Goal: Task Accomplishment & Management: Use online tool/utility

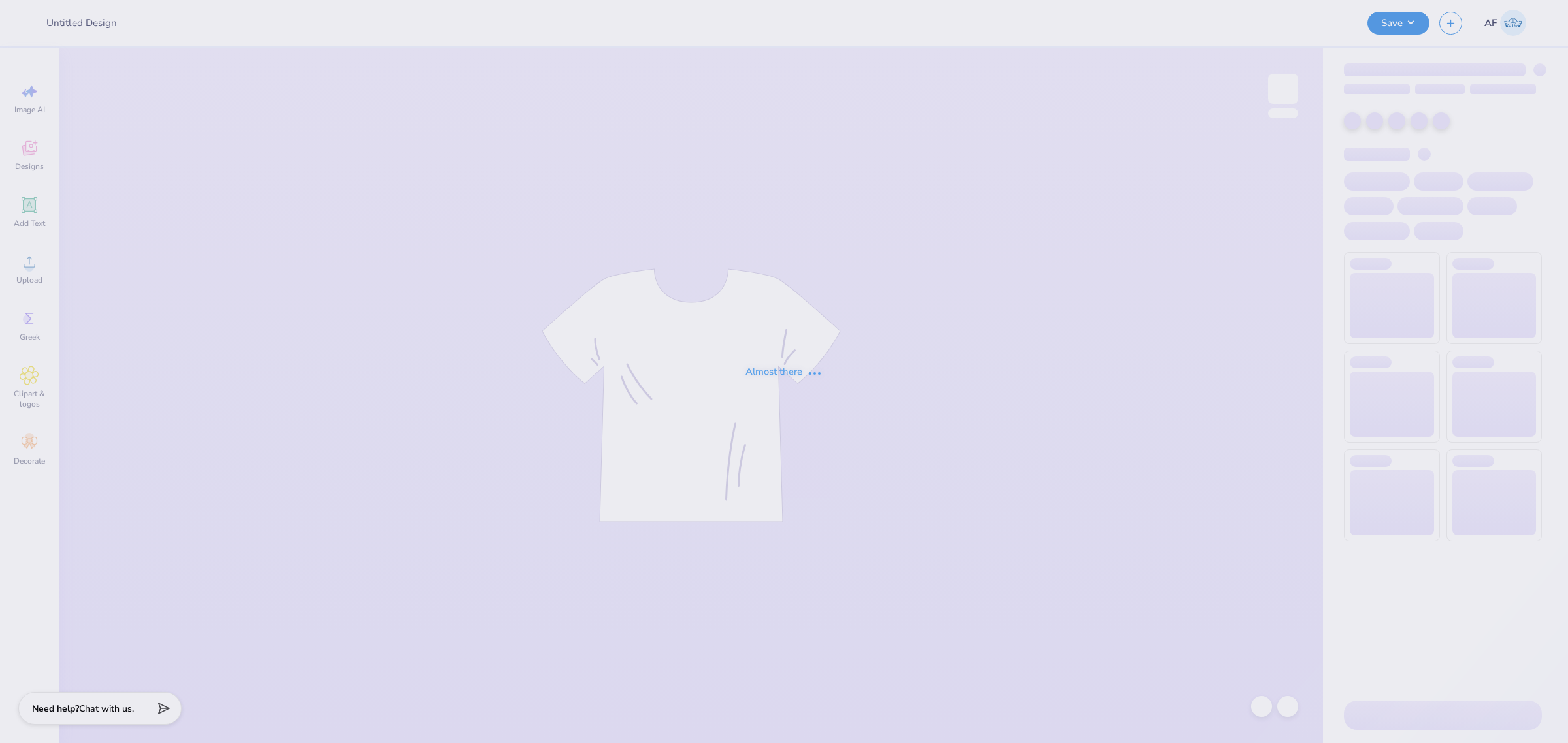
type input "[PERSON_NAME] : [US_STATE][GEOGRAPHIC_DATA]"
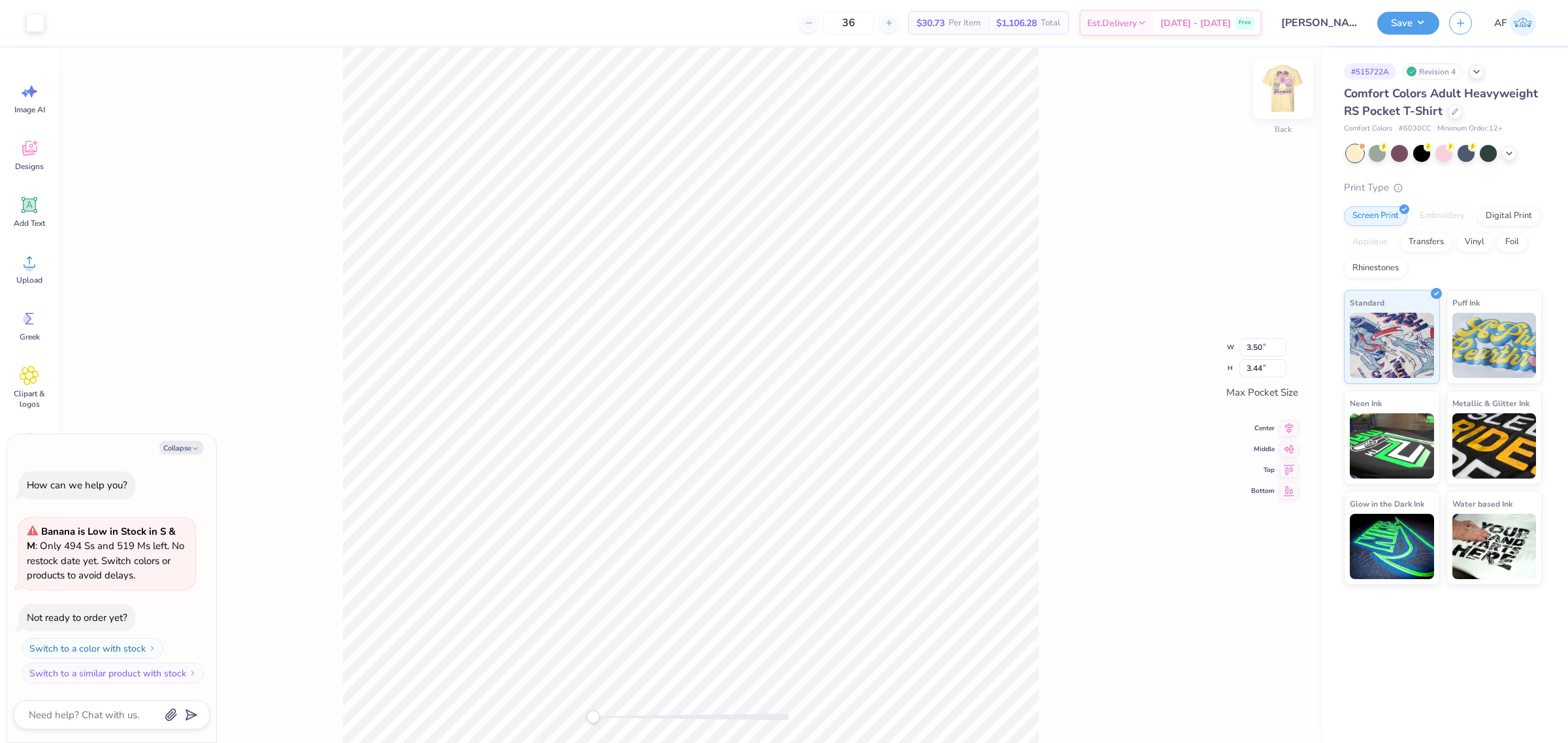
click at [1277, 99] on img at bounding box center [1283, 89] width 53 height 53
click at [1515, 157] on div at bounding box center [1509, 152] width 14 height 14
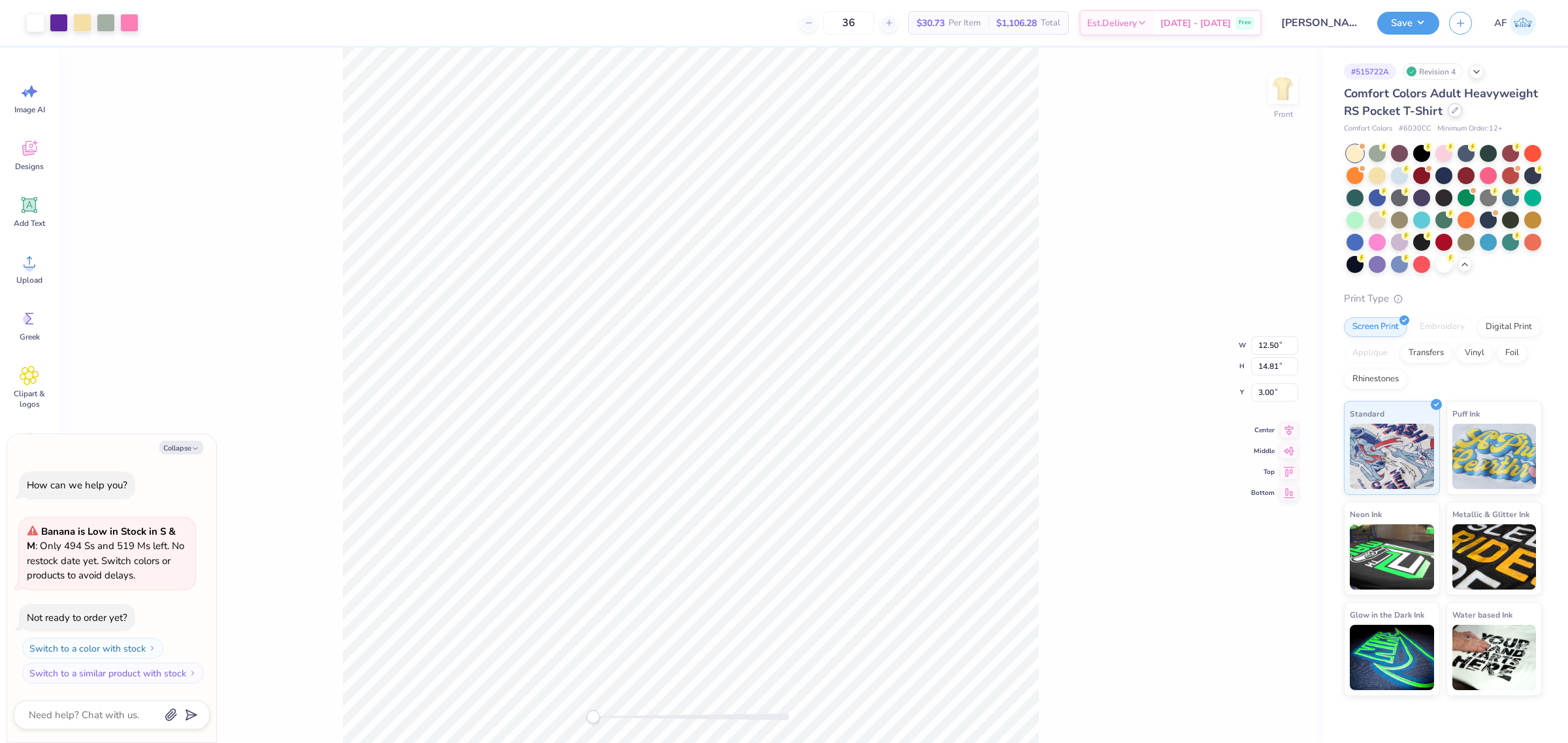
click at [1446, 115] on div "Comfort Colors Adult Heavyweight RS Pocket T-Shirt" at bounding box center [1442, 102] width 198 height 35
click at [1452, 113] on icon at bounding box center [1454, 110] width 5 height 5
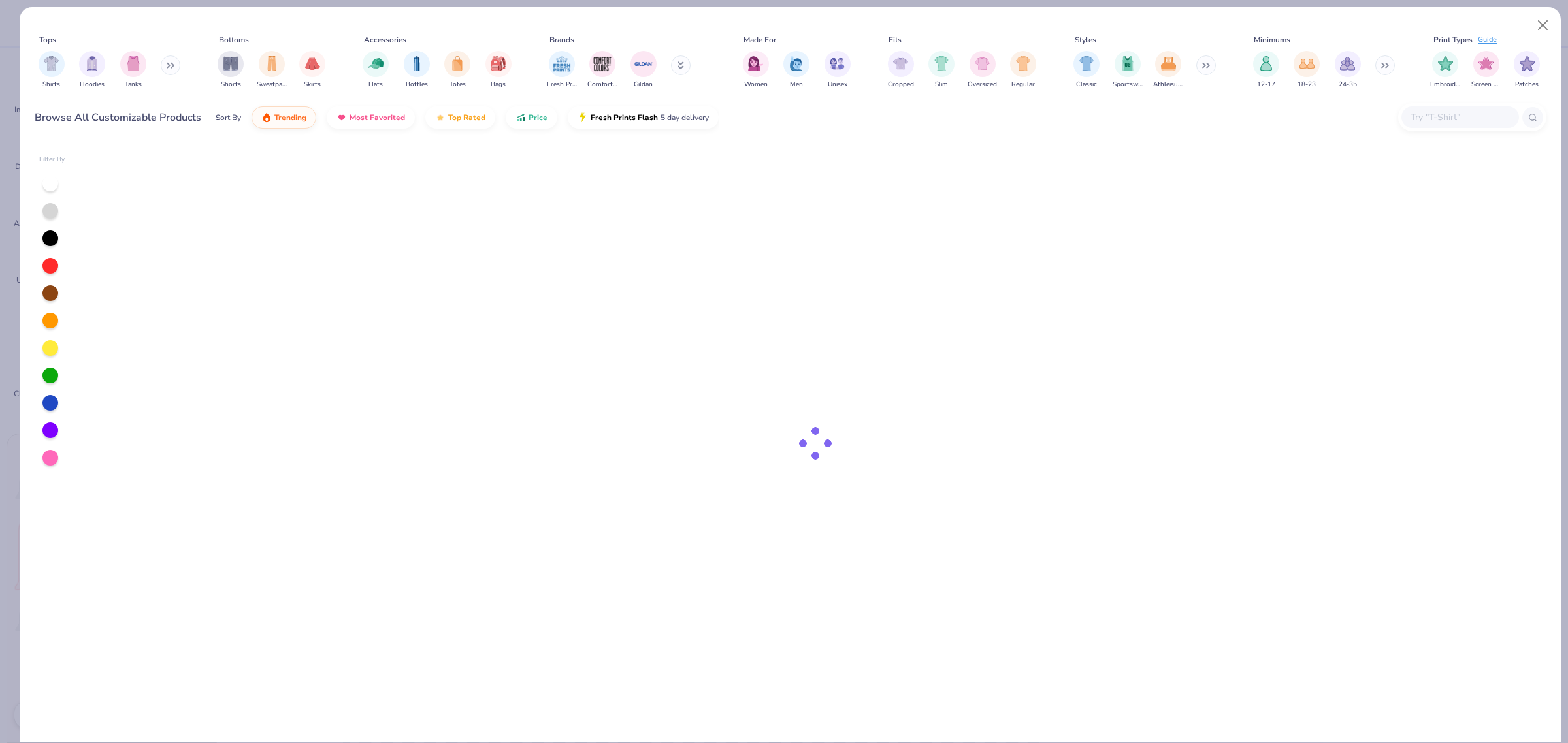
type textarea "x"
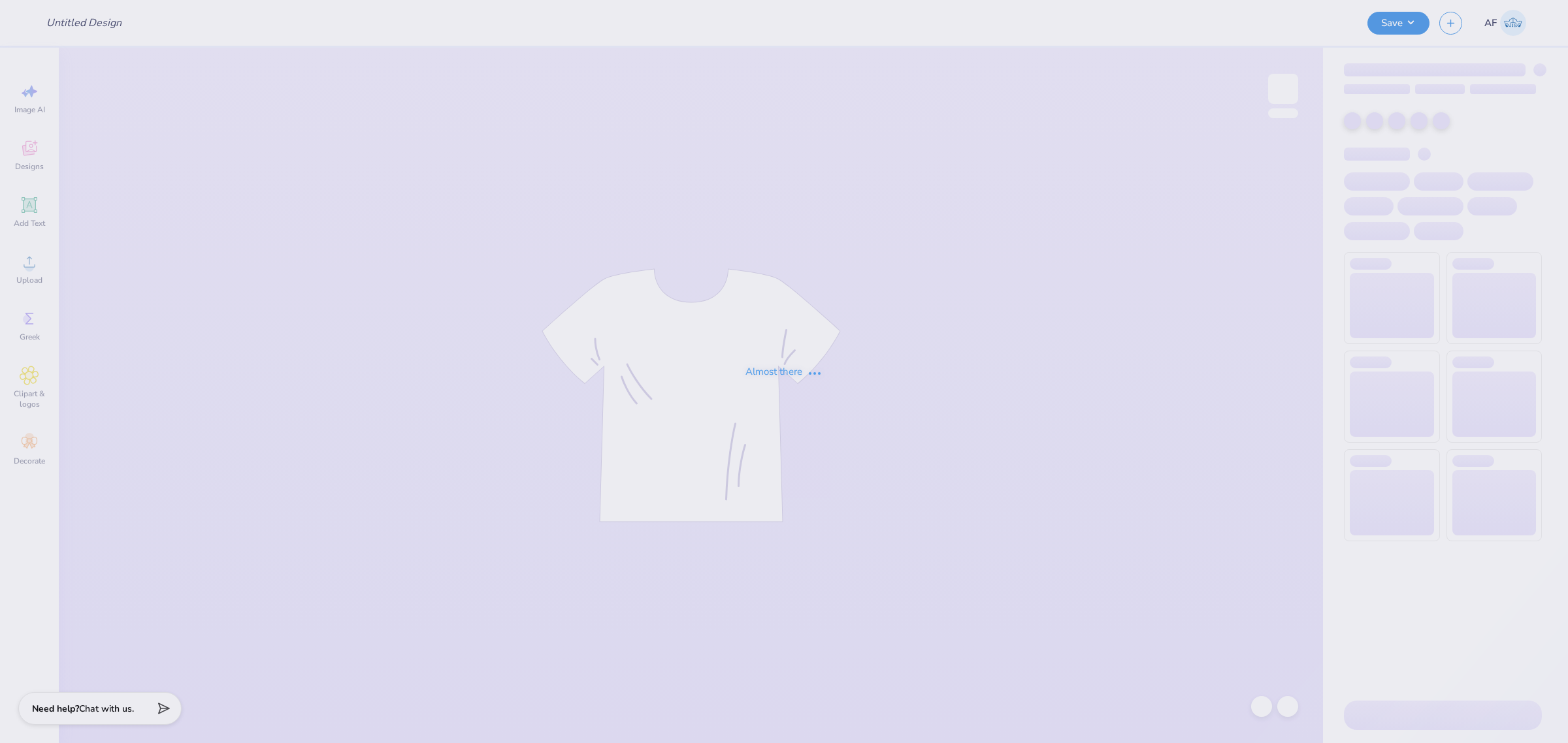
type input "[PERSON_NAME] : [US_STATE][GEOGRAPHIC_DATA]"
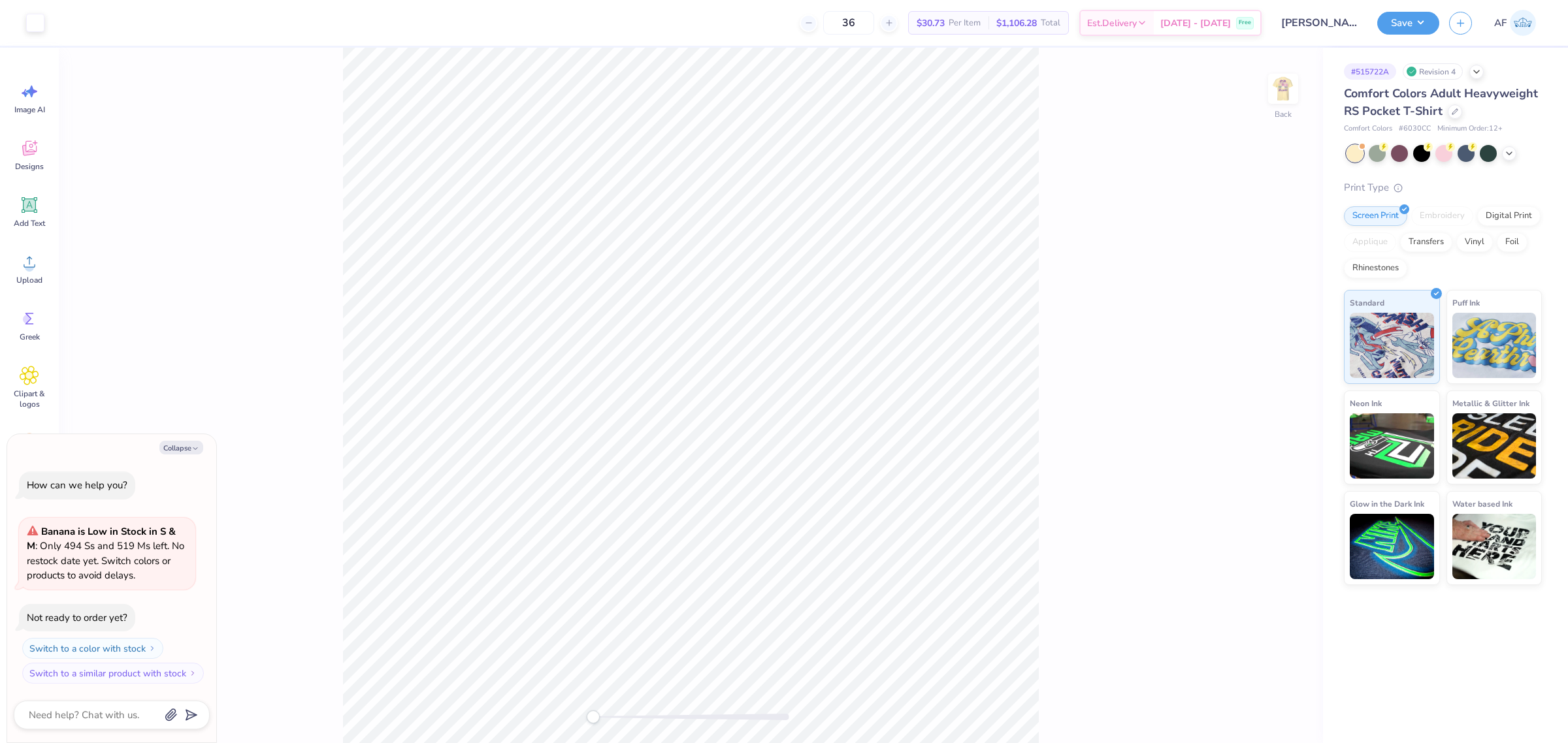
click at [1448, 118] on div "Comfort Colors Adult Heavyweight RS Pocket T-Shirt" at bounding box center [1442, 102] width 198 height 35
click at [1451, 112] on icon at bounding box center [1454, 110] width 7 height 7
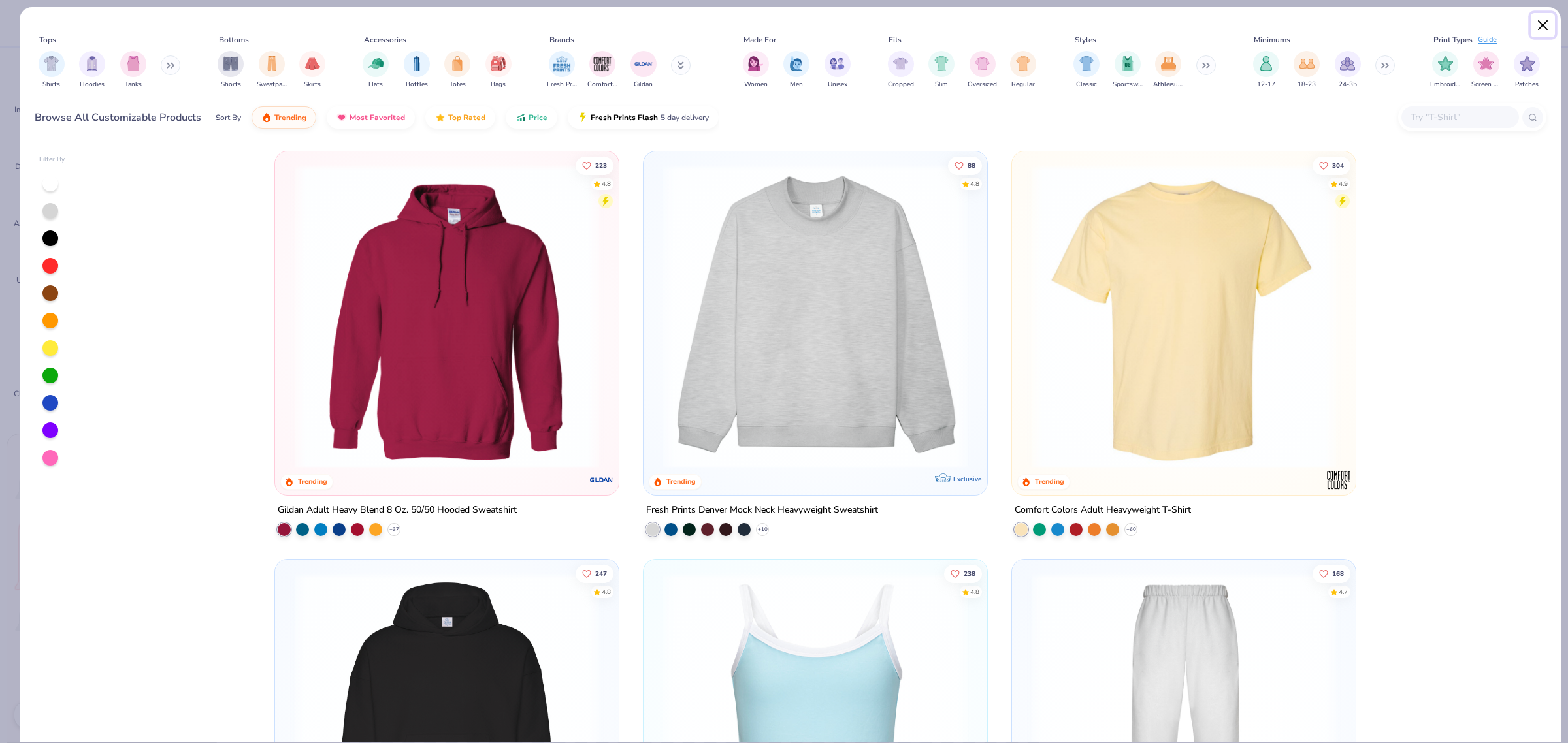
click at [1542, 27] on button "Close" at bounding box center [1543, 25] width 25 height 25
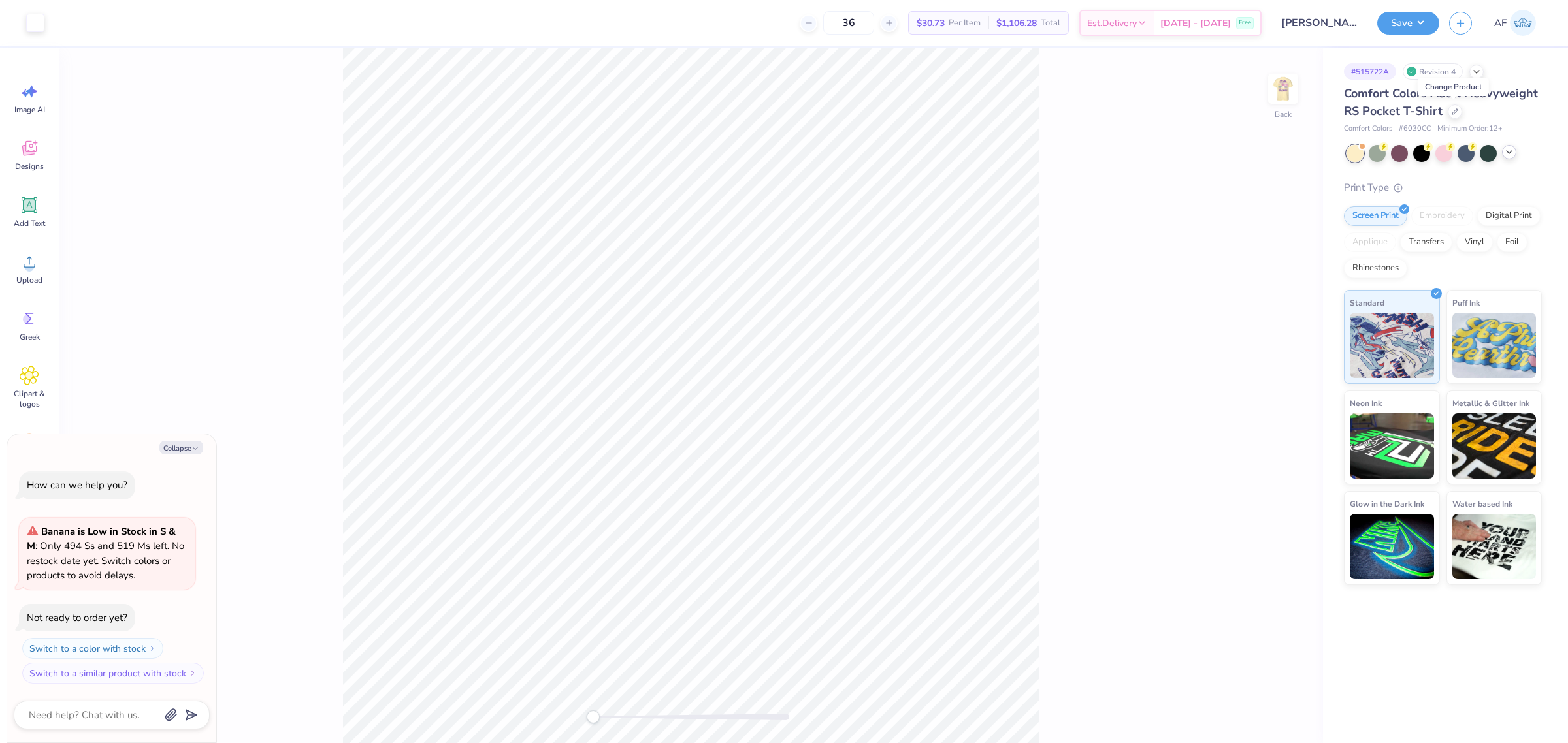
click at [1515, 156] on div at bounding box center [1509, 152] width 14 height 14
type textarea "x"
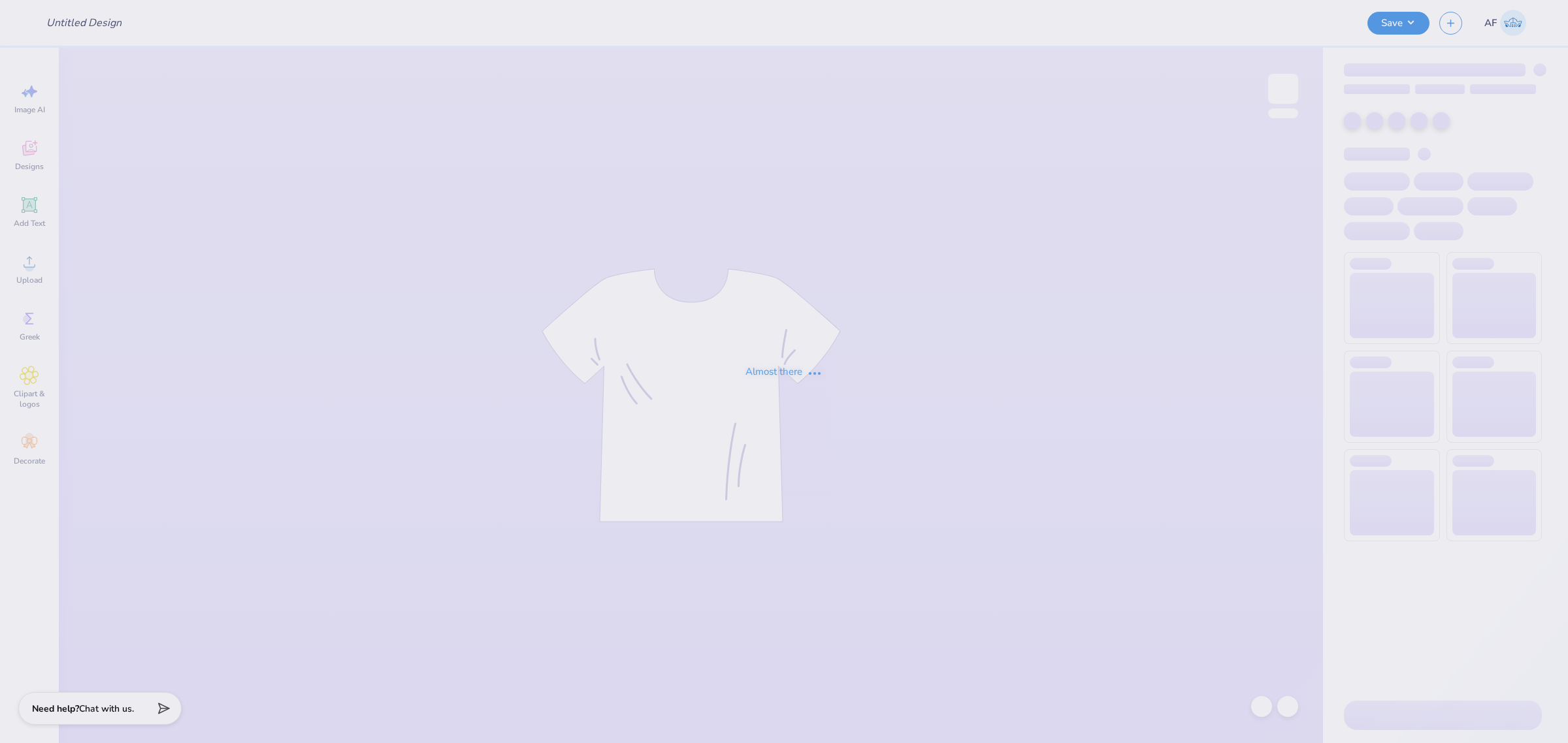
type input "Estelle Cole : Georgia Institute of Technology"
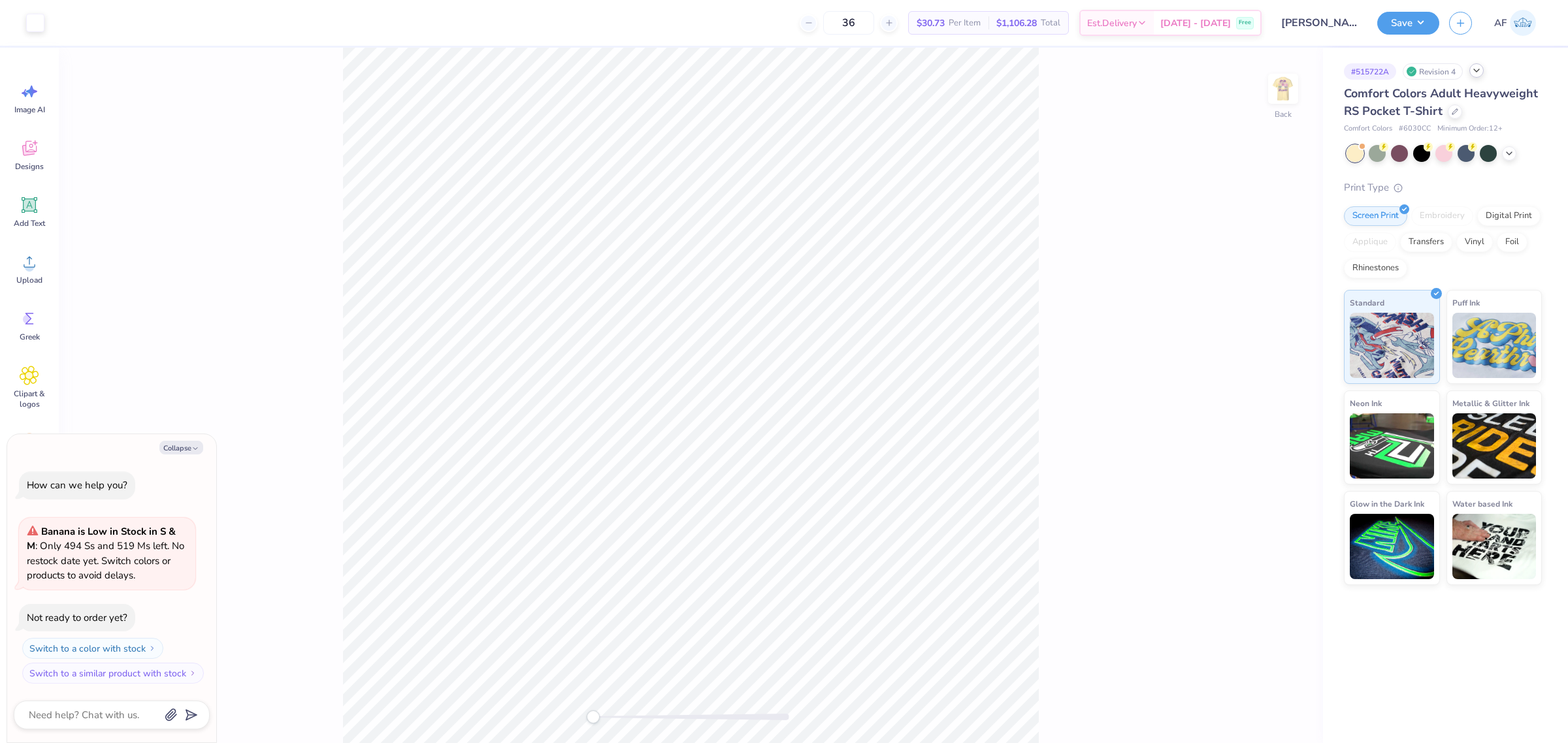
click at [1482, 76] on div at bounding box center [1476, 70] width 14 height 14
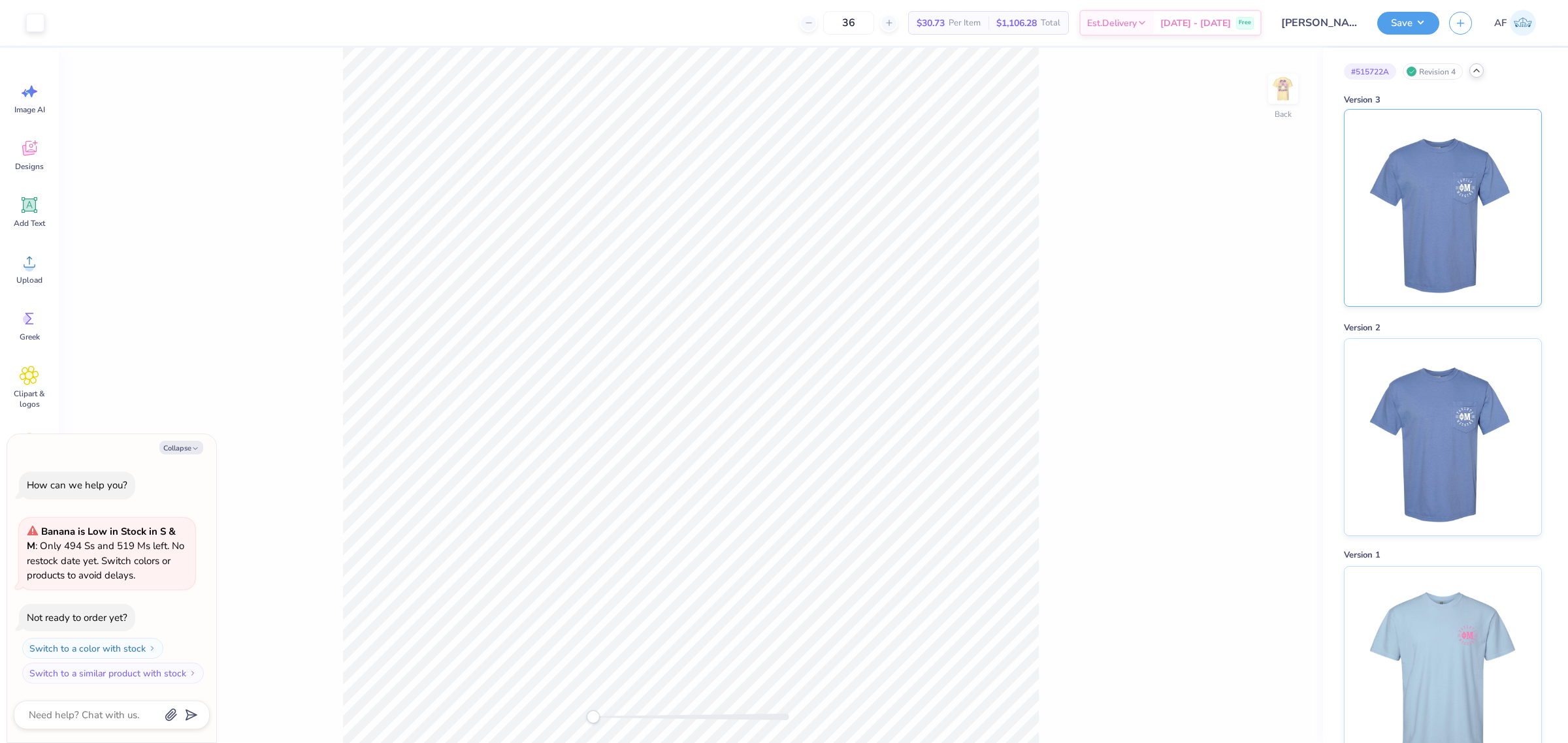
click at [1458, 231] on img at bounding box center [1443, 208] width 162 height 197
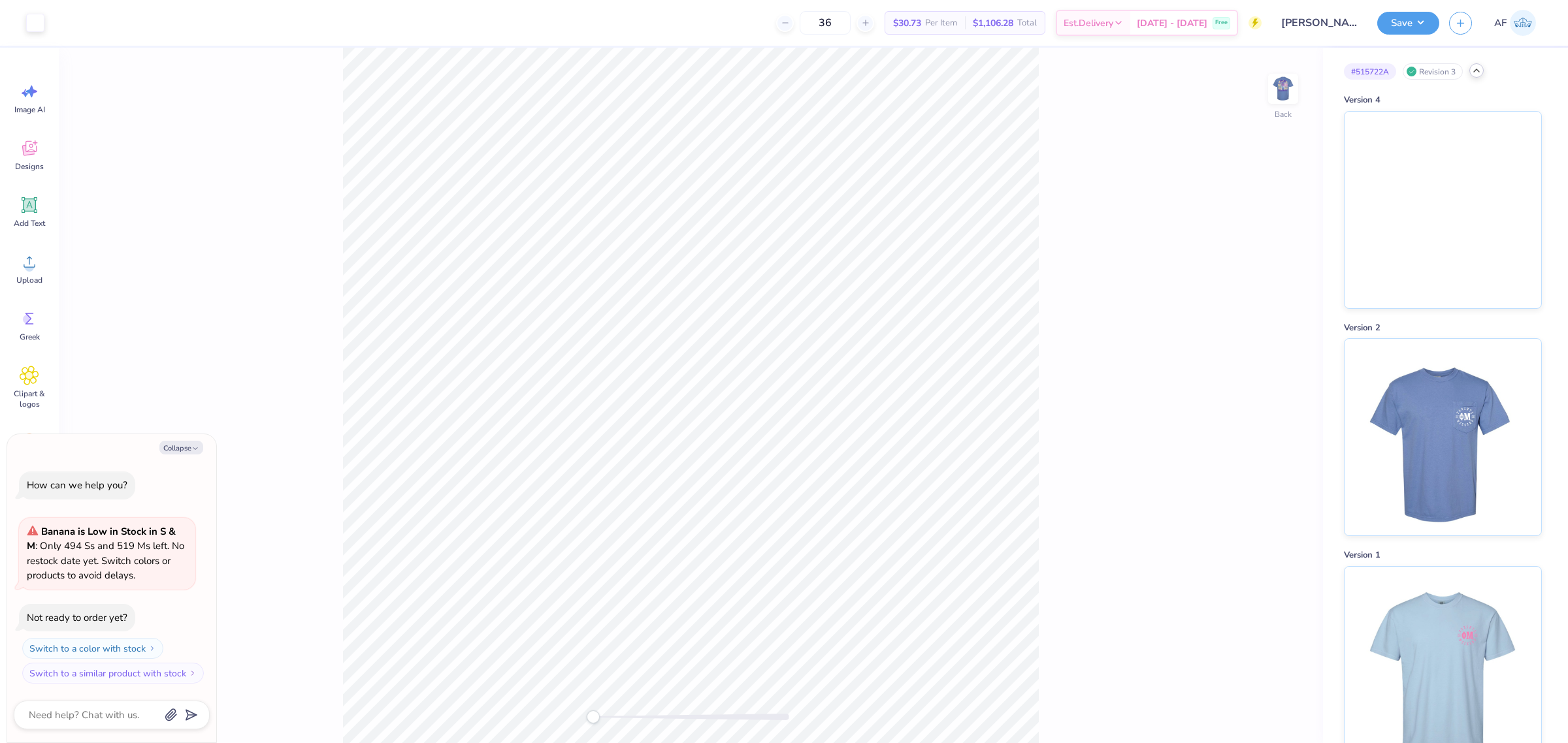
click at [1476, 77] on div at bounding box center [1476, 70] width 14 height 14
type textarea "x"
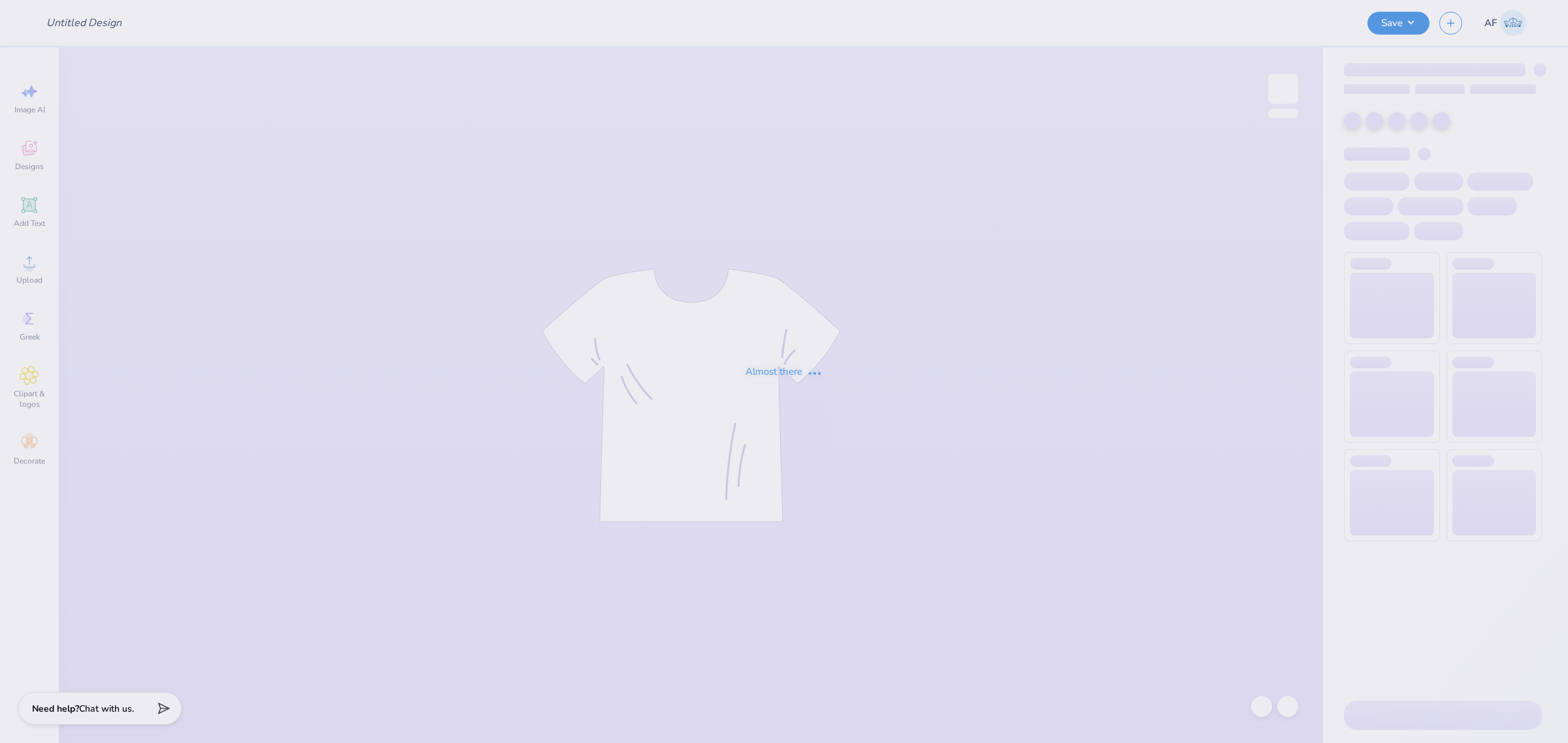
type input "Estelle Cole : Georgia Institute of Technology"
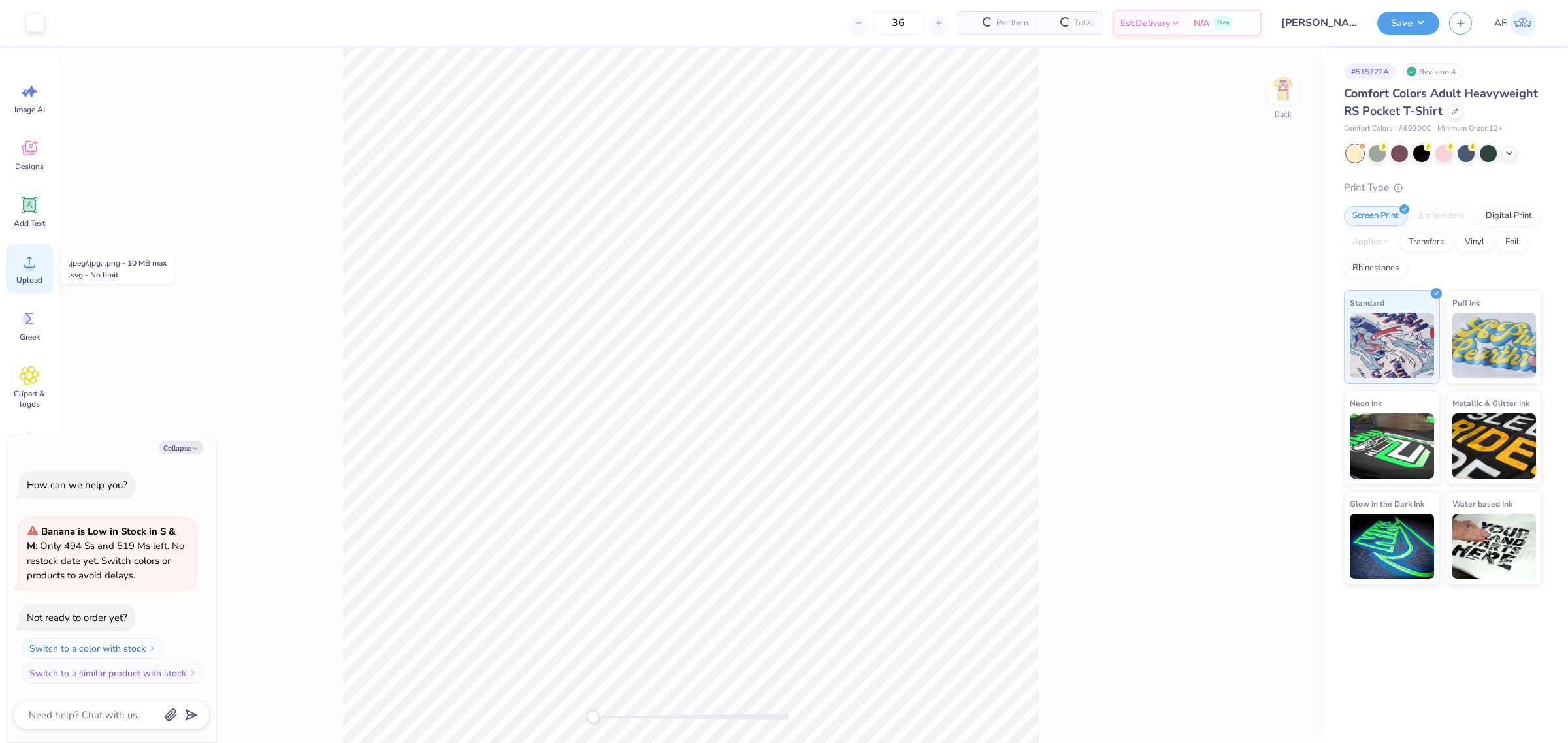
click at [32, 279] on span "Upload" at bounding box center [29, 280] width 26 height 11
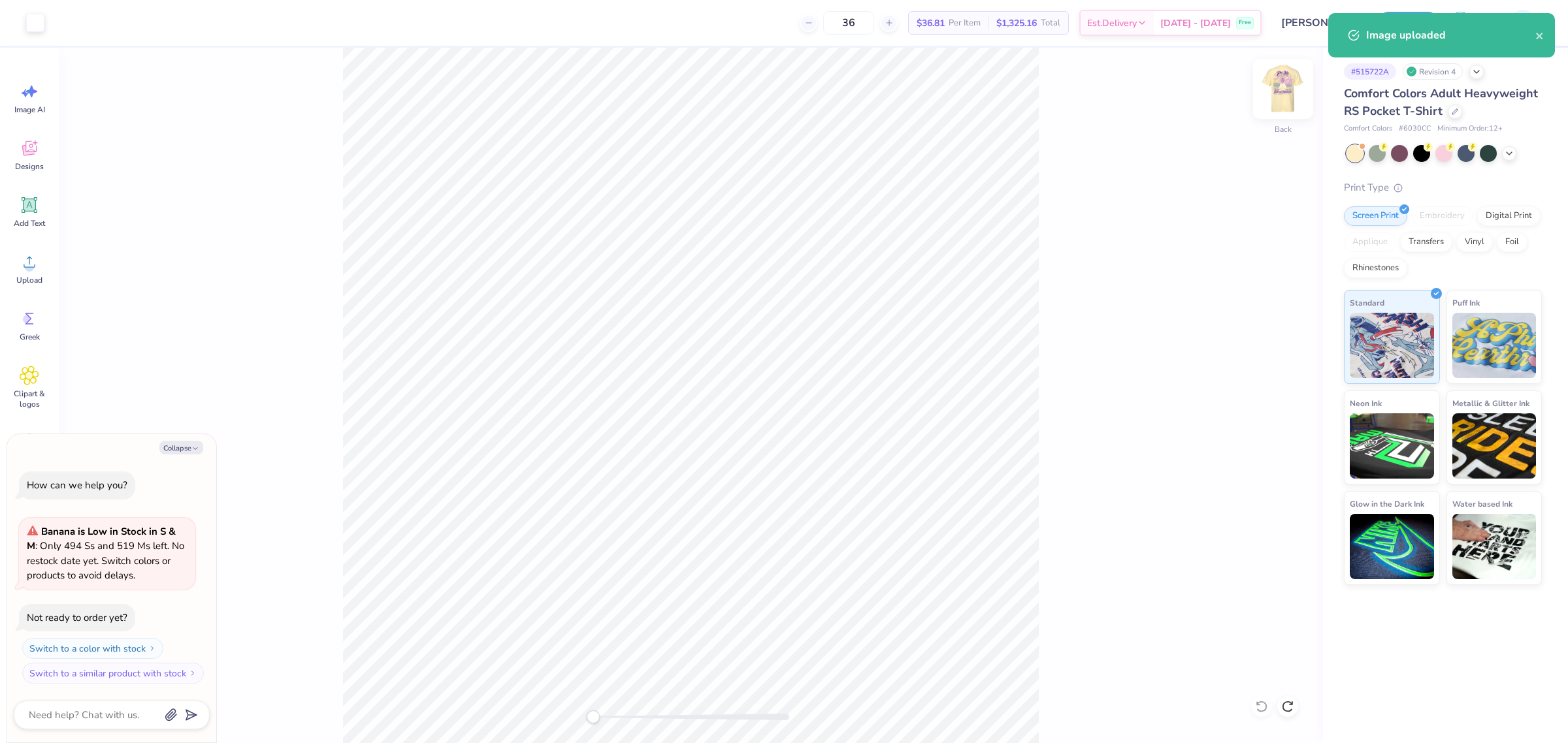
click at [1282, 95] on img at bounding box center [1283, 89] width 53 height 53
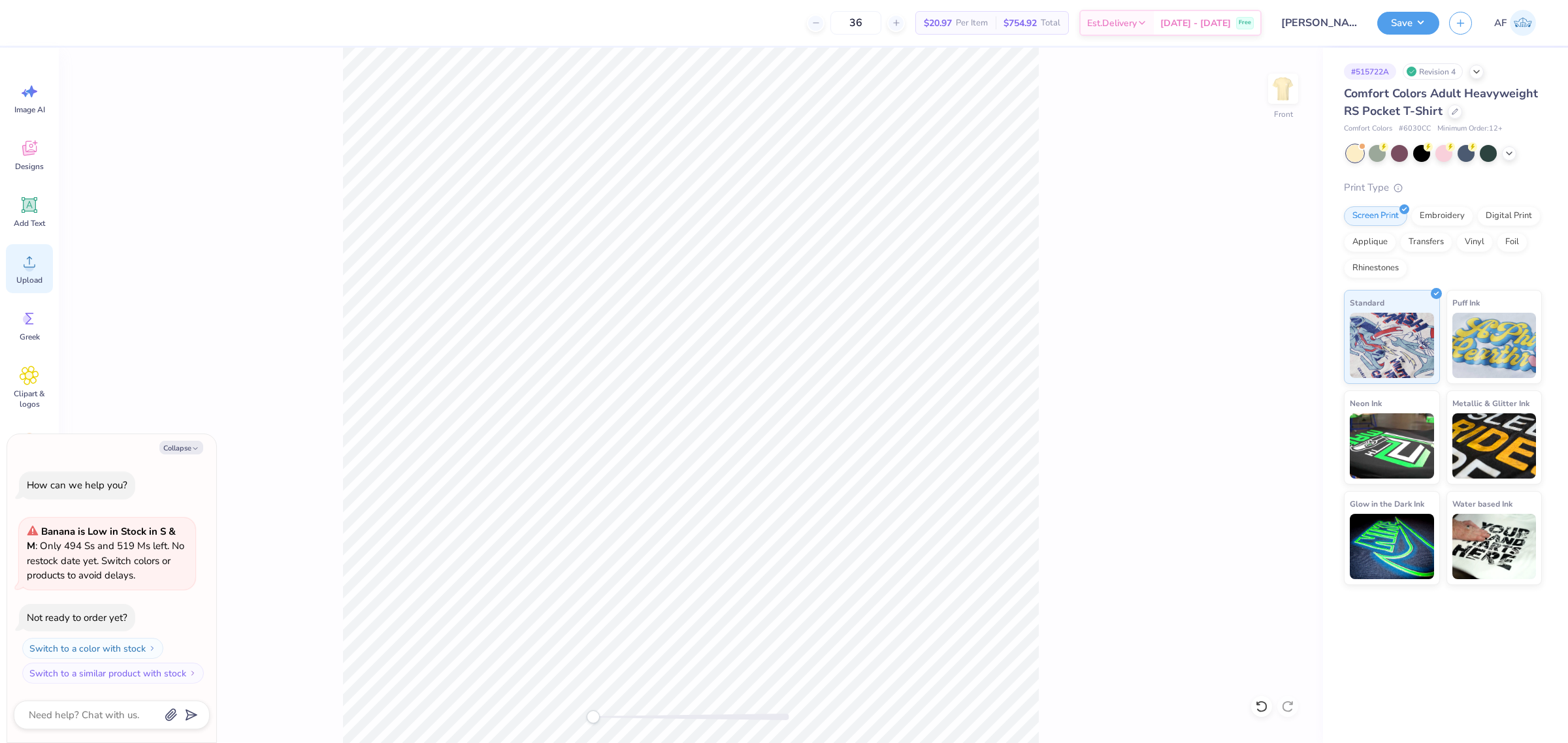
click at [29, 265] on circle at bounding box center [29, 267] width 9 height 9
drag, startPoint x: 286, startPoint y: 311, endPoint x: 295, endPoint y: 285, distance: 27.5
click at [286, 311] on div "Front W 14.32 14.32 " H 16.97 16.97 " Y 5.77 5.77 " Center Middle Top Bottom" at bounding box center [691, 395] width 1264 height 696
click at [959, 742] on html "Art colors 36 $30.73 Per Item $1,106.28 Total Est. Delivery Sep 21 - 24 Free De…" at bounding box center [784, 371] width 1568 height 743
click at [22, 255] on icon at bounding box center [29, 262] width 20 height 20
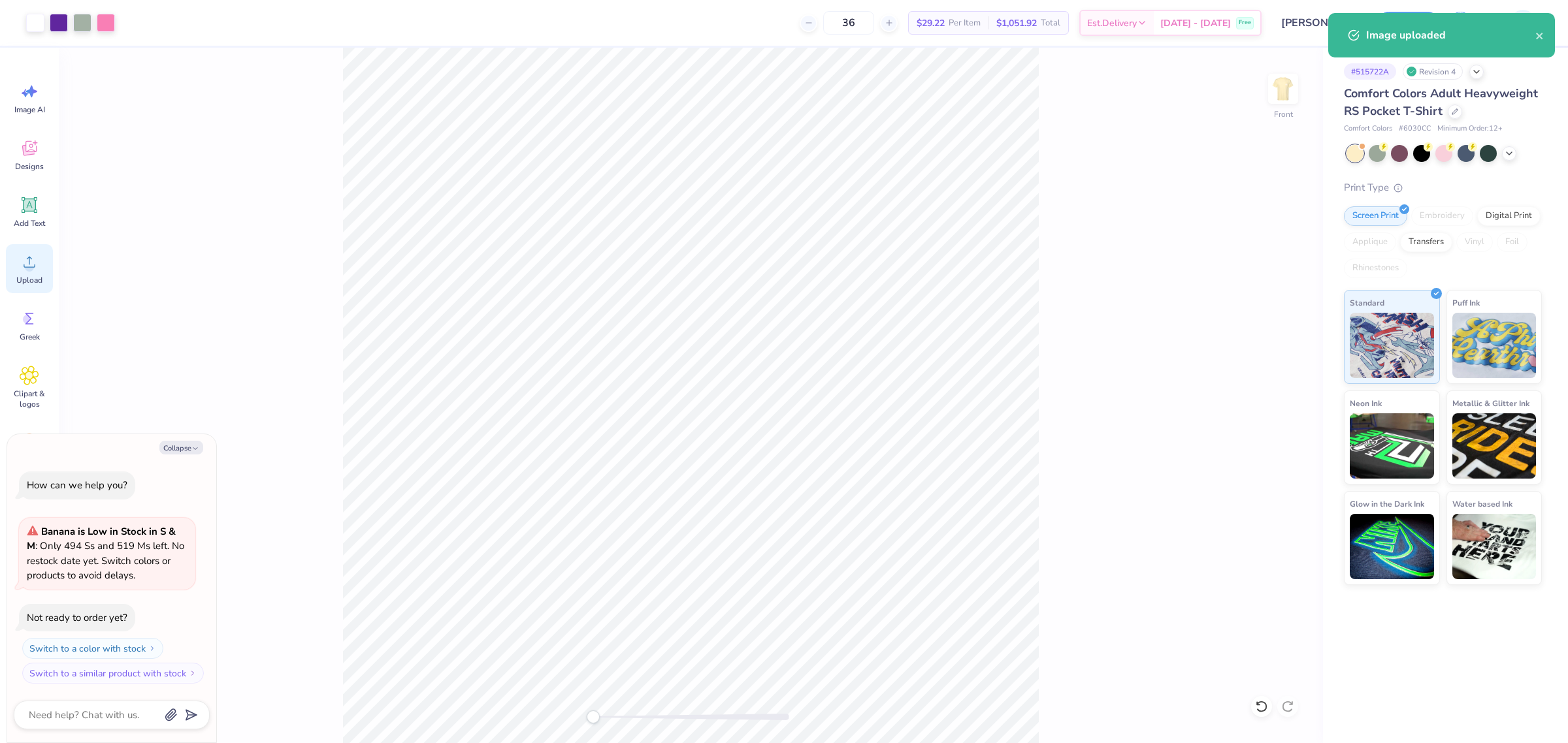
type textarea "x"
click at [1269, 333] on input "14.32" at bounding box center [1275, 335] width 47 height 18
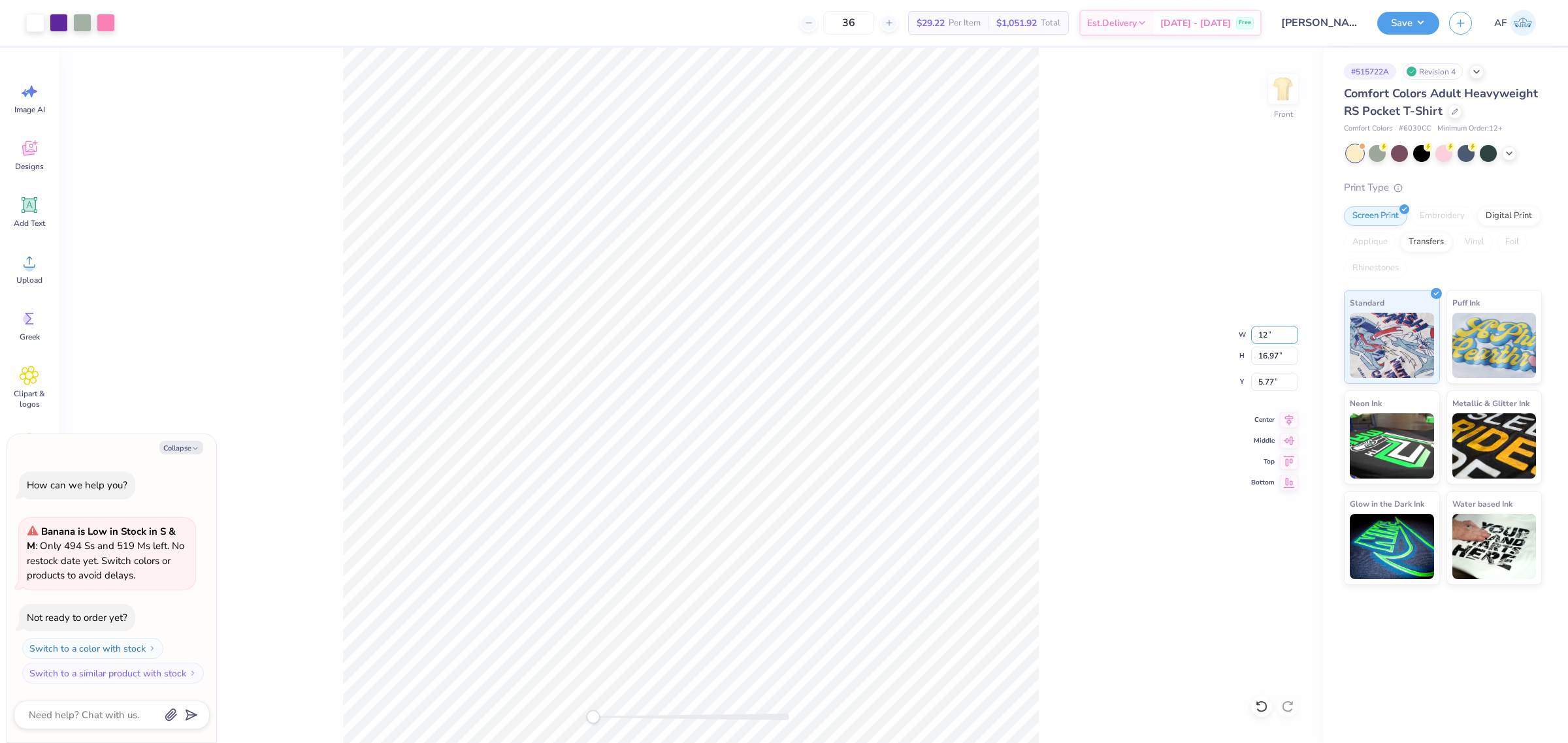
type input "12"
drag, startPoint x: 1272, startPoint y: 333, endPoint x: 1069, endPoint y: 343, distance: 203.2
click at [1069, 343] on div "Front W 12 12 " H 16.97 16.97 " Y 5.77 5.77 " Center Middle Top Bottom" at bounding box center [691, 395] width 1264 height 696
click at [328, 641] on div "Front" at bounding box center [691, 395] width 1264 height 696
type textarea "x"
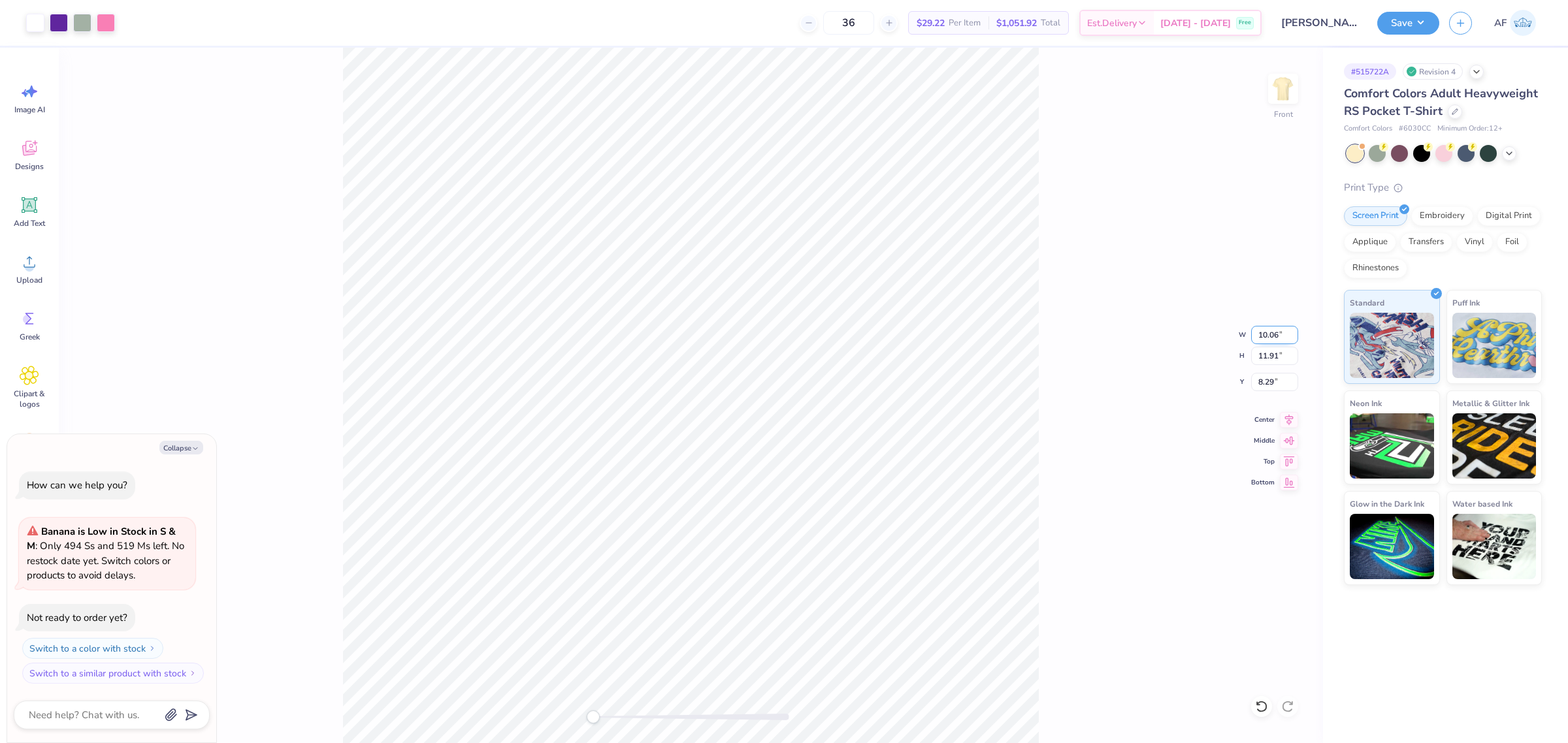
click at [1262, 332] on input "10.06" at bounding box center [1275, 335] width 47 height 18
type input "12.5"
type textarea "x"
click at [1267, 384] on input "8.29" at bounding box center [1275, 382] width 47 height 18
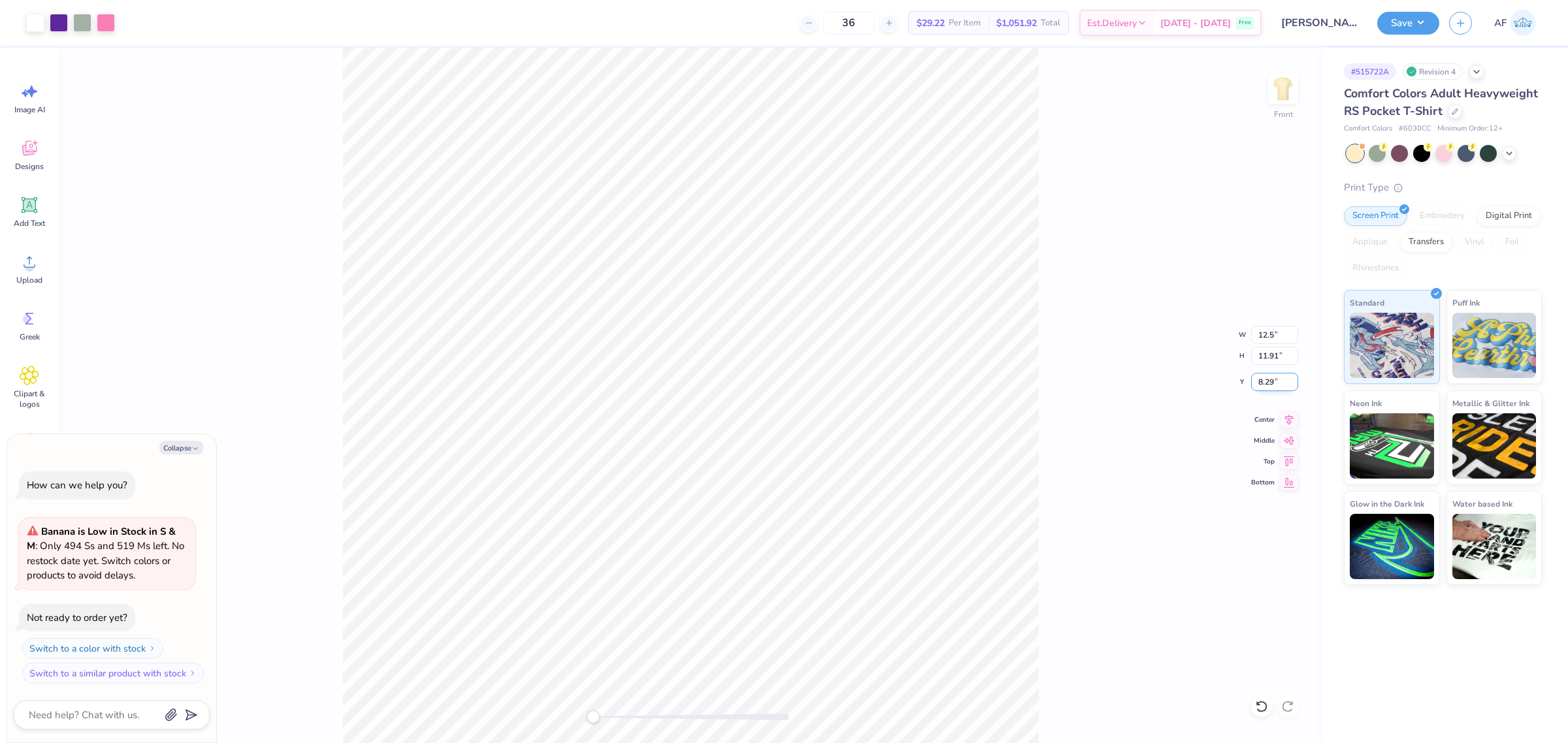
click at [1267, 384] on input "8.29" at bounding box center [1275, 382] width 47 height 18
type input "3"
click at [1288, 421] on icon at bounding box center [1289, 418] width 18 height 16
click at [1418, 634] on div "# 515722A Revision 4 Comfort Colors Adult Heavyweight RS Pocket T-Shirt Comfort…" at bounding box center [1445, 395] width 245 height 696
click at [1049, 274] on div "Front W 14.32 14.32 " H 16.97 16.97 " Y 3.00 3.00 " Center Middle Top Bottom" at bounding box center [691, 395] width 1264 height 696
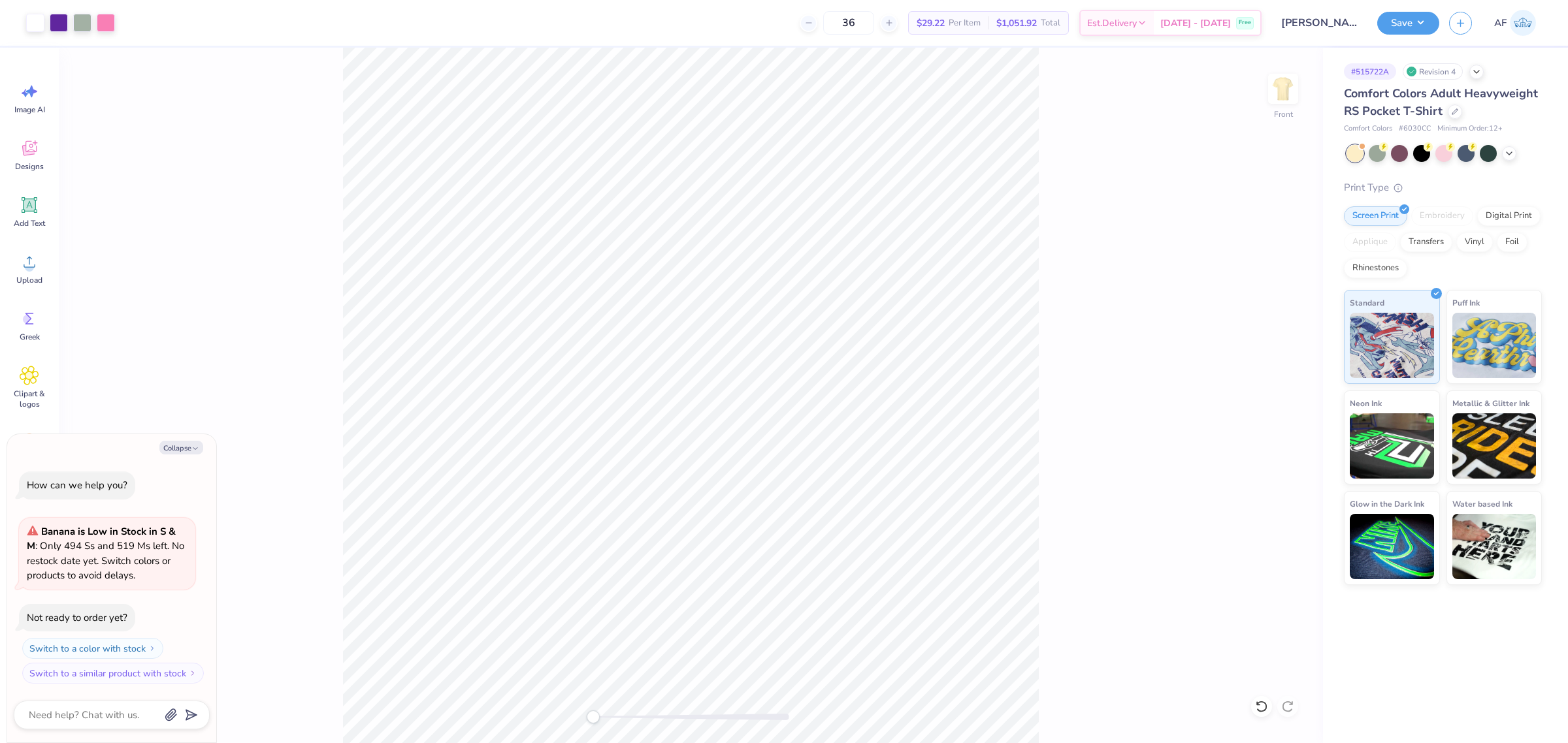
type textarea "x"
click at [1268, 384] on input "4.08" at bounding box center [1275, 382] width 47 height 18
type input "3"
click at [1286, 423] on icon at bounding box center [1289, 418] width 18 height 16
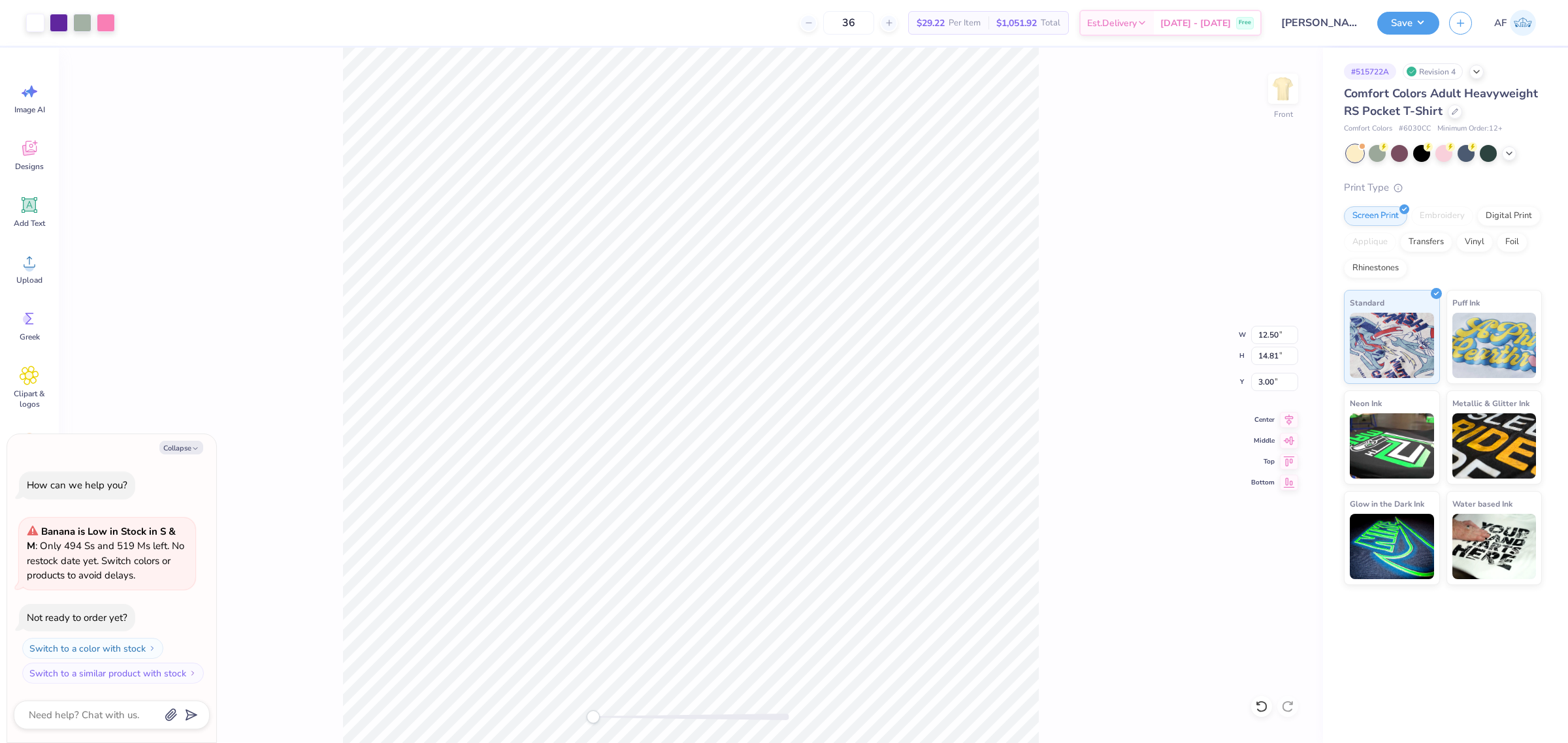
click at [1107, 229] on div "Front W 12.50 12.50 " H 14.81 14.81 " Y 3.00 3.00 " Center Middle Top Bottom" at bounding box center [691, 395] width 1264 height 696
click at [15, 272] on div "Upload" at bounding box center [29, 268] width 47 height 49
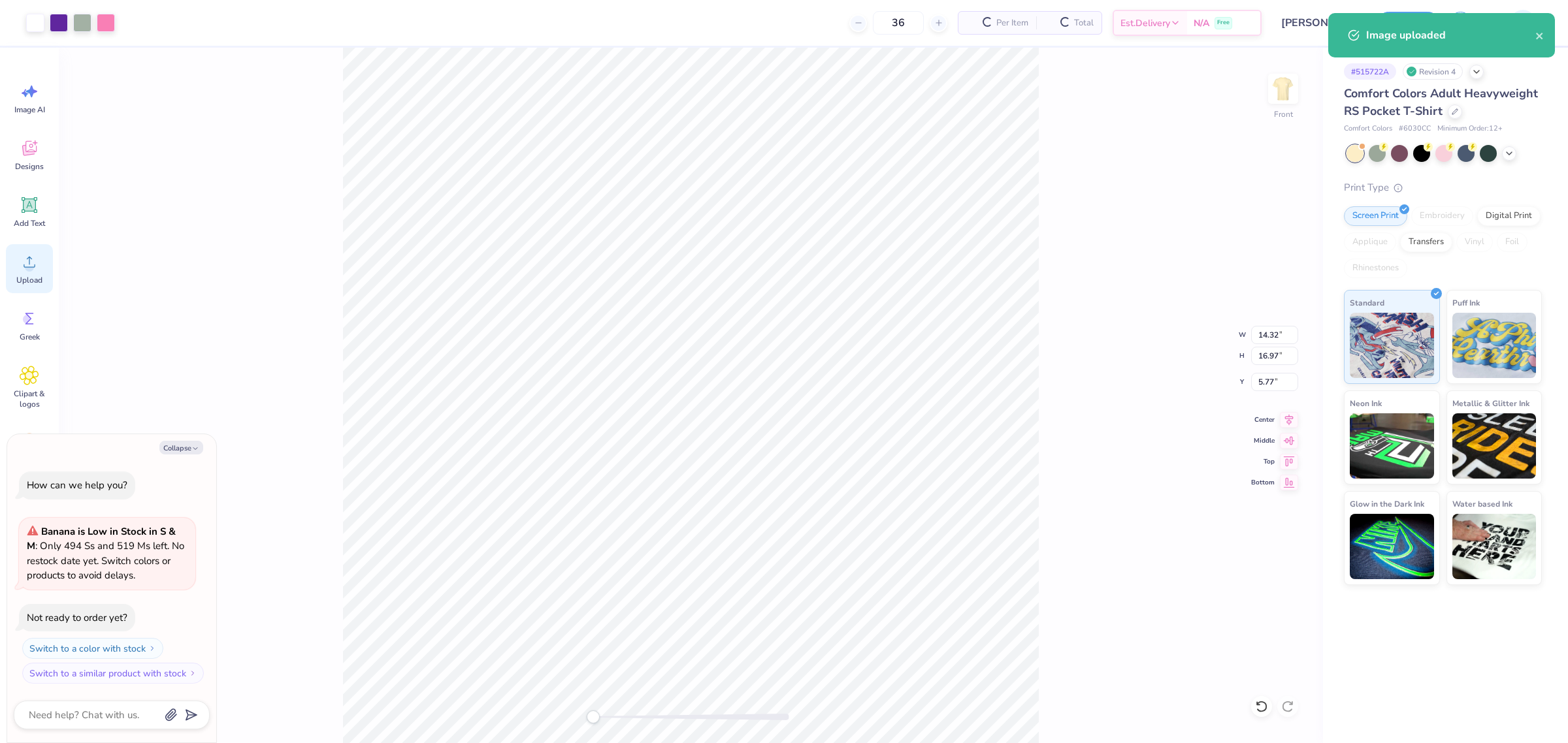
type textarea "x"
click at [1270, 328] on input "14.32" at bounding box center [1275, 335] width 47 height 18
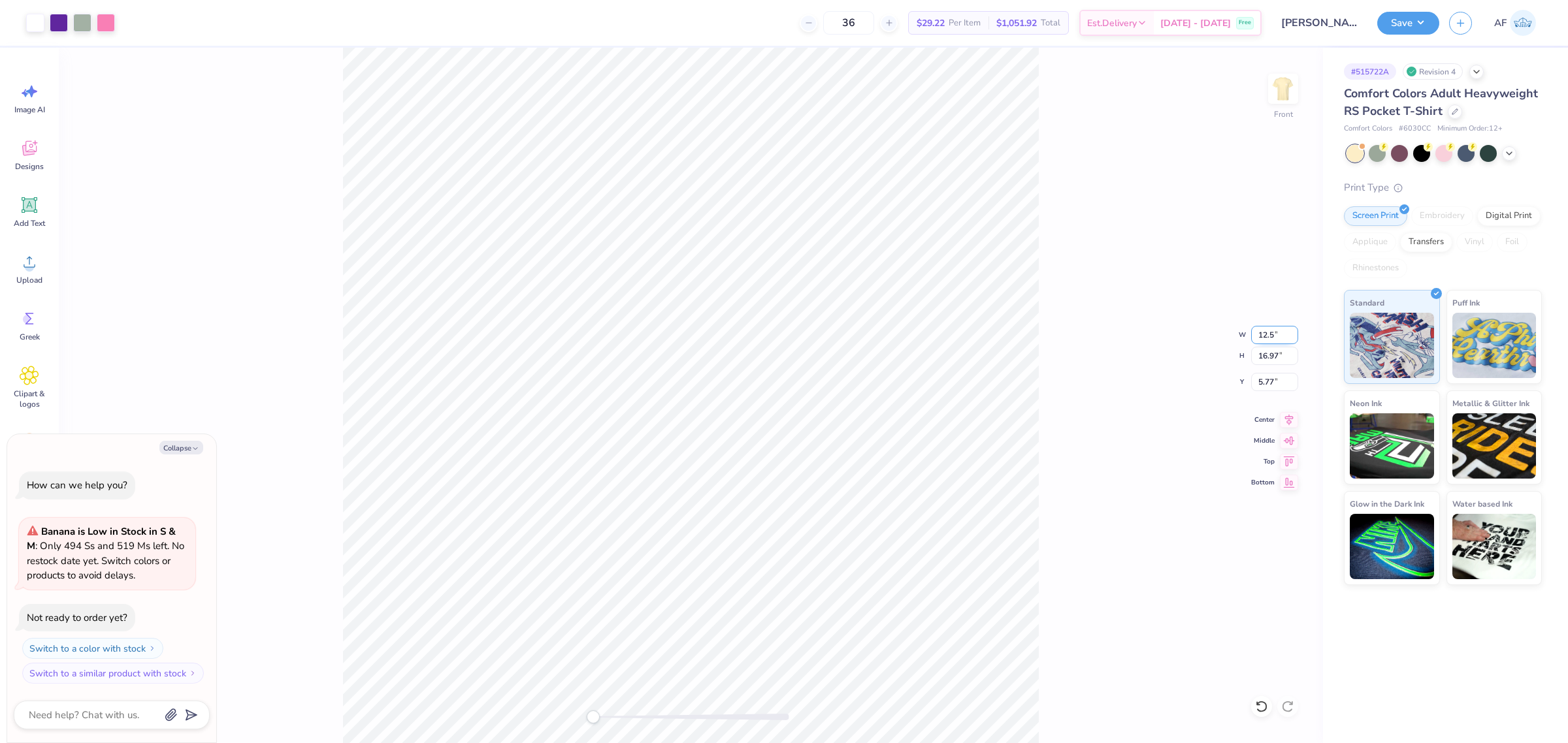
type input "12.5"
type textarea "x"
click at [1271, 382] on input "5.77" at bounding box center [1275, 382] width 47 height 18
type input "3"
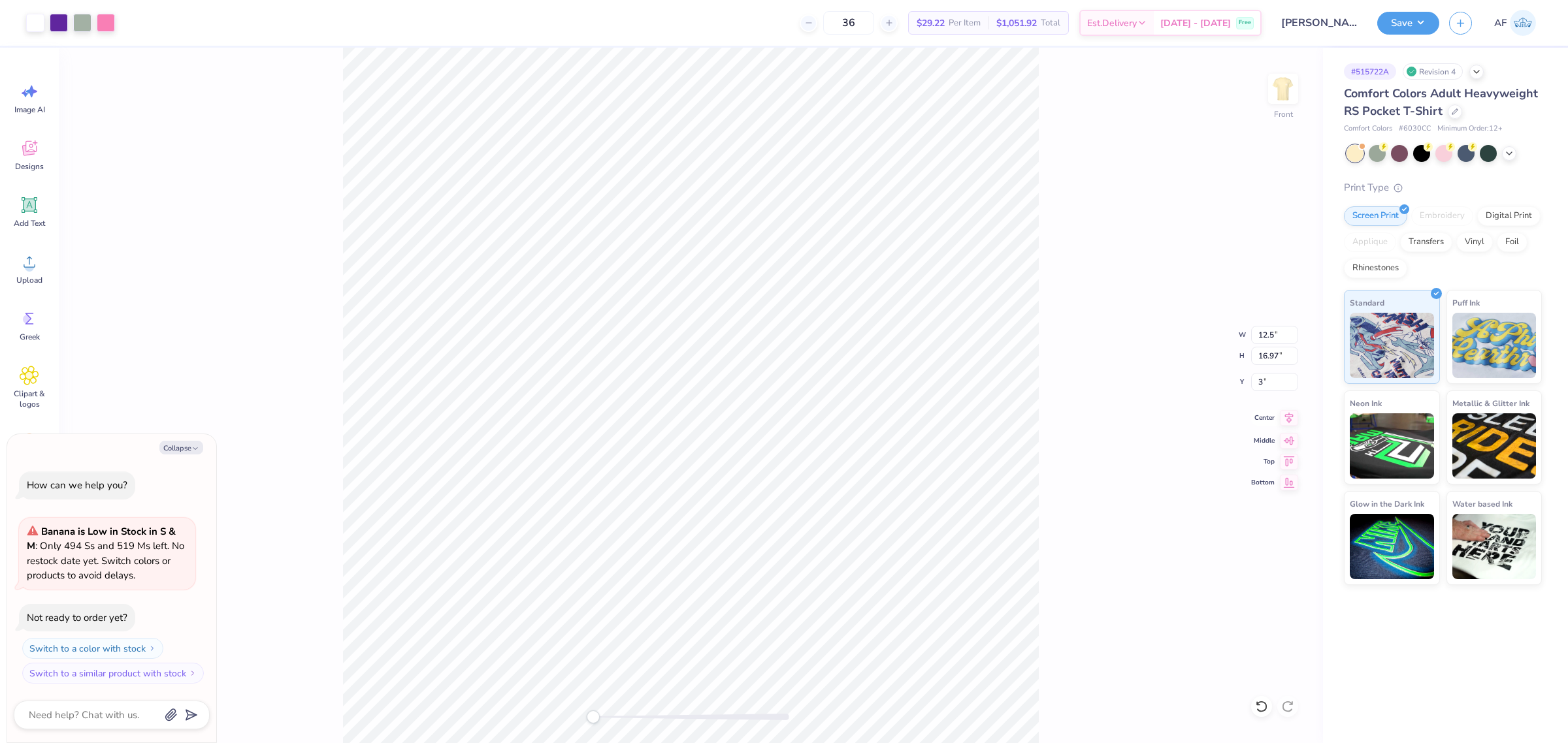
click at [1297, 420] on icon at bounding box center [1289, 418] width 18 height 16
type textarea "x"
click at [1269, 382] on input "2.06" at bounding box center [1275, 382] width 47 height 18
type input "3"
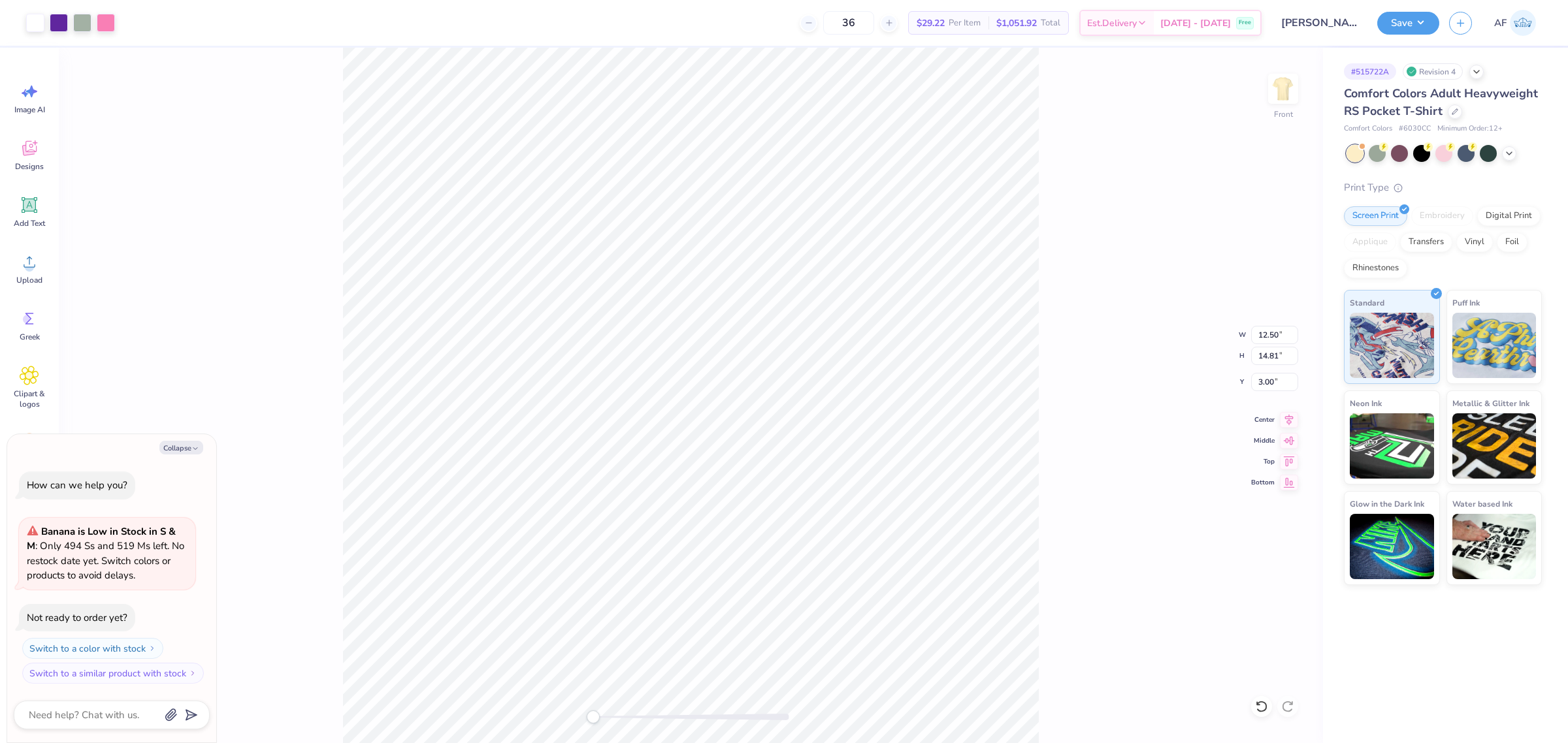
click at [1122, 151] on div "Front W 12.50 12.50 " H 14.81 14.81 " Y 3.00 3.00 " Center Middle Top Bottom" at bounding box center [691, 395] width 1264 height 696
click at [1285, 106] on div at bounding box center [1283, 89] width 60 height 60
click at [38, 173] on div "Designs" at bounding box center [29, 155] width 47 height 49
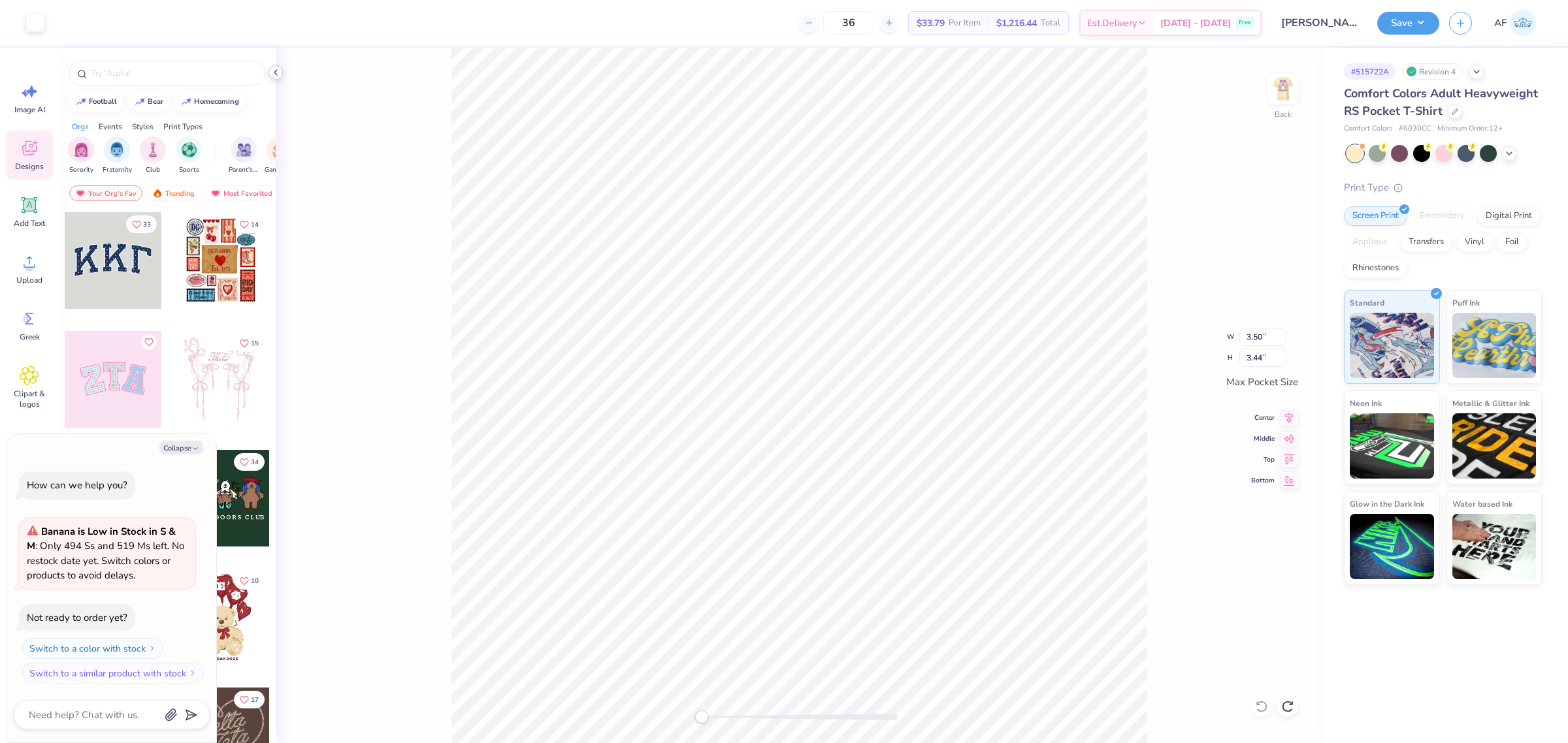
click at [276, 79] on div at bounding box center [275, 72] width 14 height 14
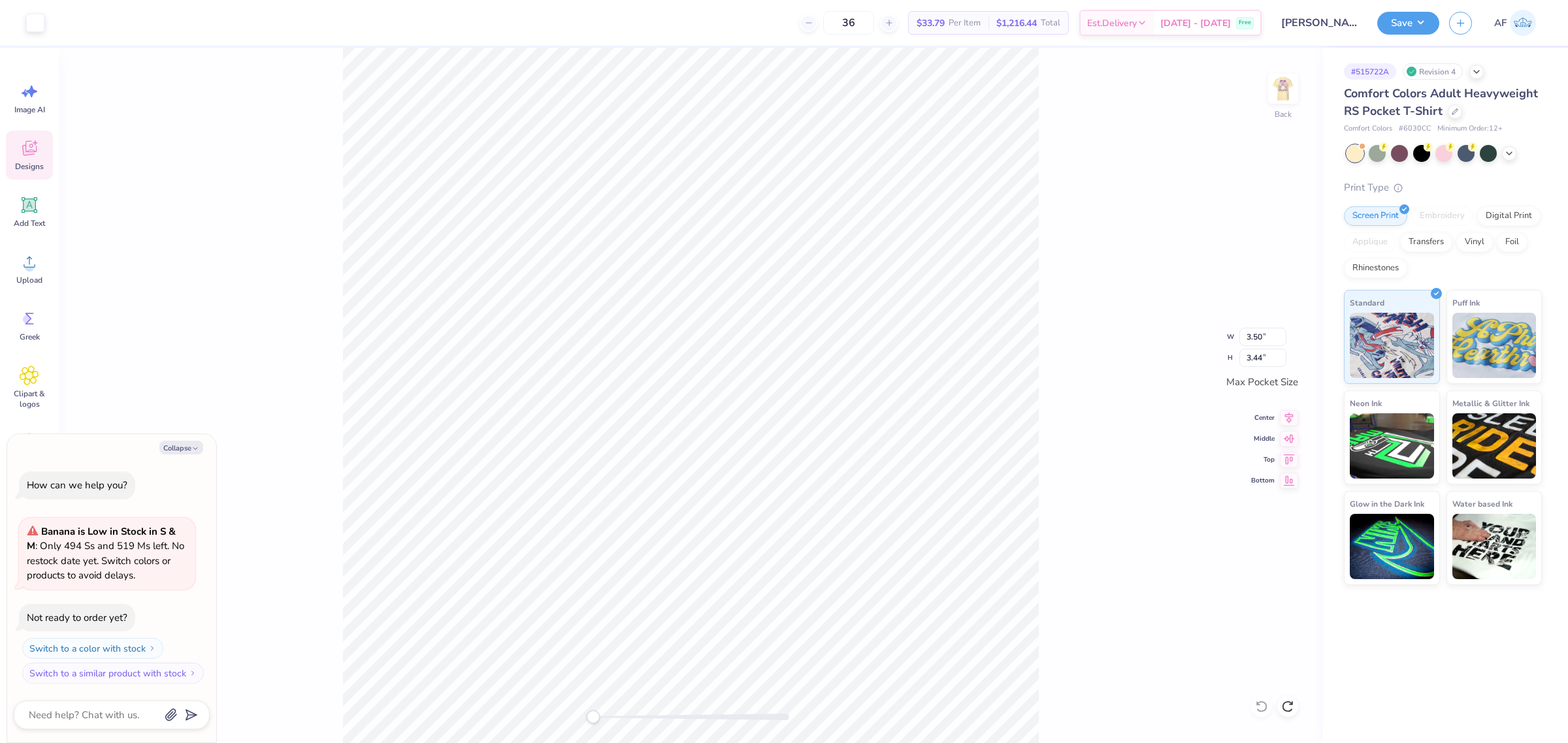
click at [277, 73] on div "Back W 3.50 3.50 " H 3.44 3.44 " Max Pocket Size Center Middle Top Bottom" at bounding box center [691, 395] width 1264 height 696
click at [173, 452] on button "Collapse" at bounding box center [181, 448] width 44 height 14
type textarea "x"
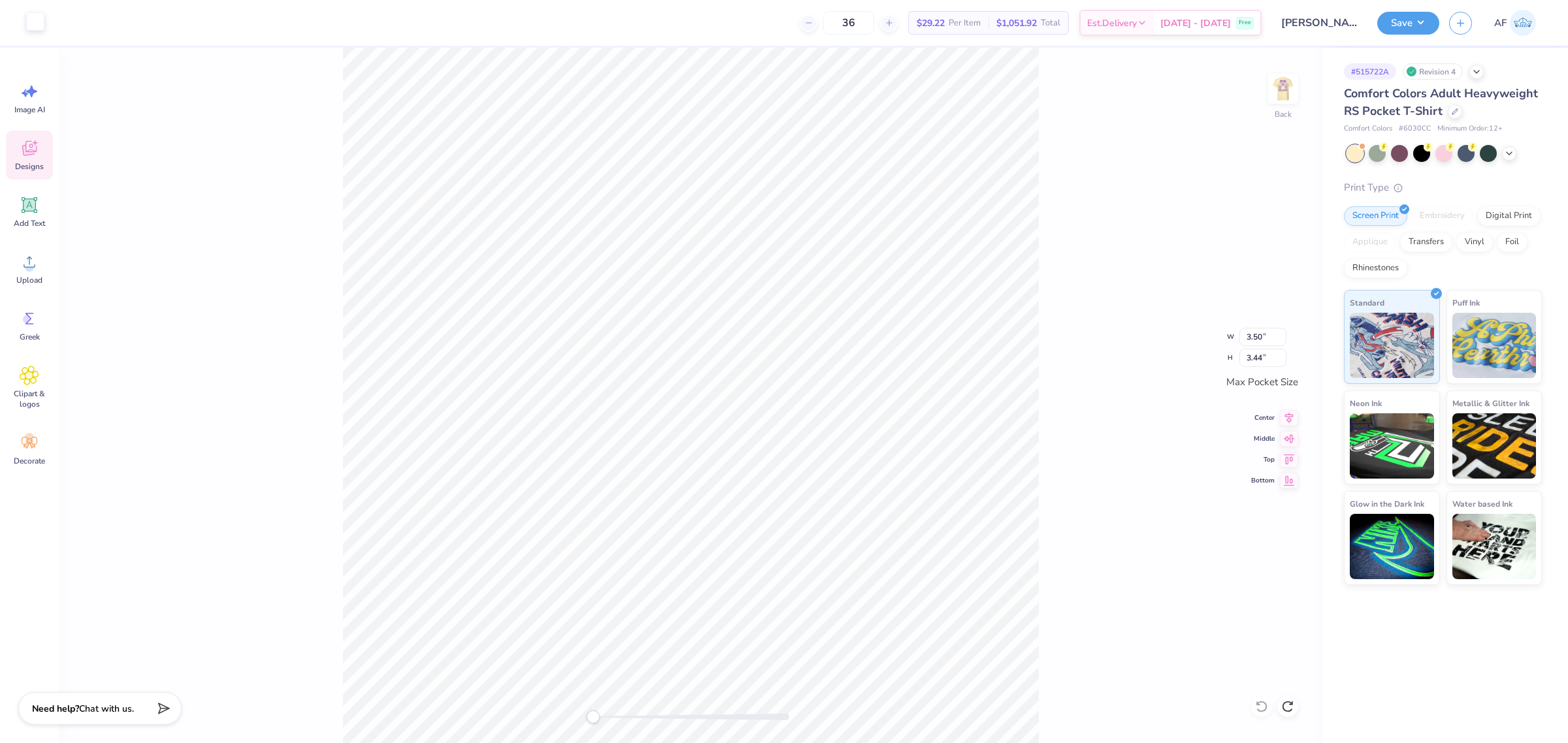
click at [40, 23] on div at bounding box center [35, 22] width 18 height 18
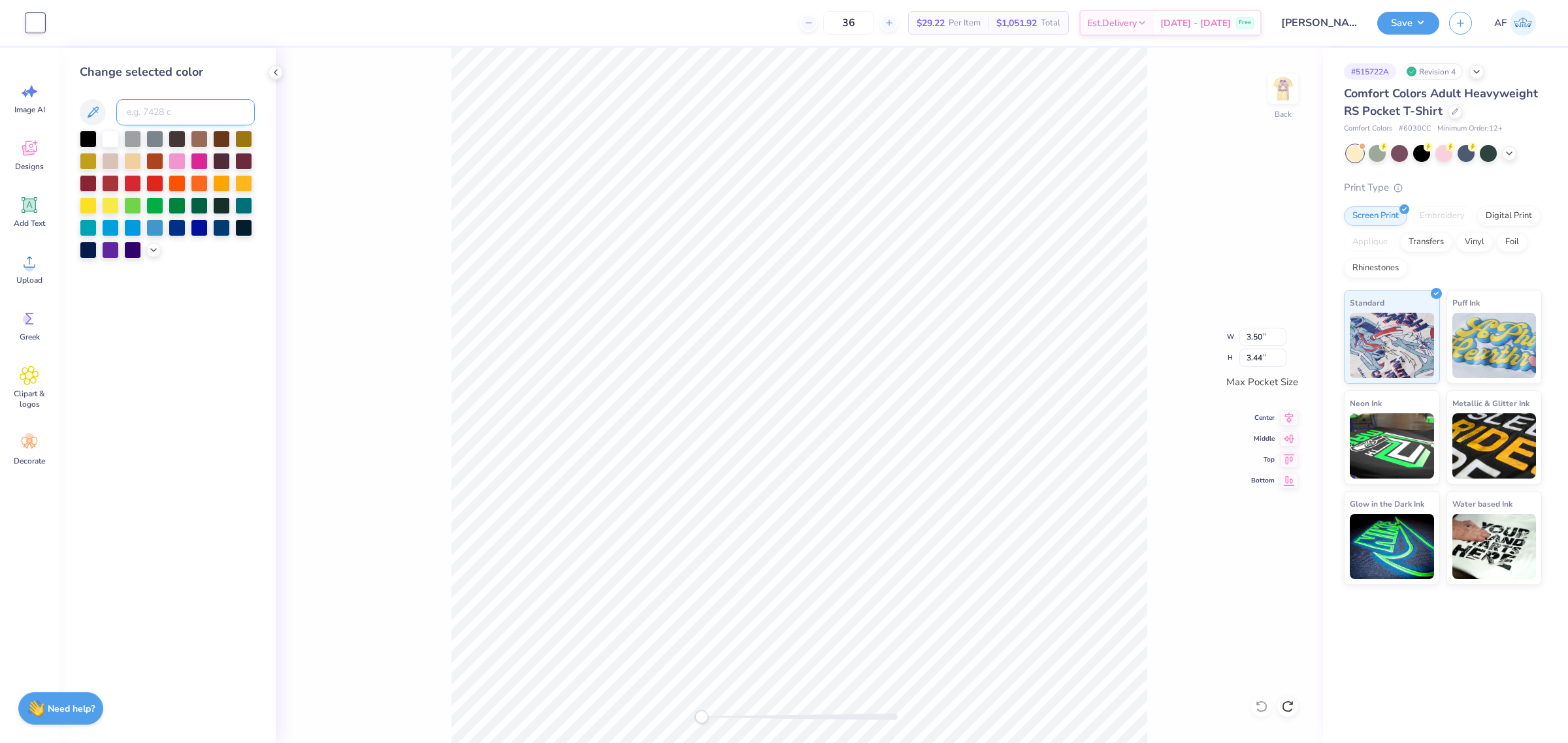
click at [183, 106] on input at bounding box center [186, 112] width 138 height 26
type input "267"
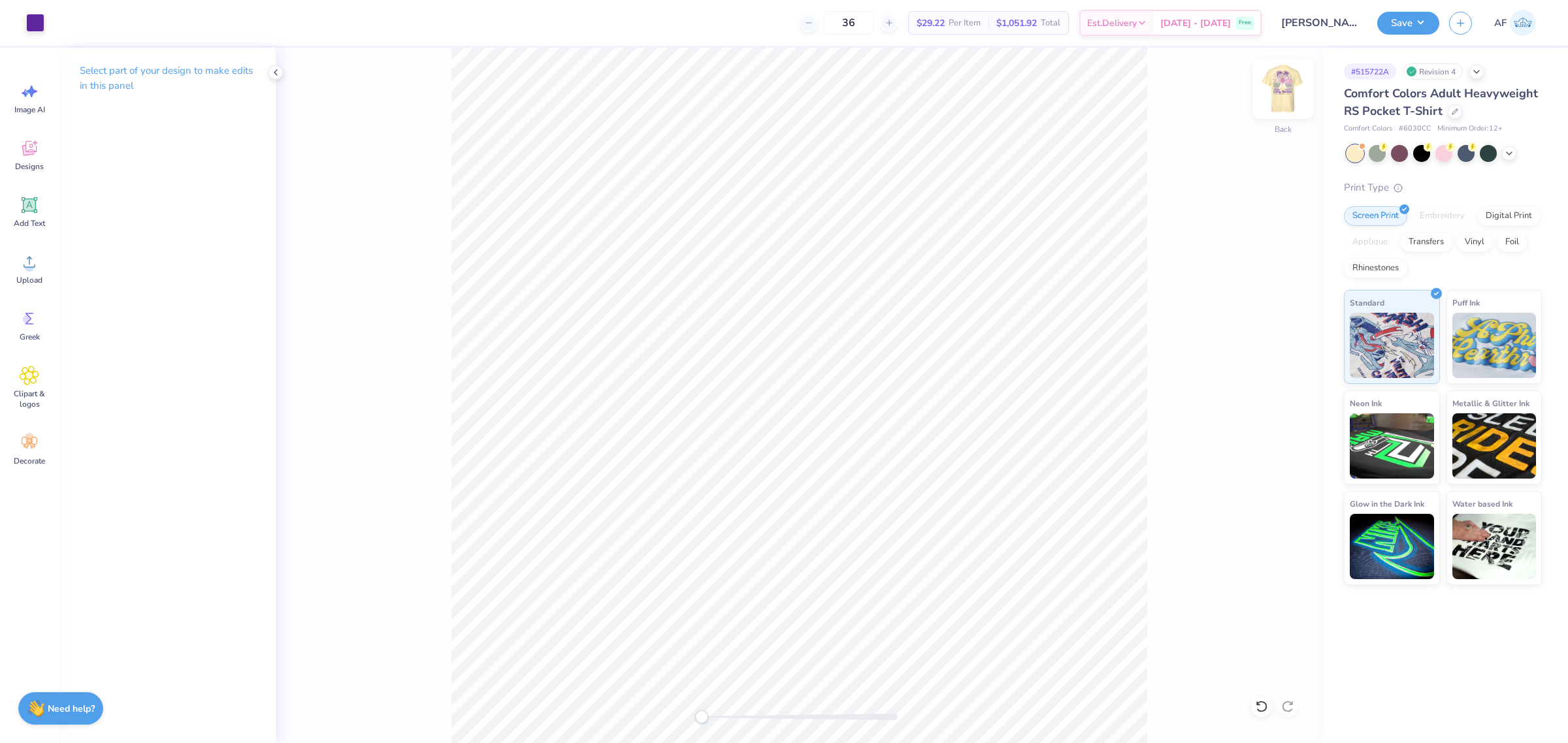
click at [1288, 95] on img at bounding box center [1283, 89] width 53 height 53
click at [1286, 100] on img at bounding box center [1283, 89] width 53 height 53
click at [1284, 99] on img at bounding box center [1283, 89] width 53 height 53
click at [35, 266] on icon at bounding box center [29, 262] width 12 height 11
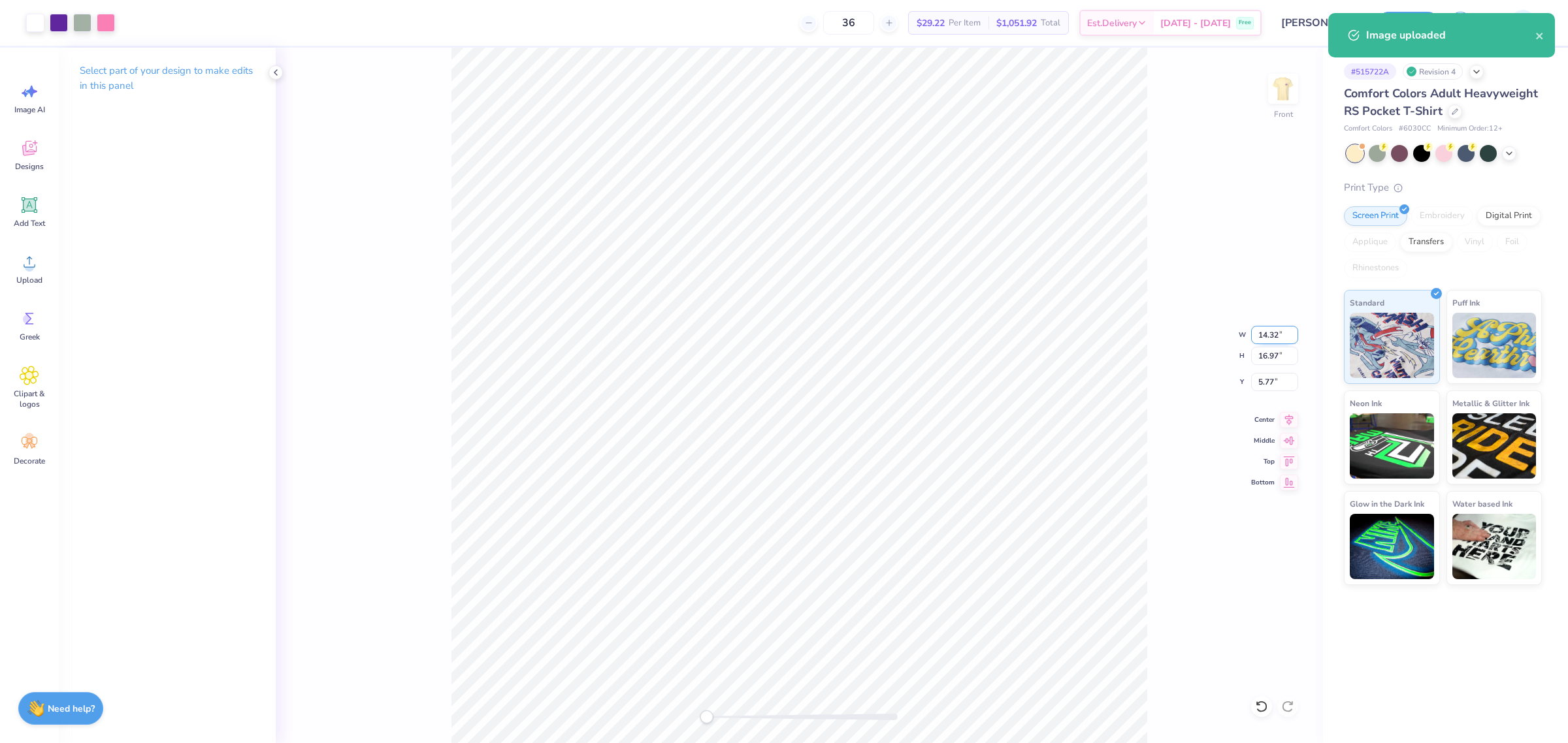
click at [1267, 328] on input "14.32" at bounding box center [1275, 335] width 47 height 18
type input "12.5"
click at [1392, 627] on div "# 515722A Revision 4 Comfort Colors Adult Heavyweight RS Pocket T-Shirt Comfort…" at bounding box center [1445, 395] width 245 height 696
click at [1273, 381] on input "5.77" at bounding box center [1275, 382] width 47 height 18
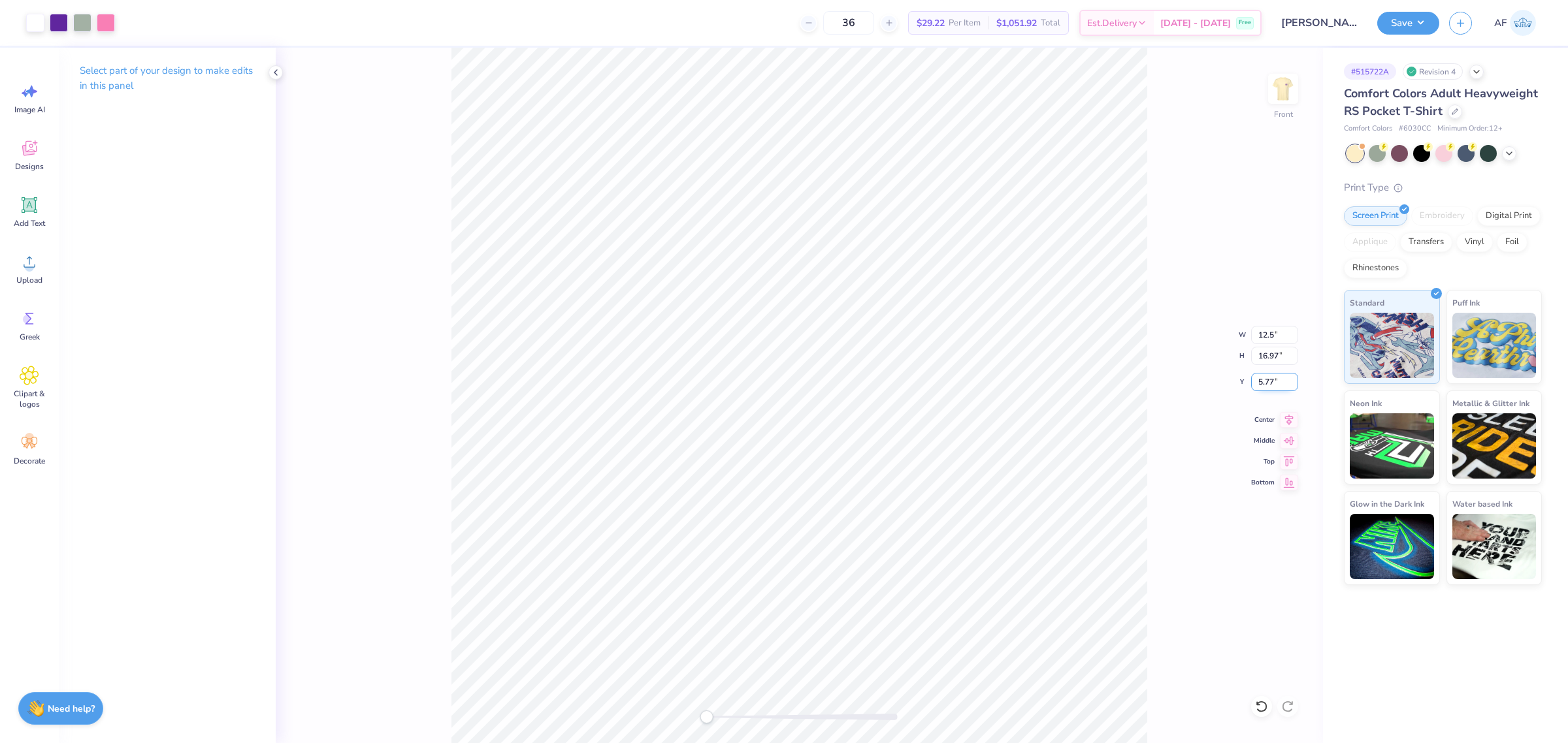
click at [1273, 381] on input "5.77" at bounding box center [1275, 382] width 47 height 18
click at [1259, 384] on input "6.85" at bounding box center [1275, 382] width 47 height 18
type input "3"
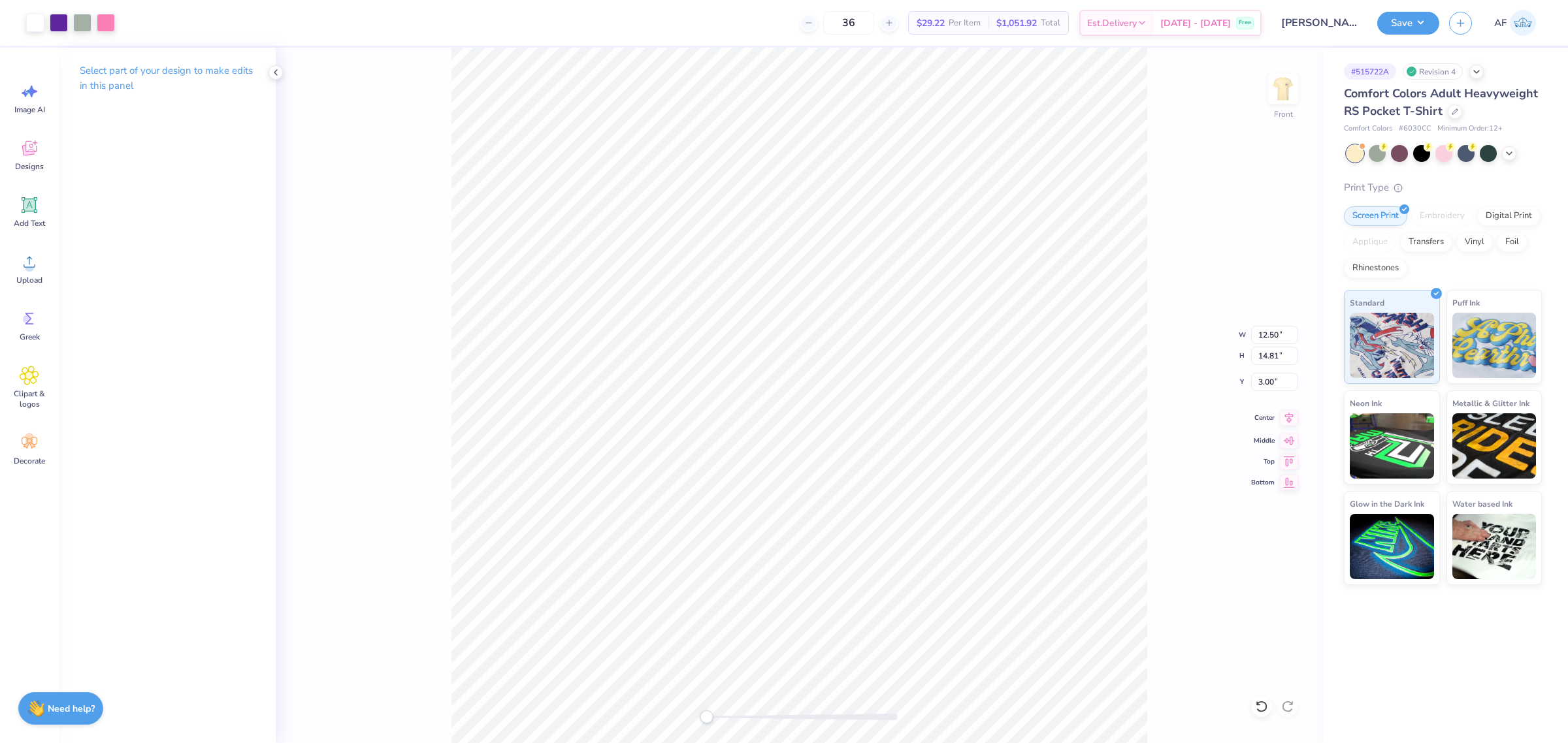
click at [1292, 419] on icon at bounding box center [1289, 418] width 18 height 16
click at [1292, 100] on img at bounding box center [1283, 89] width 53 height 53
click at [1282, 99] on img at bounding box center [1283, 89] width 26 height 26
click at [1423, 22] on button "Save" at bounding box center [1408, 21] width 62 height 23
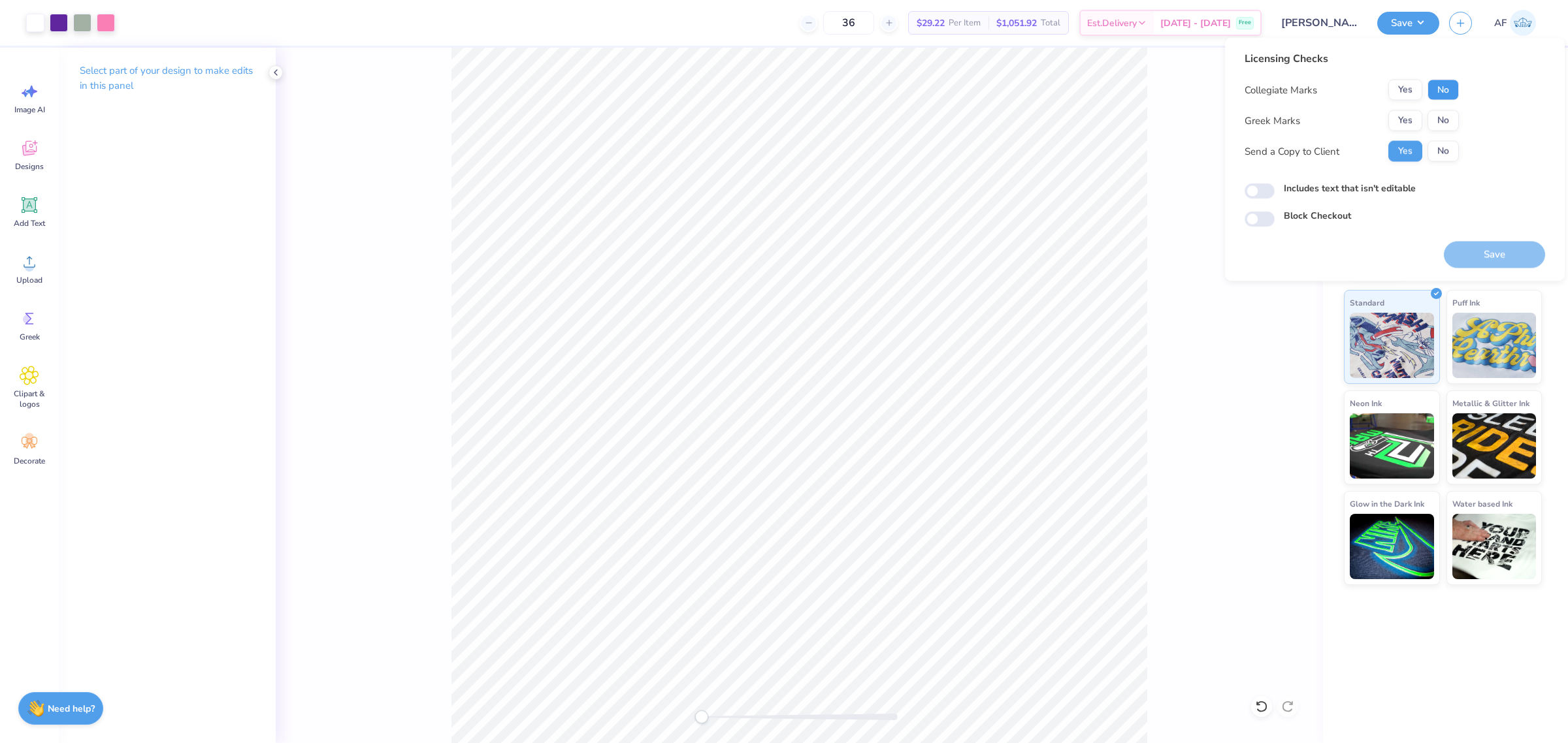
click at [1435, 86] on button "No" at bounding box center [1443, 90] width 32 height 21
click at [1412, 125] on button "Yes" at bounding box center [1405, 121] width 34 height 21
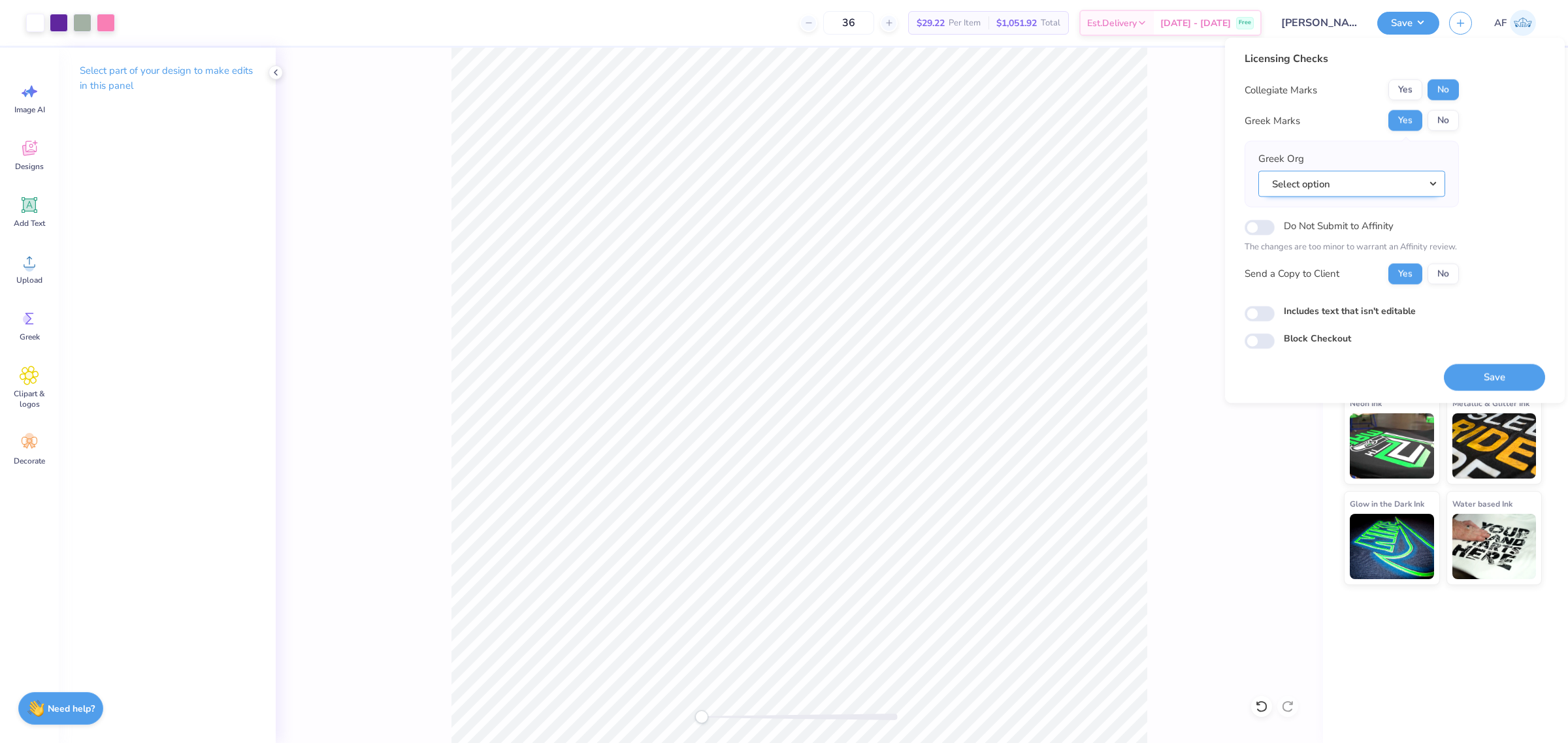
click at [1347, 177] on button "Select option" at bounding box center [1352, 184] width 187 height 27
click at [1325, 304] on link "Phi Mu" at bounding box center [1352, 313] width 177 height 22
click at [1478, 377] on button "Save" at bounding box center [1494, 377] width 101 height 27
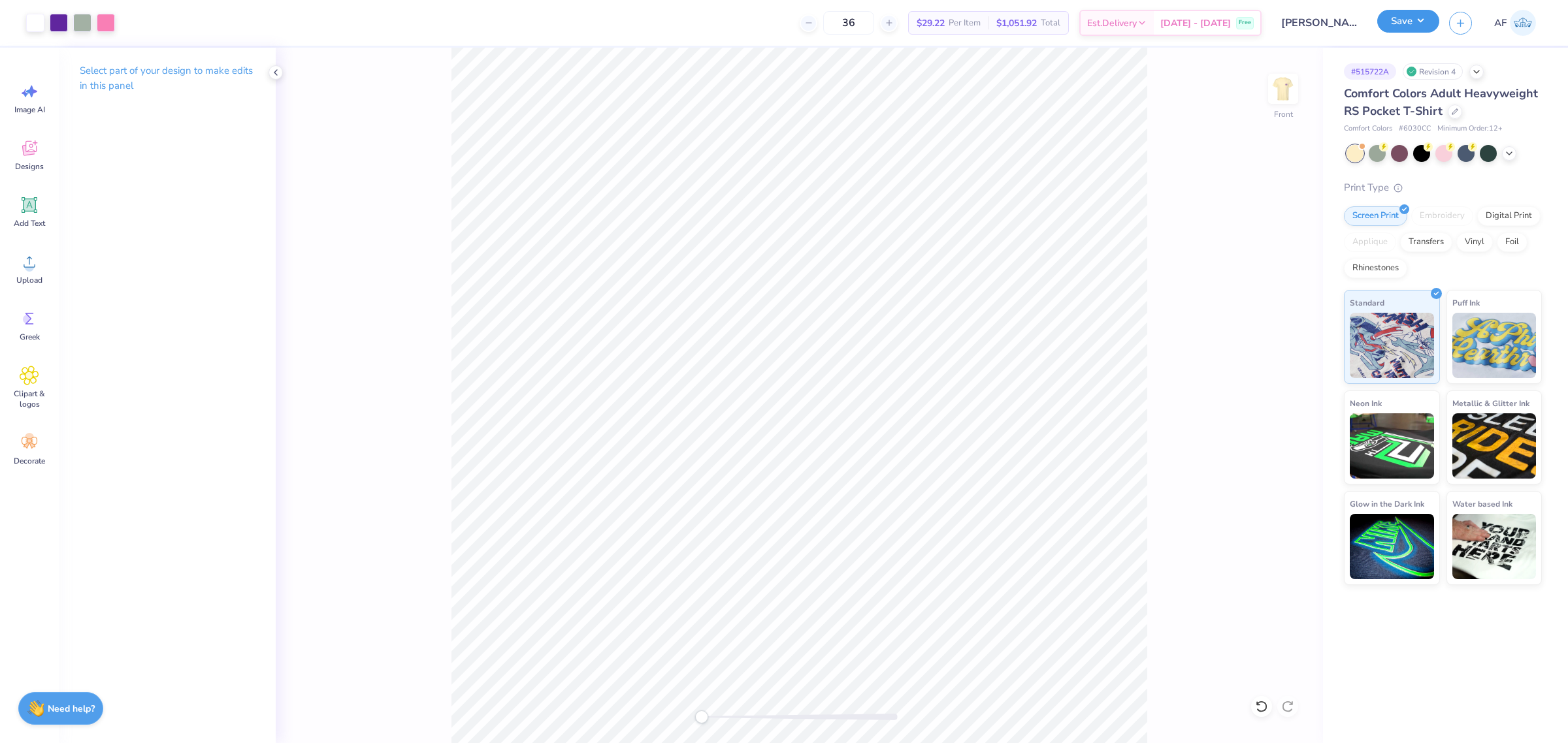
click at [1422, 25] on button "Save" at bounding box center [1408, 21] width 62 height 23
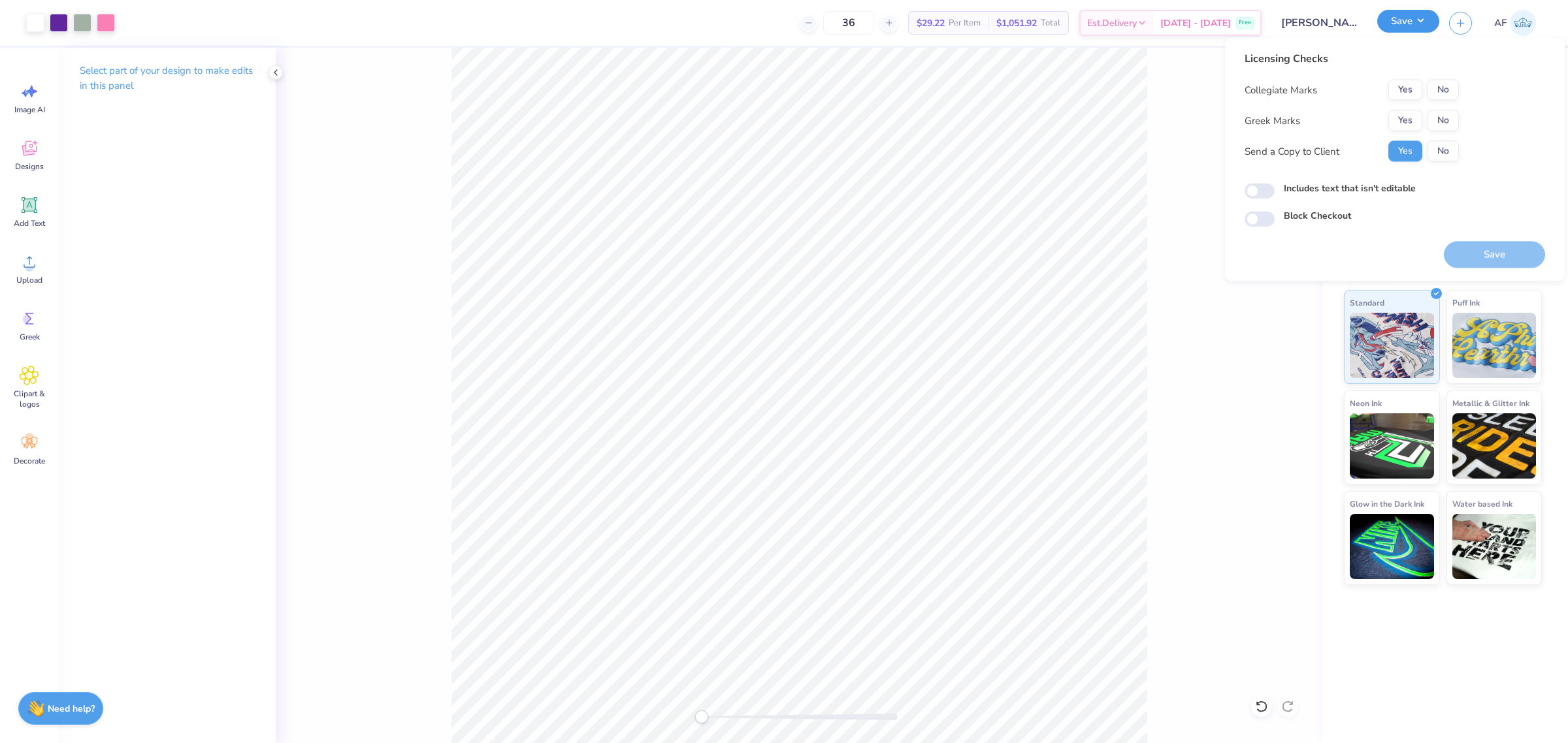
click at [1422, 25] on button "Save" at bounding box center [1408, 21] width 62 height 23
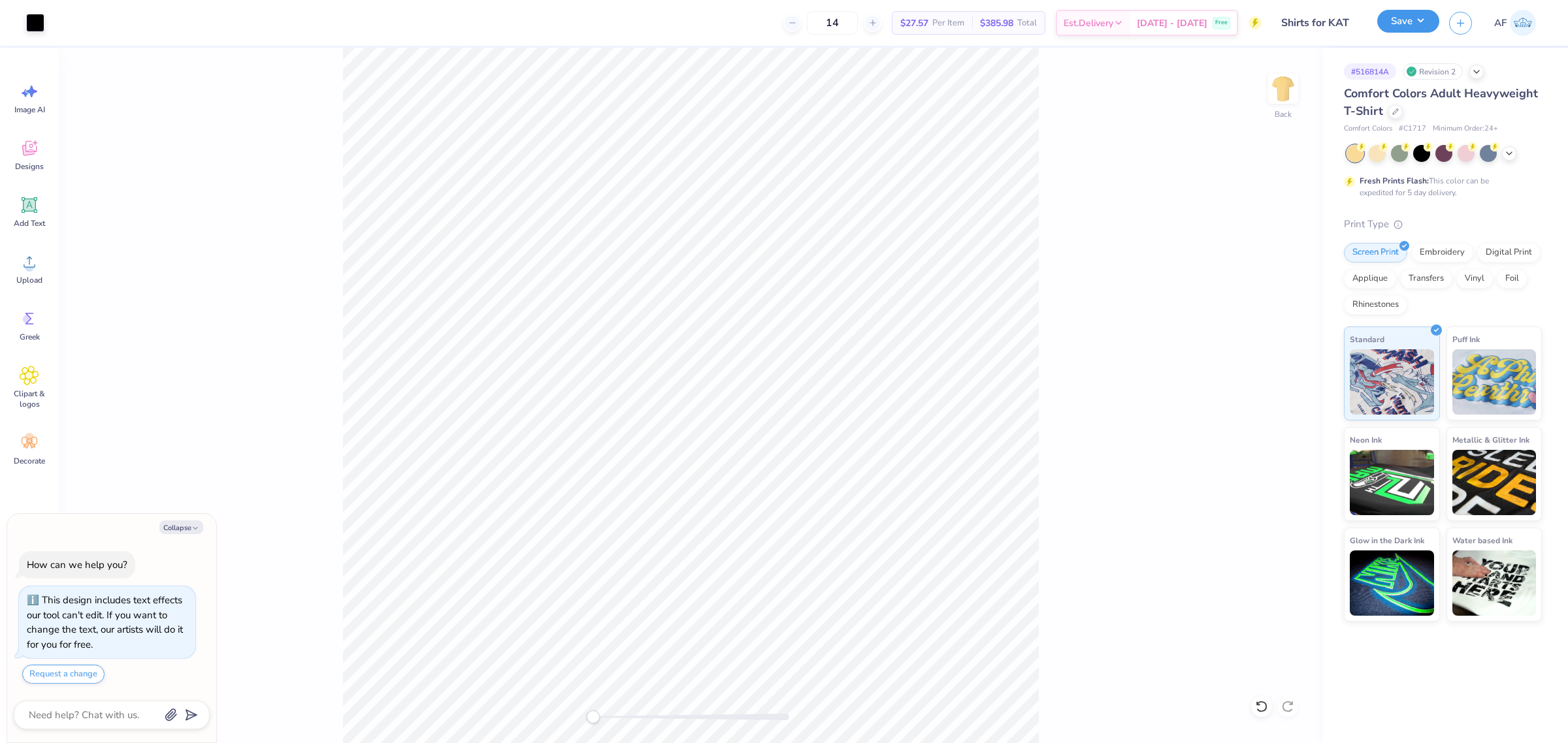
click at [1425, 28] on button "Save" at bounding box center [1408, 21] width 62 height 23
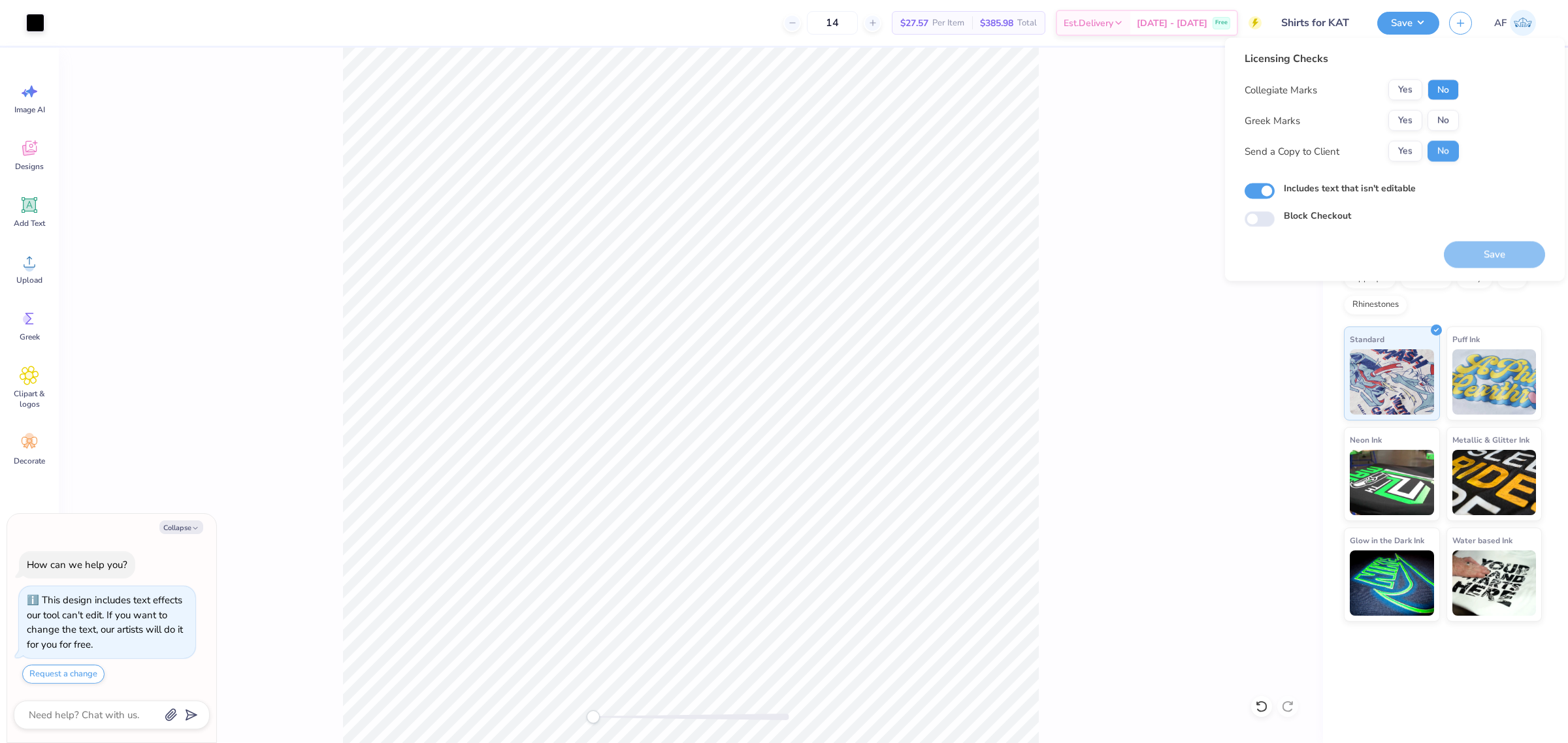
click at [1447, 86] on button "No" at bounding box center [1443, 90] width 32 height 21
click at [1439, 114] on button "No" at bounding box center [1443, 121] width 32 height 21
click at [1416, 150] on button "Yes" at bounding box center [1405, 152] width 34 height 21
click at [1412, 116] on button "Yes" at bounding box center [1405, 121] width 34 height 21
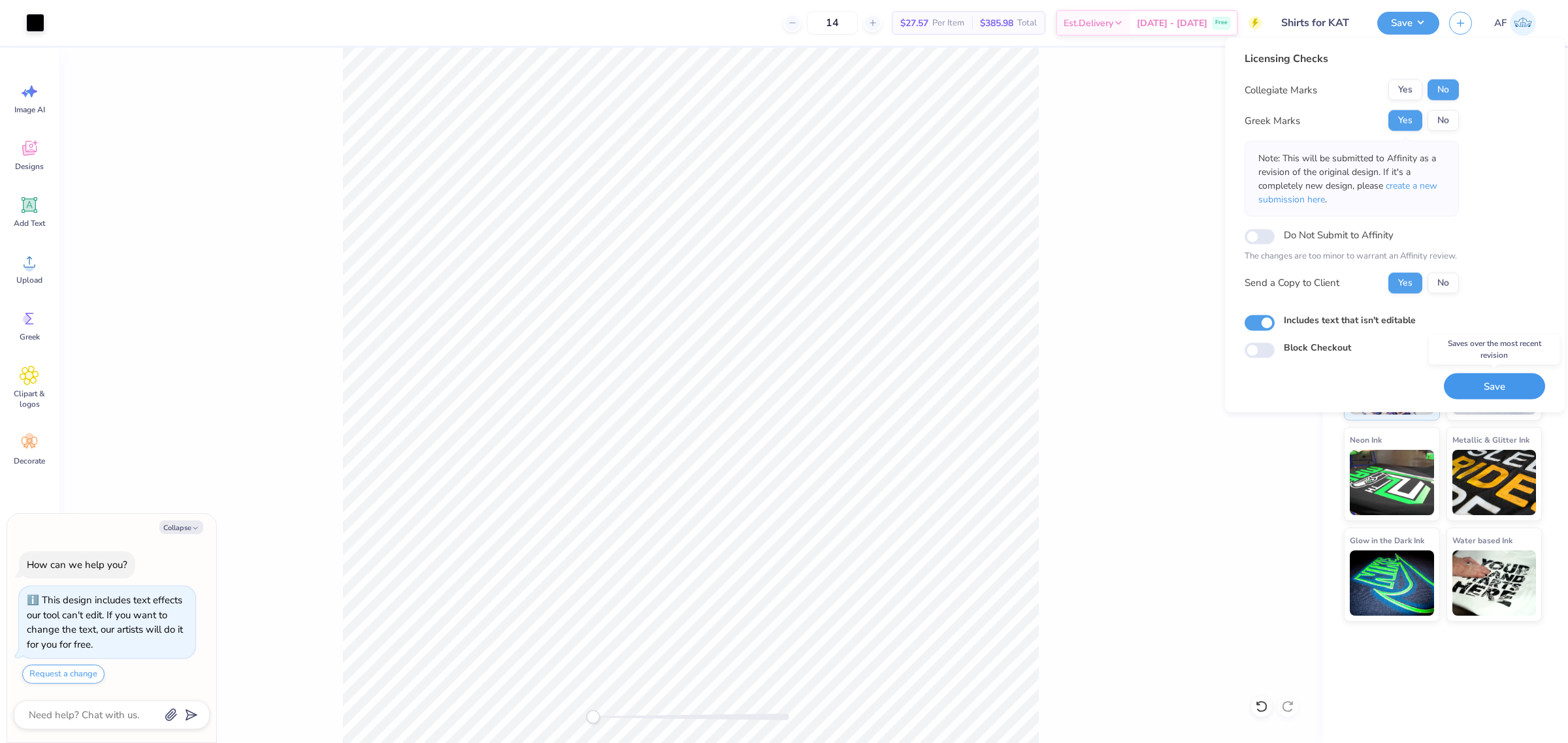
click at [1469, 379] on button "Save" at bounding box center [1494, 386] width 101 height 27
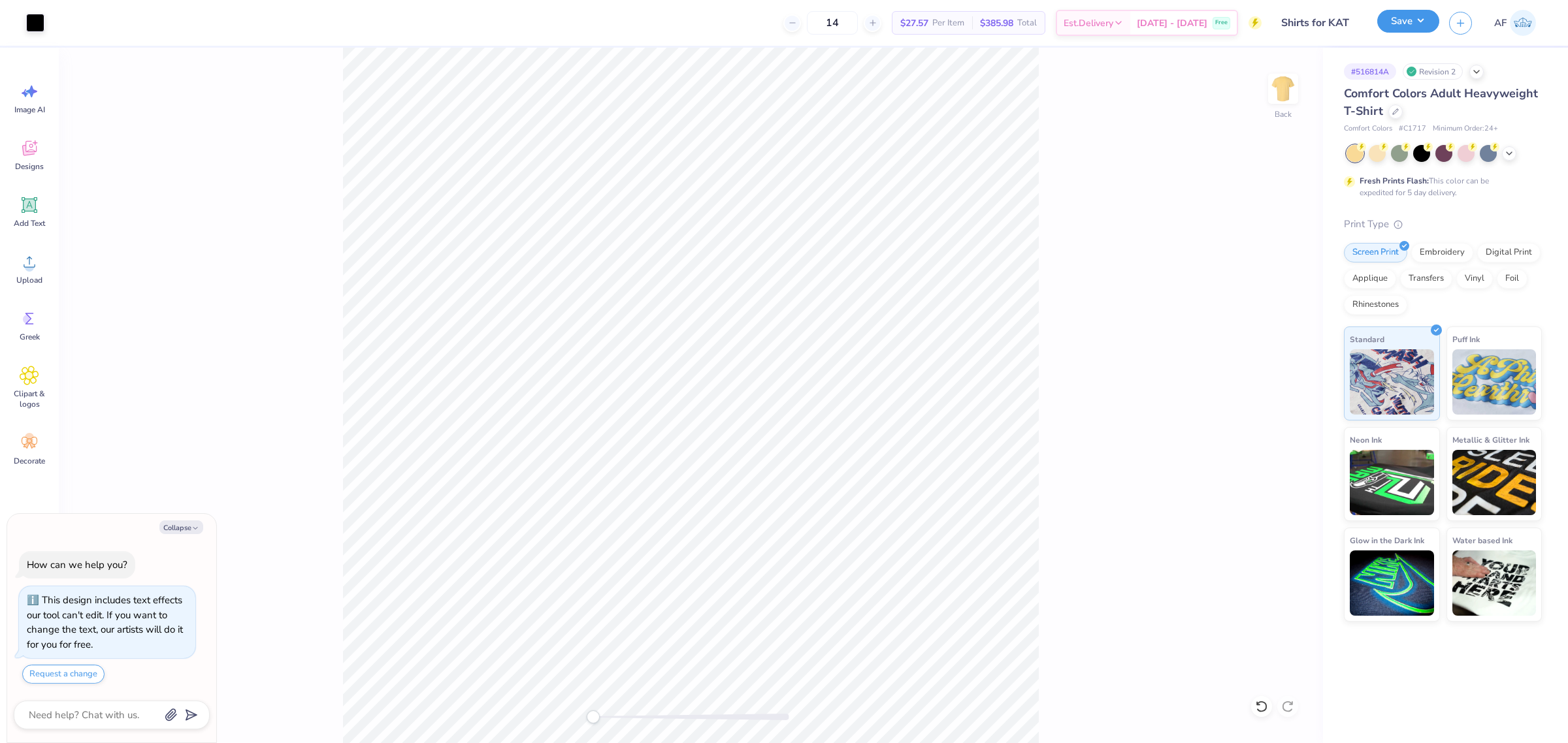
click at [1426, 21] on button "Save" at bounding box center [1408, 21] width 62 height 23
type textarea "x"
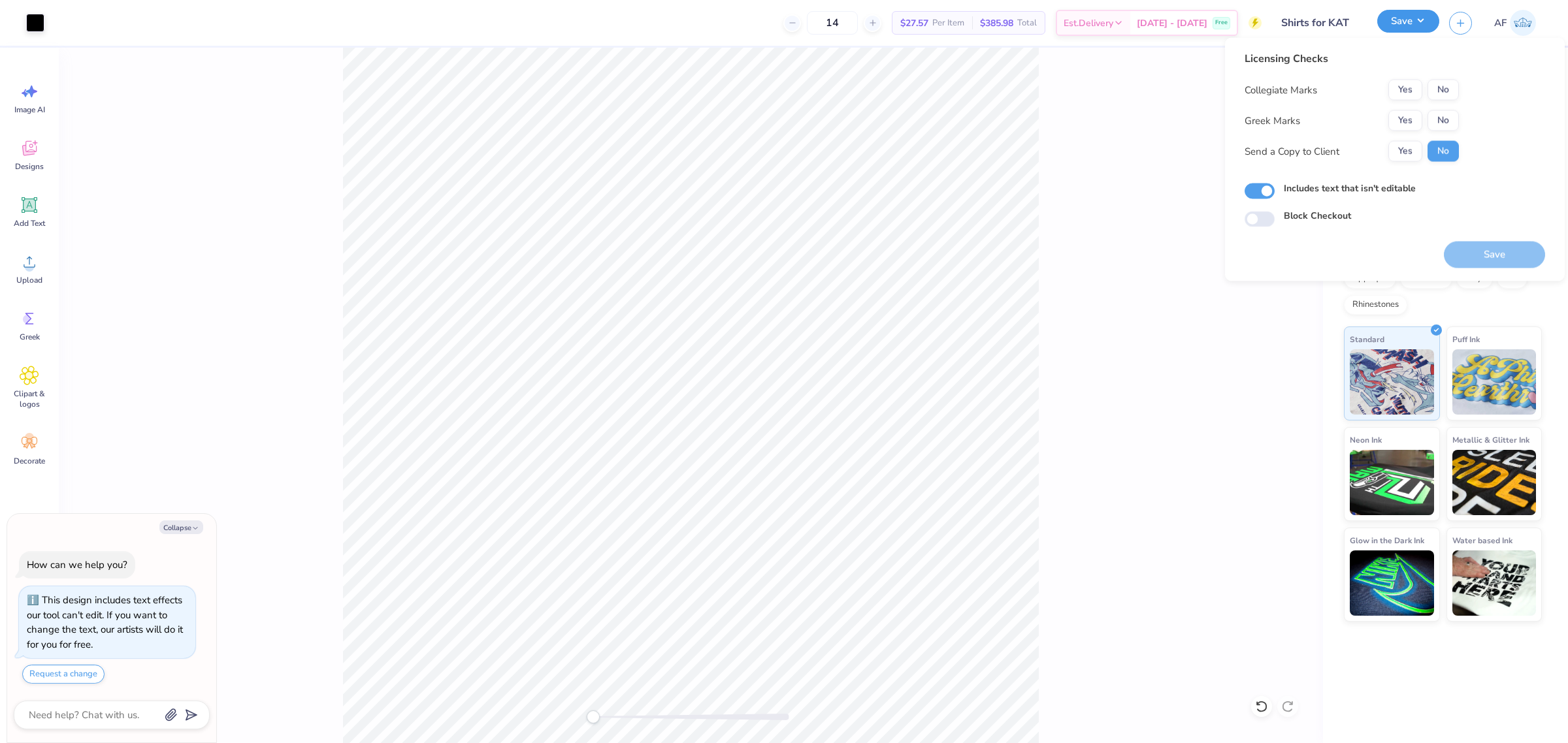
click at [1426, 21] on button "Save" at bounding box center [1408, 21] width 62 height 23
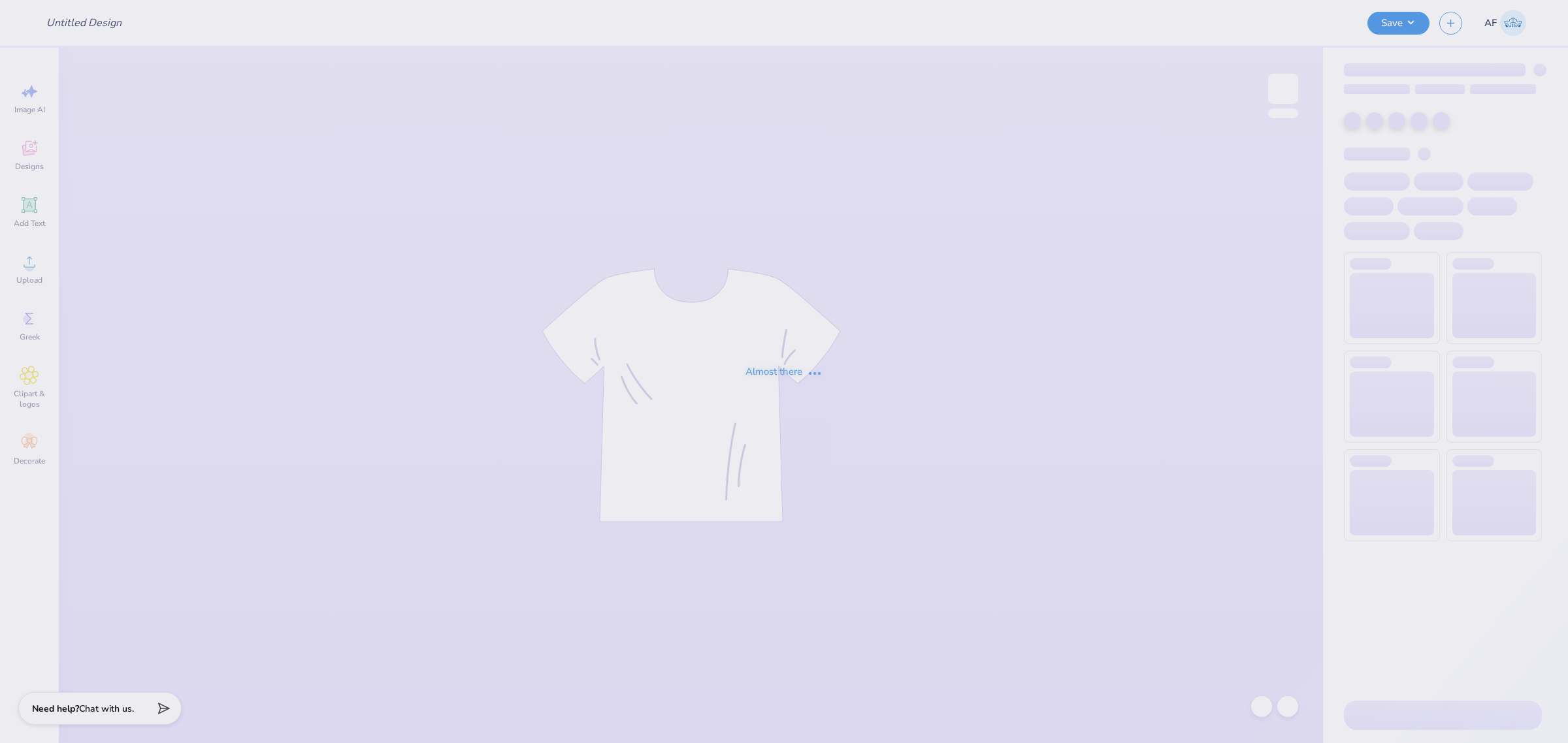
type input "Merch for KIN"
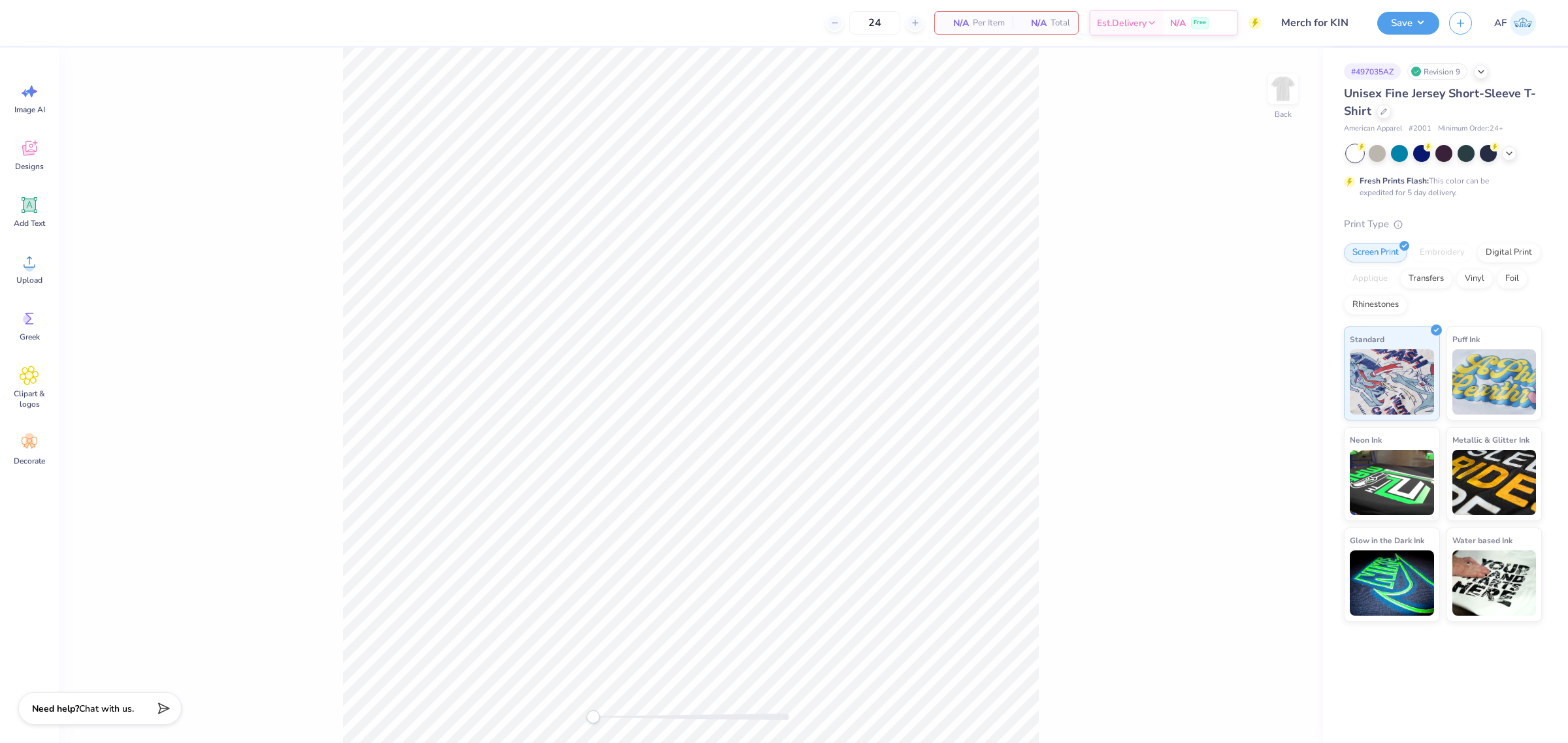
click at [1391, 98] on span "Unisex Fine Jersey Short-Sleeve T-Shirt" at bounding box center [1440, 102] width 192 height 33
click at [28, 269] on circle at bounding box center [29, 267] width 9 height 9
click at [392, 742] on html "Art colors 24 $20.93 Per Item $502.32 Total Est. Delivery Sep 22 - 25 Free Desi…" at bounding box center [784, 371] width 1568 height 743
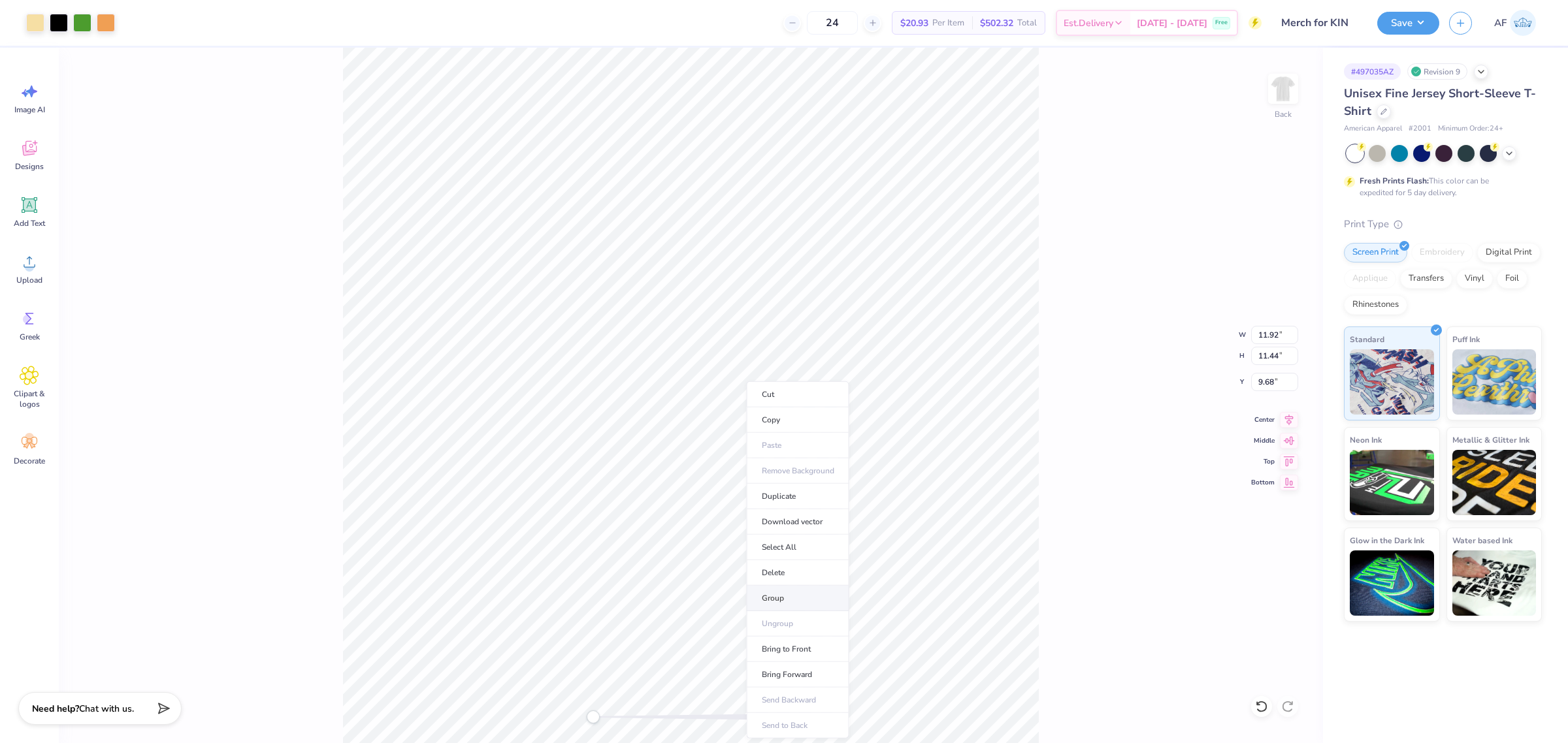
click at [782, 597] on li "Group" at bounding box center [798, 599] width 102 height 26
click at [691, 449] on li "Group" at bounding box center [708, 451] width 102 height 26
click at [1278, 335] on input "9.88" at bounding box center [1275, 335] width 47 height 18
click at [1257, 334] on input "9.88" at bounding box center [1275, 335] width 47 height 18
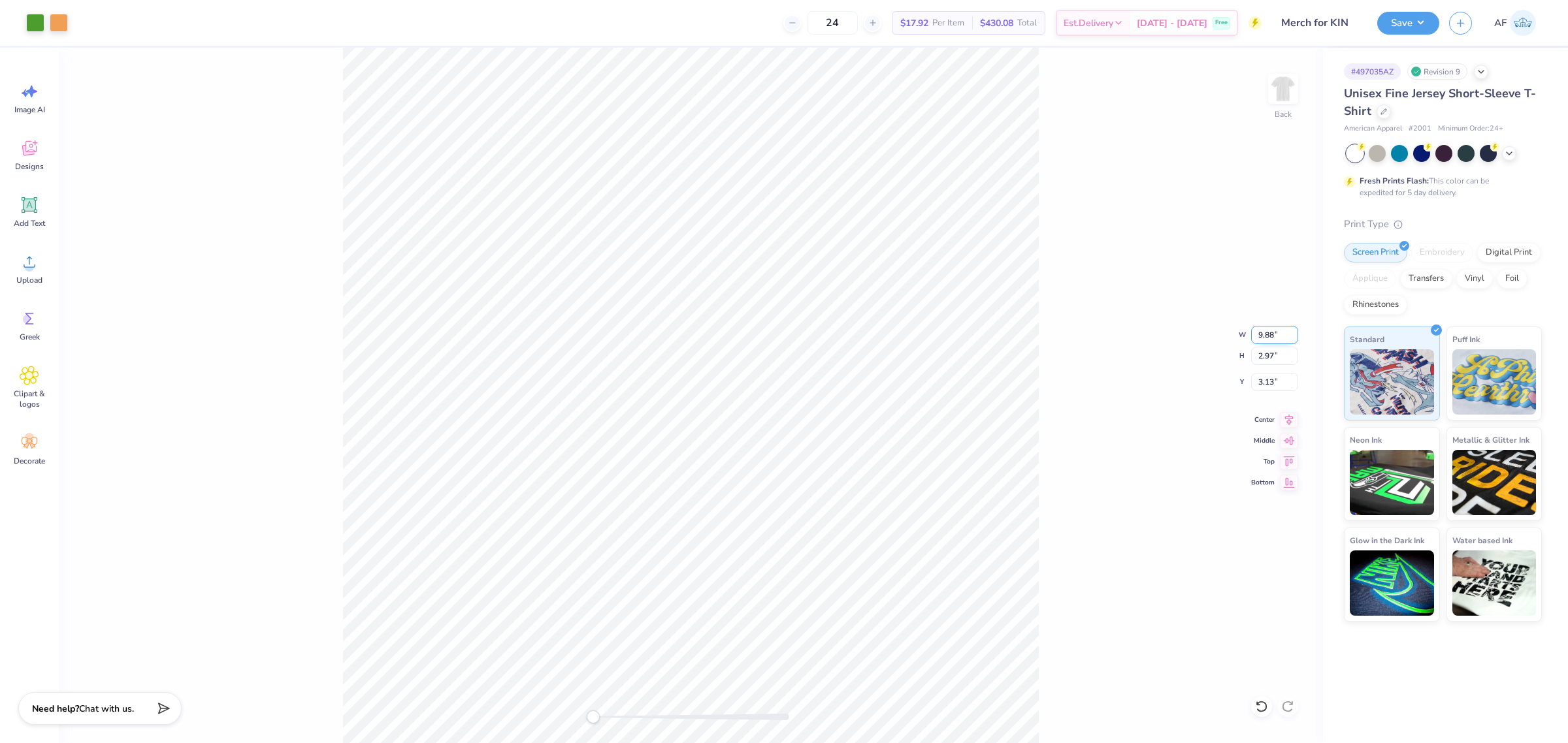
click at [1257, 334] on input "9.88" at bounding box center [1275, 335] width 47 height 18
type input "4"
click at [1266, 380] on input "4.01" at bounding box center [1275, 382] width 47 height 18
type input "3"
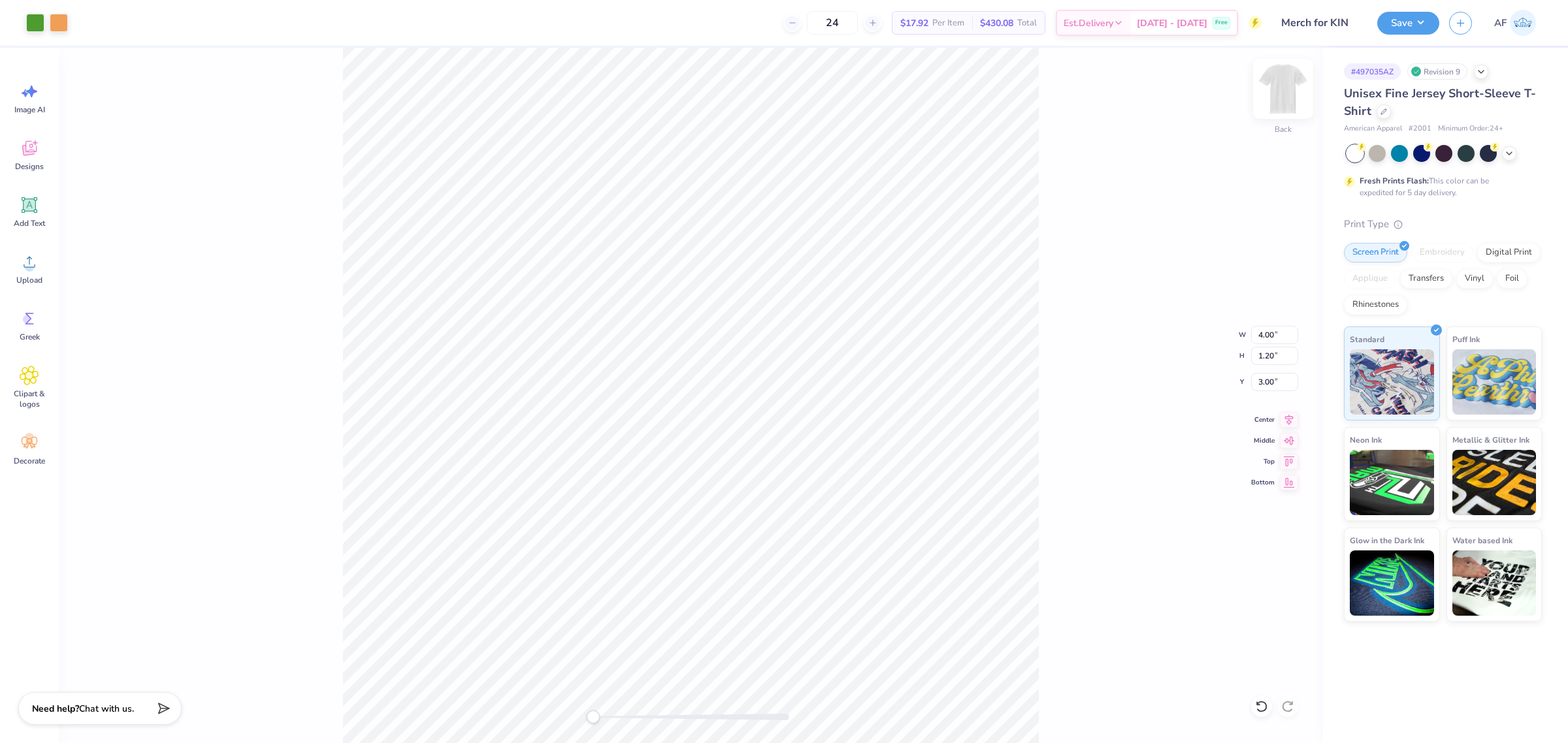
click at [1288, 92] on img at bounding box center [1283, 89] width 53 height 53
click at [1268, 334] on input "12.35" at bounding box center [1275, 335] width 47 height 18
type input "12"
click at [1043, 430] on div "Front W 12 12 " H 11.86 11.86 " Y 12.64 12.64 " Center Middle Top Bottom" at bounding box center [691, 395] width 1264 height 696
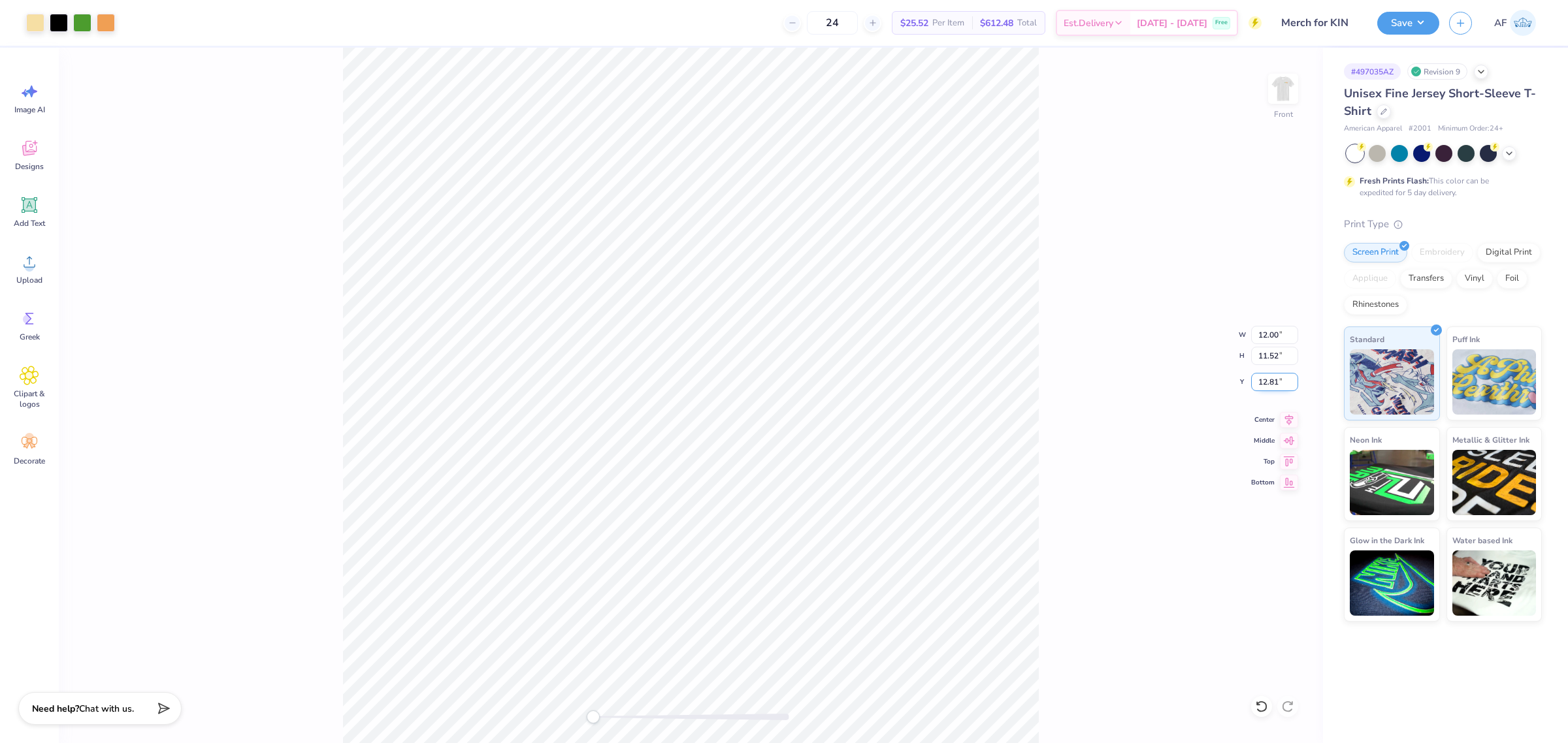
click at [1267, 380] on input "12.81" at bounding box center [1275, 382] width 47 height 18
type input "3"
click at [1040, 347] on div "Front W 12.00 12.00 " H 11.52 11.52 " Y 3 3 " Center Middle Top Bottom" at bounding box center [691, 395] width 1264 height 696
click at [341, 461] on div "Front" at bounding box center [691, 395] width 1264 height 696
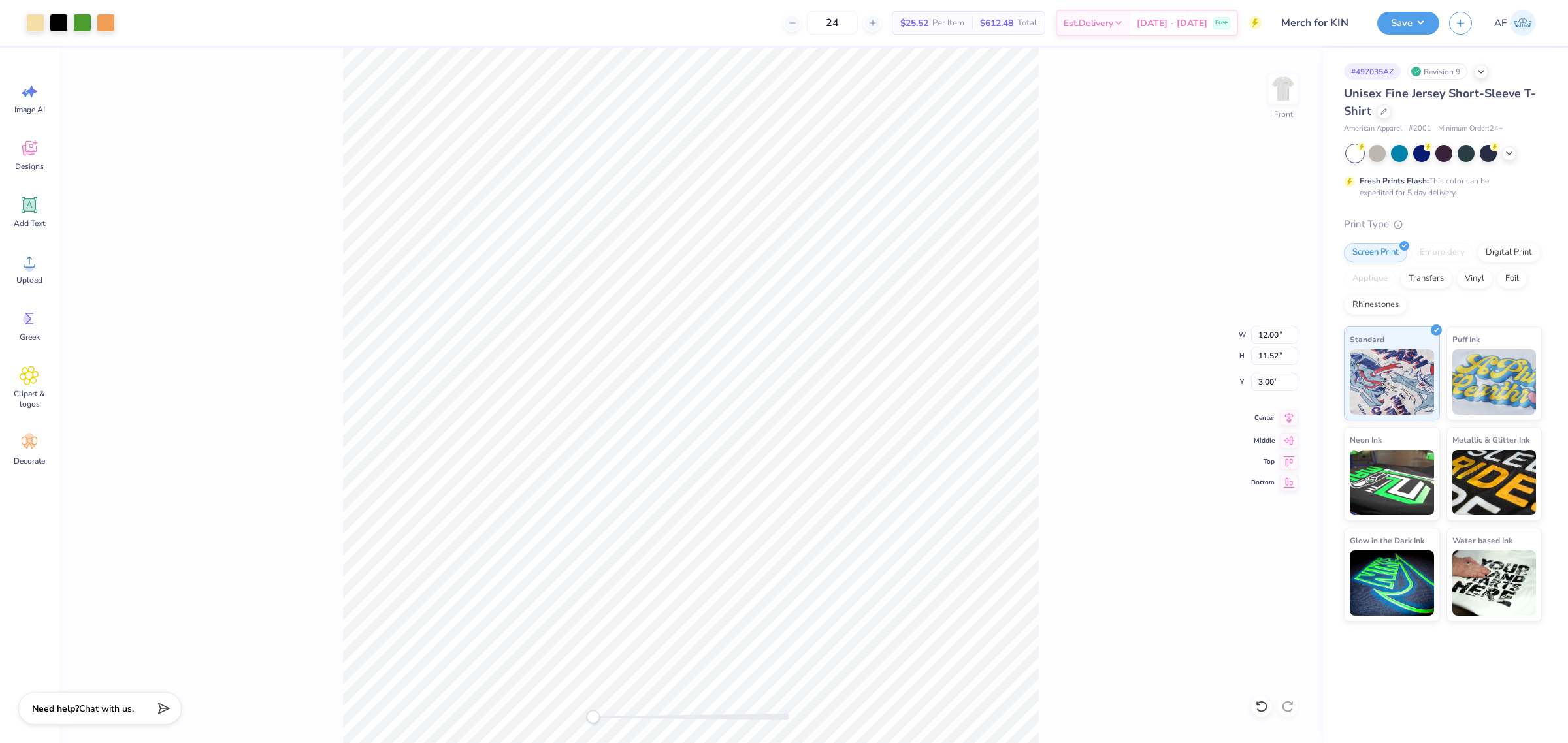
click at [1288, 418] on icon at bounding box center [1289, 418] width 8 height 11
click at [196, 520] on div "Front" at bounding box center [691, 395] width 1264 height 696
click at [1284, 423] on icon at bounding box center [1289, 418] width 18 height 16
click at [1284, 86] on img at bounding box center [1283, 89] width 53 height 53
click at [1139, 402] on div "Back W 4.00 4.00 " H 1.20 1.20 " Y 3.00 3.00 " Center Middle Top Bottom" at bounding box center [691, 395] width 1264 height 696
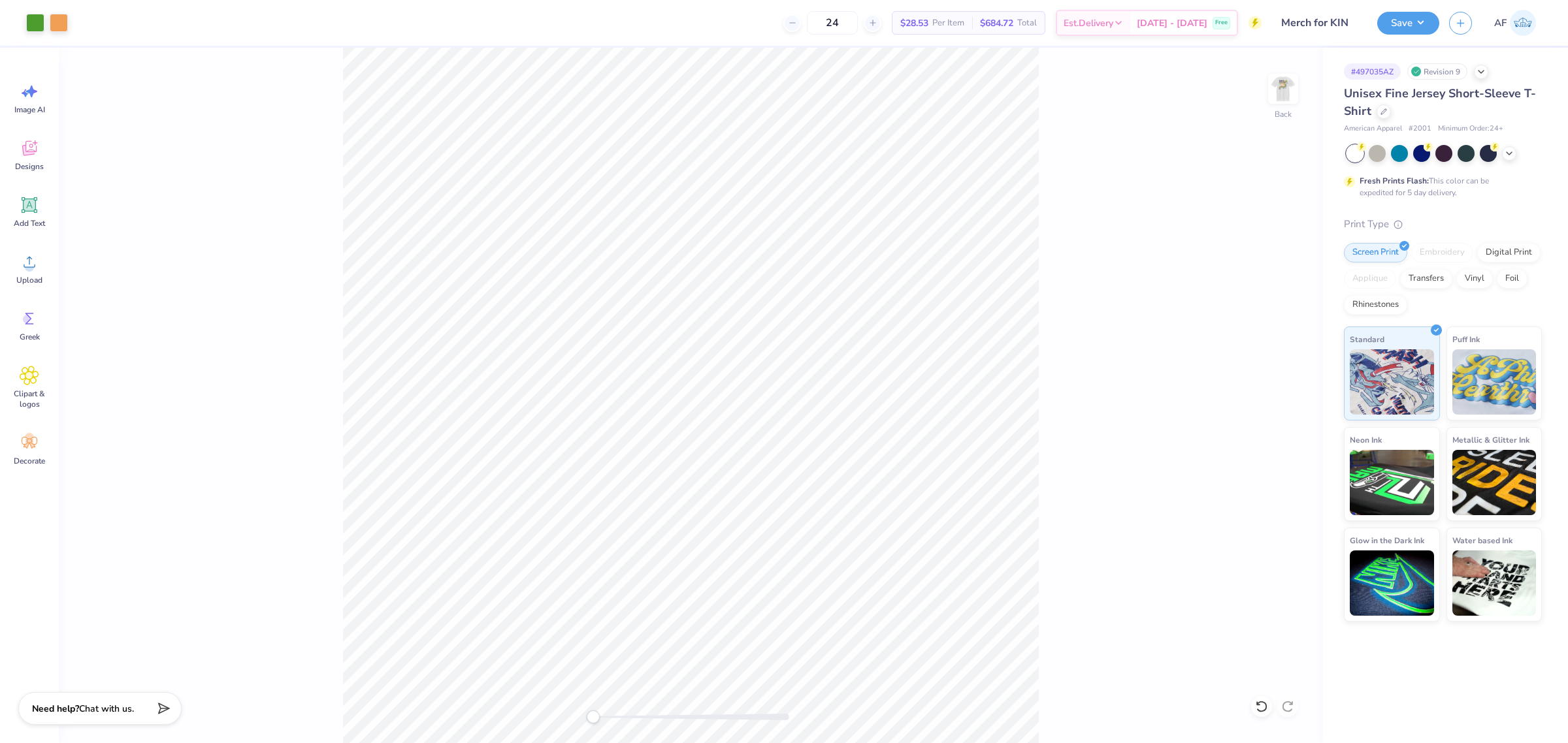
click at [1070, 309] on div "Back" at bounding box center [691, 395] width 1264 height 696
click at [1291, 97] on img at bounding box center [1283, 89] width 53 height 53
click at [1285, 92] on img at bounding box center [1283, 89] width 53 height 53
type input "11.58"
type input "11.11"
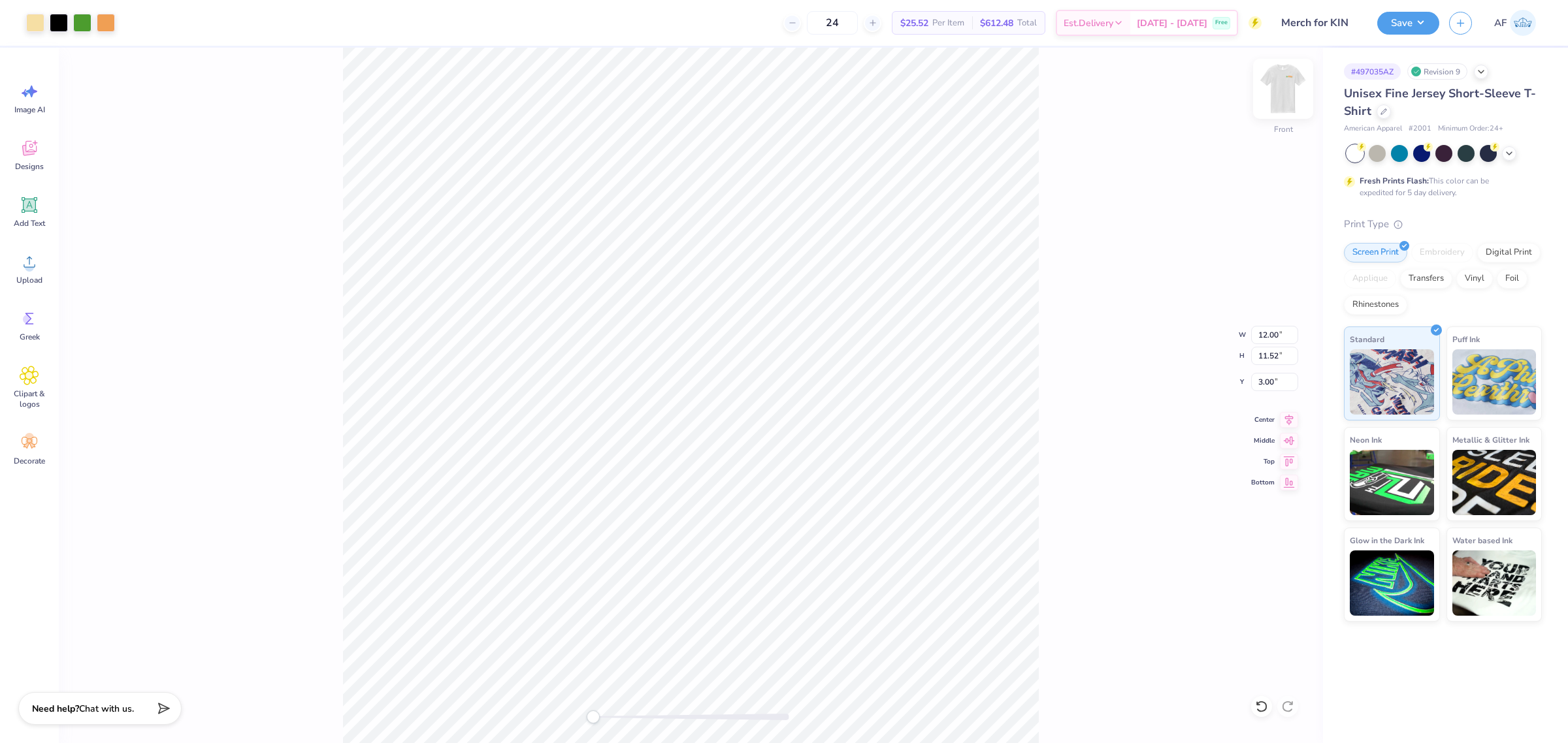
type input "0.53"
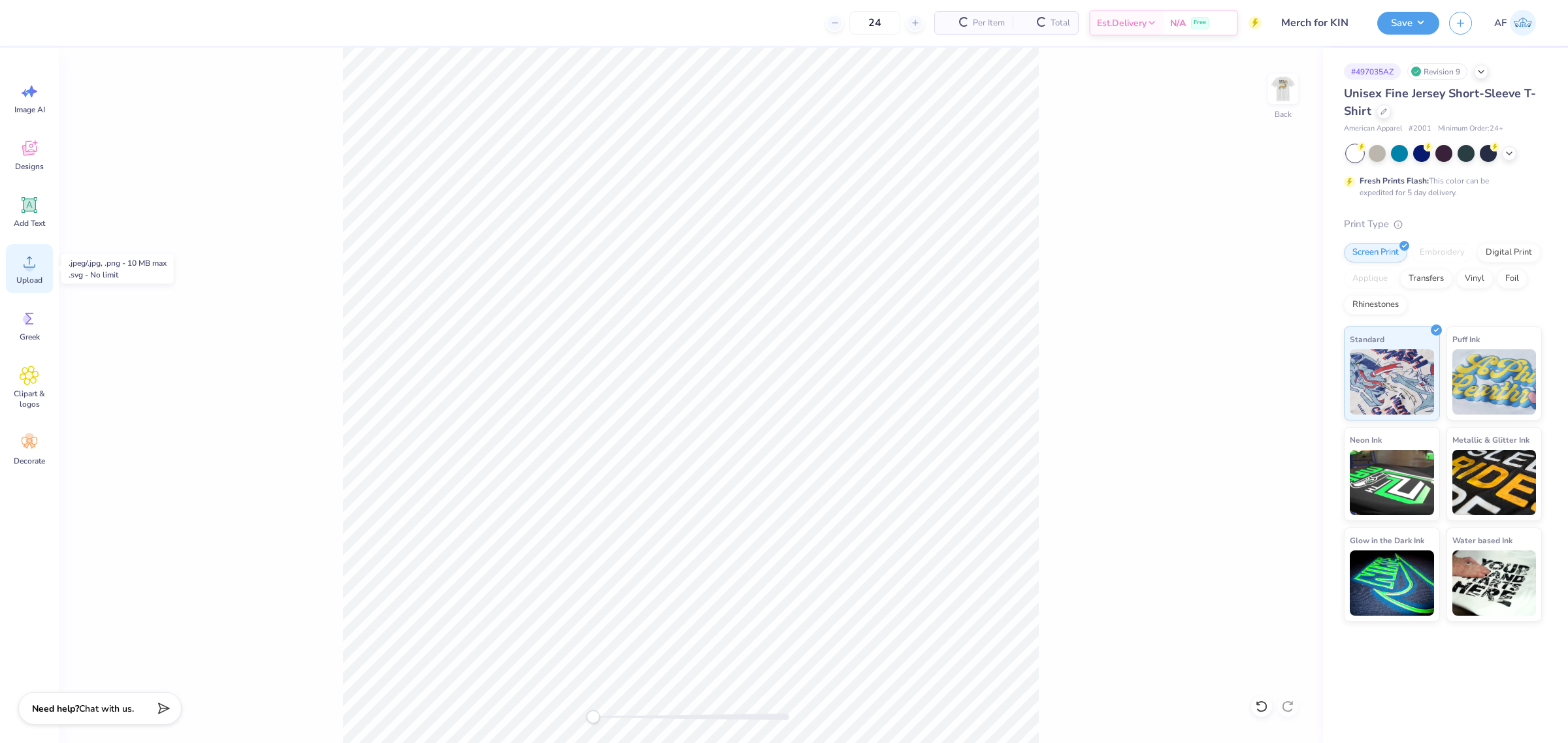
click at [38, 275] on span "Upload" at bounding box center [29, 280] width 26 height 11
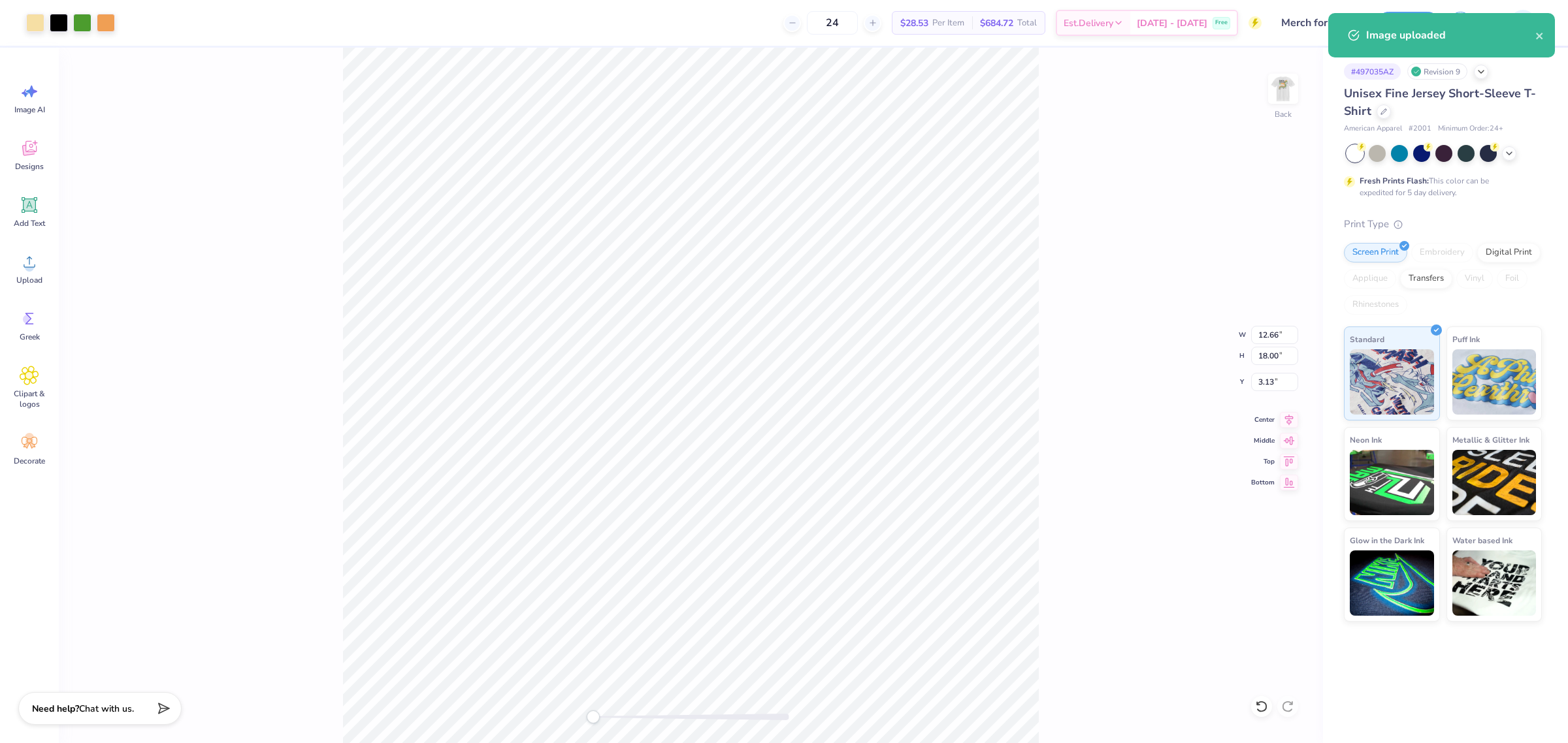
type input "3.72"
type input "2.30"
type input "9.14"
click at [286, 742] on html "Art colors 24 $28.53 Per Item $684.72 Total Est. Delivery Sep 22 - 25 Free Desi…" at bounding box center [784, 371] width 1568 height 743
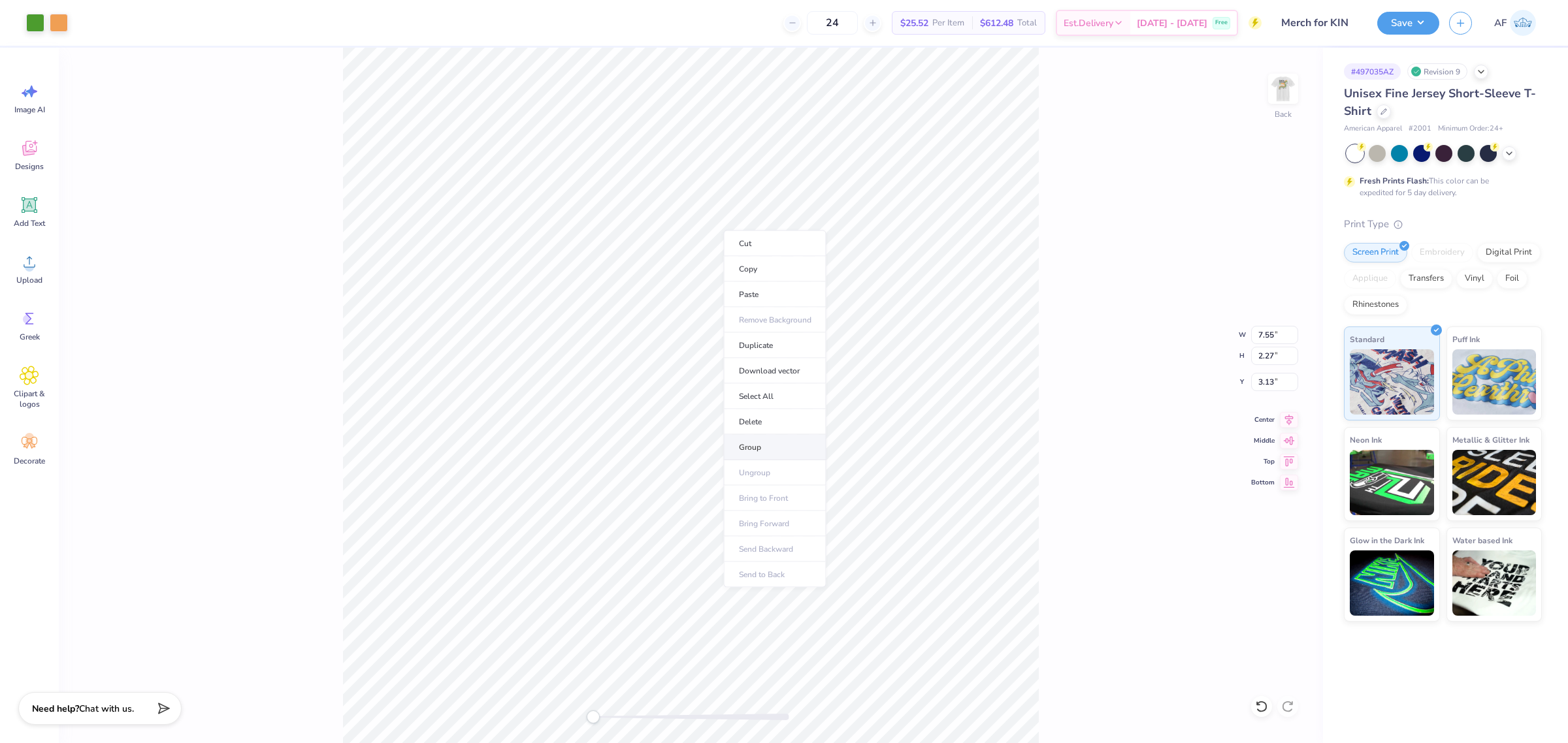
click at [765, 452] on li "Group" at bounding box center [775, 448] width 102 height 26
click at [1267, 328] on input "7.55" at bounding box center [1275, 335] width 47 height 18
click at [1255, 328] on input "7.55" at bounding box center [1275, 335] width 47 height 18
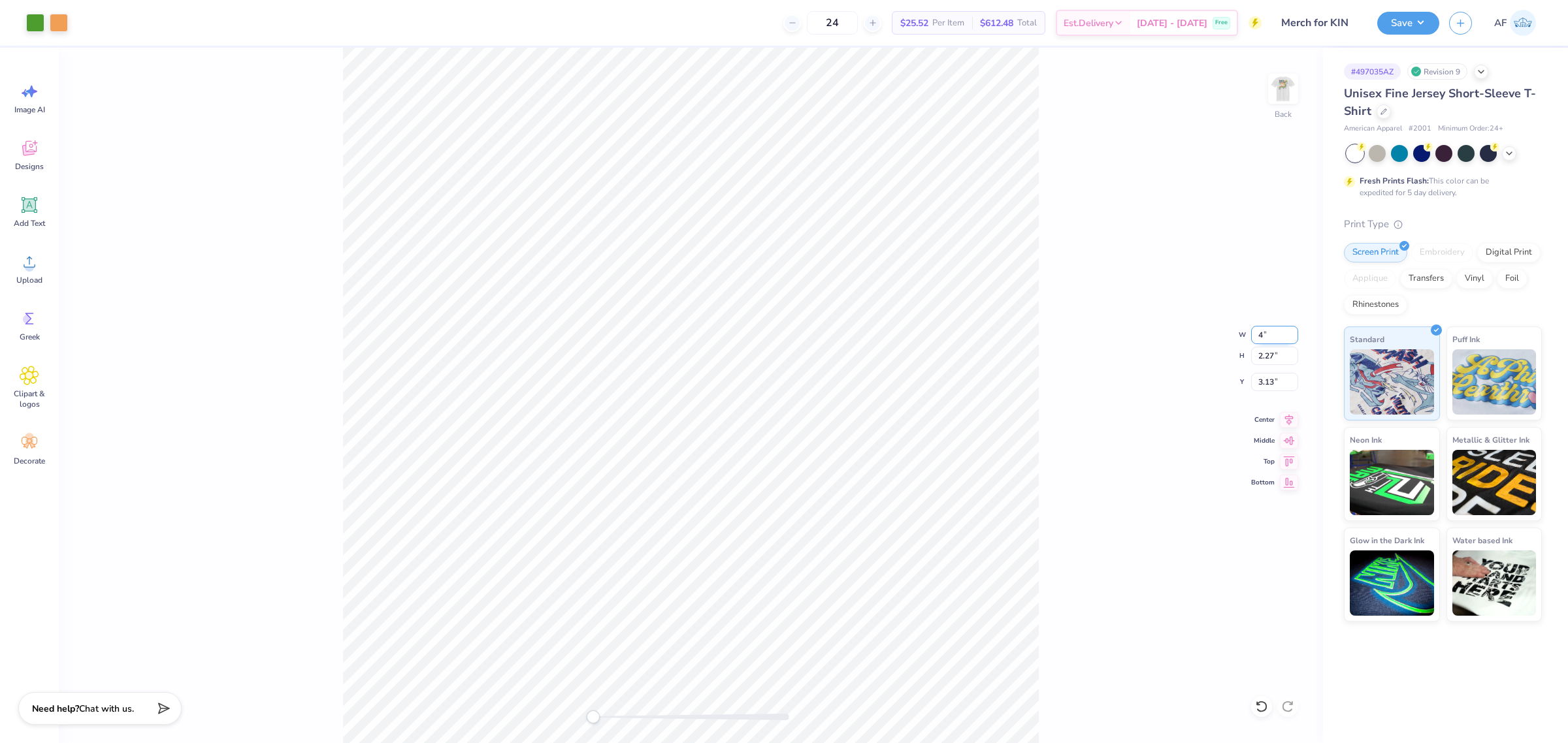
type input "4"
click at [1267, 385] on input "3.13" at bounding box center [1275, 382] width 47 height 18
click at [1267, 381] on input "3.66" at bounding box center [1275, 382] width 47 height 18
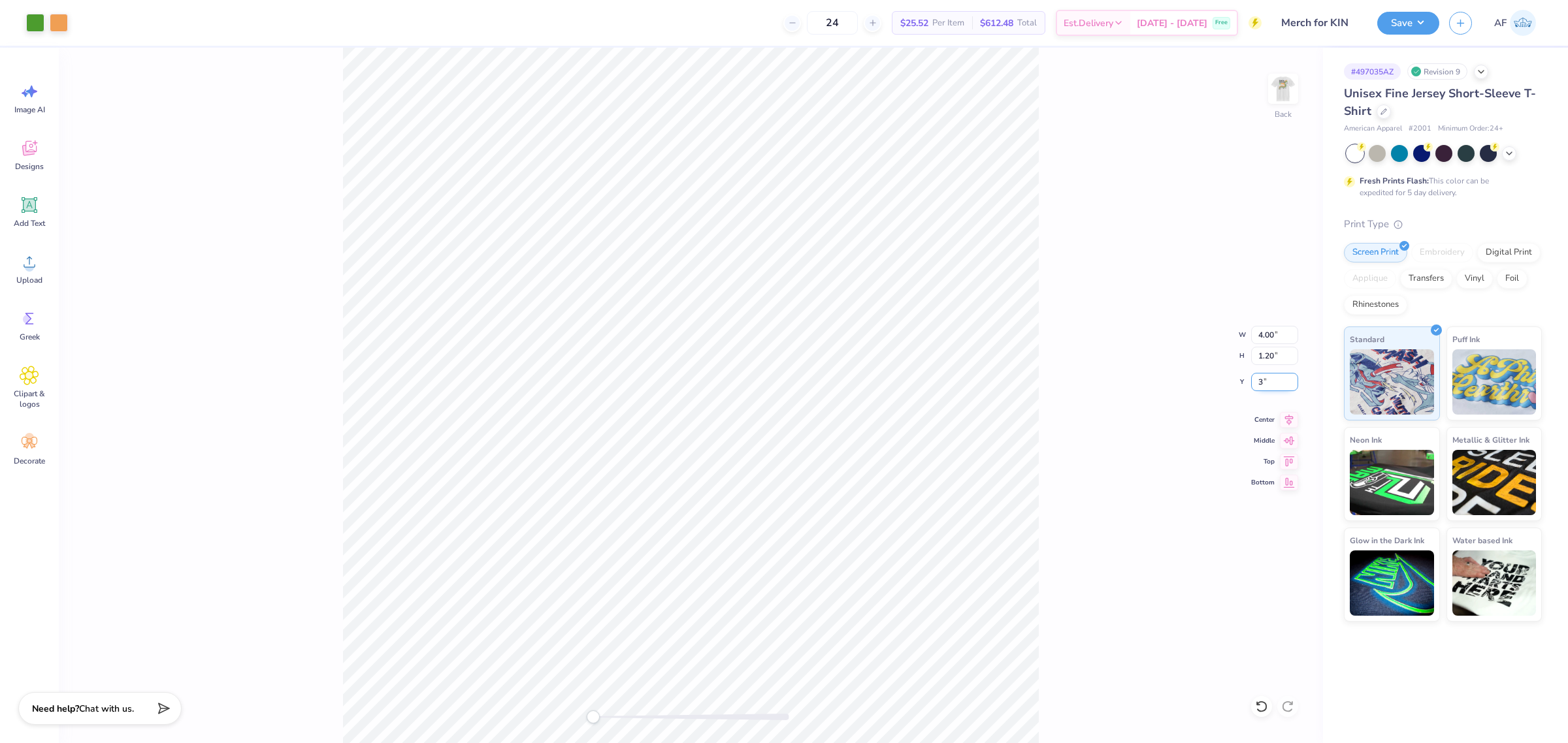
type input "3"
click at [1288, 424] on icon at bounding box center [1289, 418] width 18 height 16
click at [21, 273] on div "Upload" at bounding box center [29, 268] width 47 height 49
click at [664, 461] on li "Group" at bounding box center [689, 467] width 102 height 26
click at [440, 742] on html "Art colors 24 $28.53 Per Item $684.72 Total Est. Delivery Sep 22 - 25 Free Desi…" at bounding box center [784, 371] width 1568 height 743
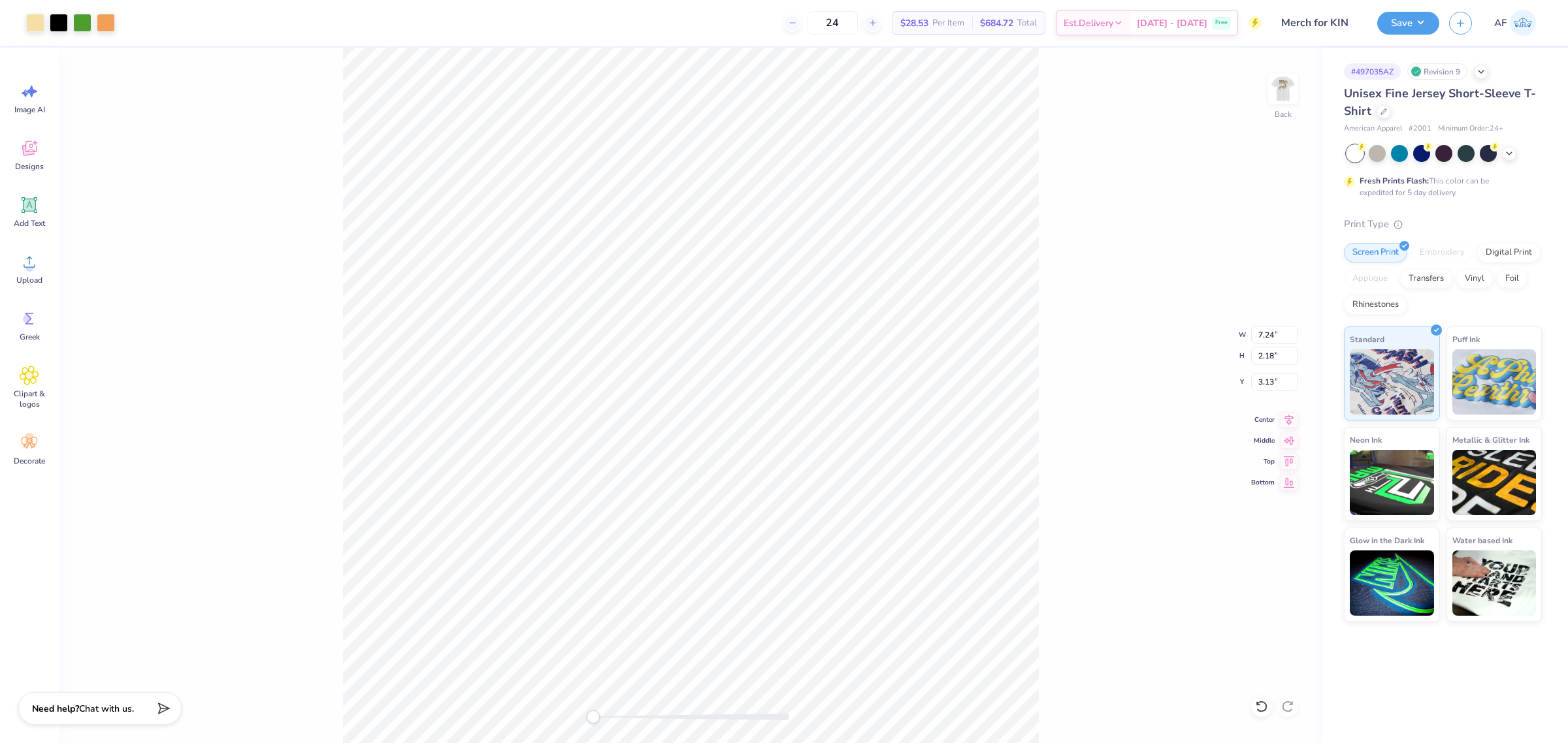
type input "12.29"
type input "11.79"
type input "9.33"
click at [722, 602] on li "Group" at bounding box center [748, 599] width 102 height 26
click at [1265, 338] on input "7.24" at bounding box center [1275, 335] width 47 height 18
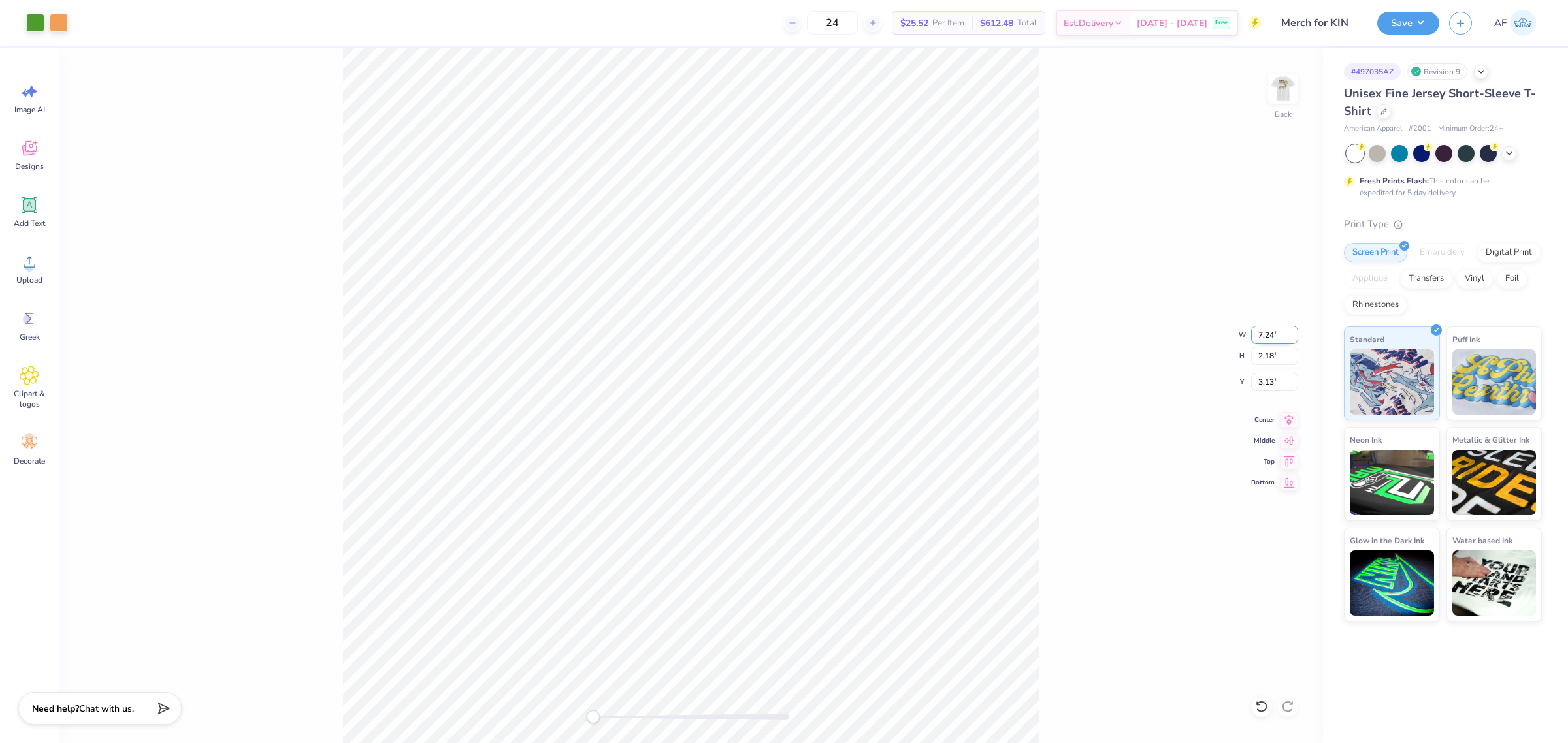
click at [1265, 338] on input "7.24" at bounding box center [1275, 335] width 47 height 18
type input "4"
click at [1267, 377] on input "3.13" at bounding box center [1275, 382] width 47 height 18
type input "3"
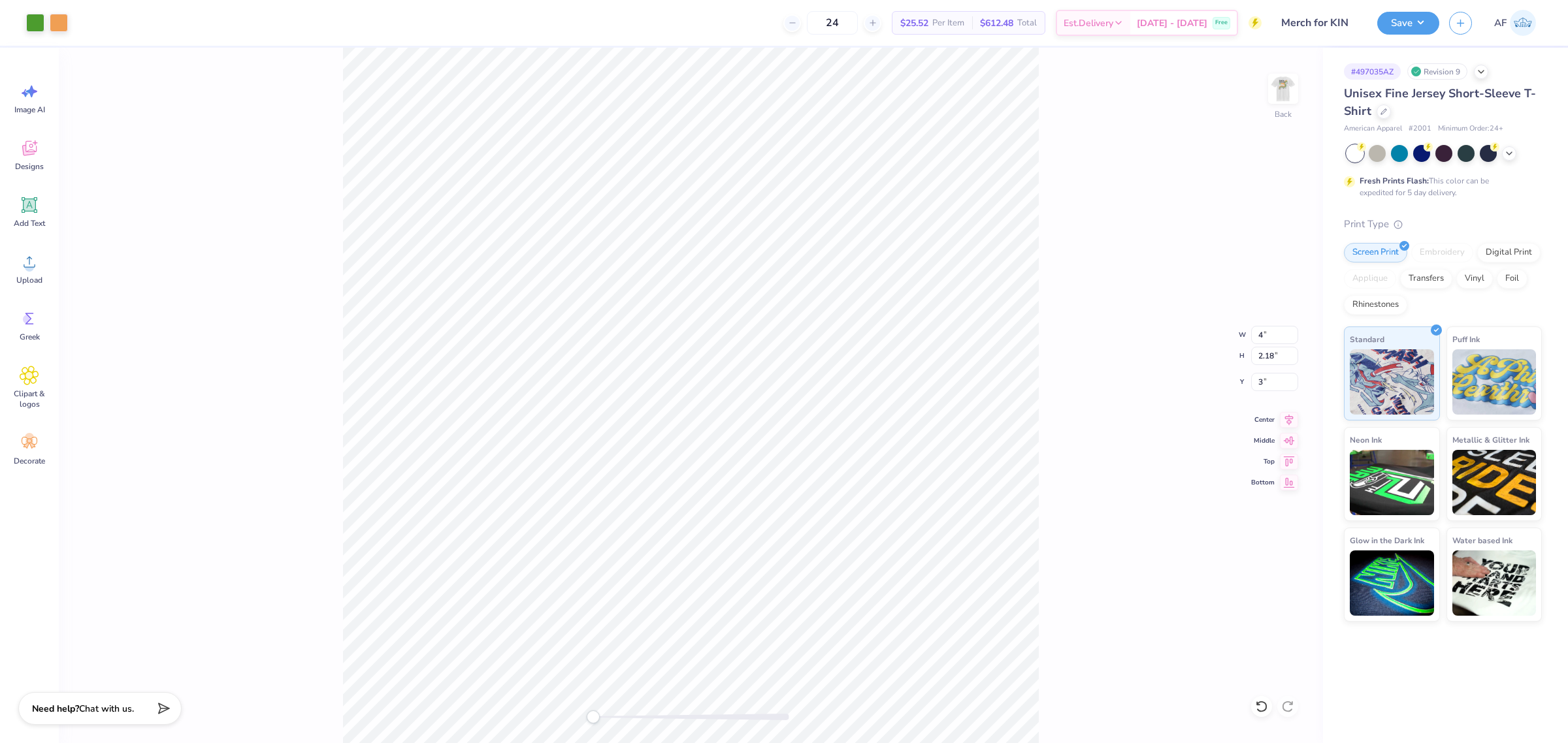
click at [1043, 427] on div "Back W 4 4 " H 2.18 2.18 " Y 3 3 " Center Middle Top Bottom" at bounding box center [691, 395] width 1264 height 696
click at [1252, 383] on input "2.73" at bounding box center [1275, 382] width 47 height 18
type input "3"
click at [1294, 98] on img at bounding box center [1283, 89] width 53 height 53
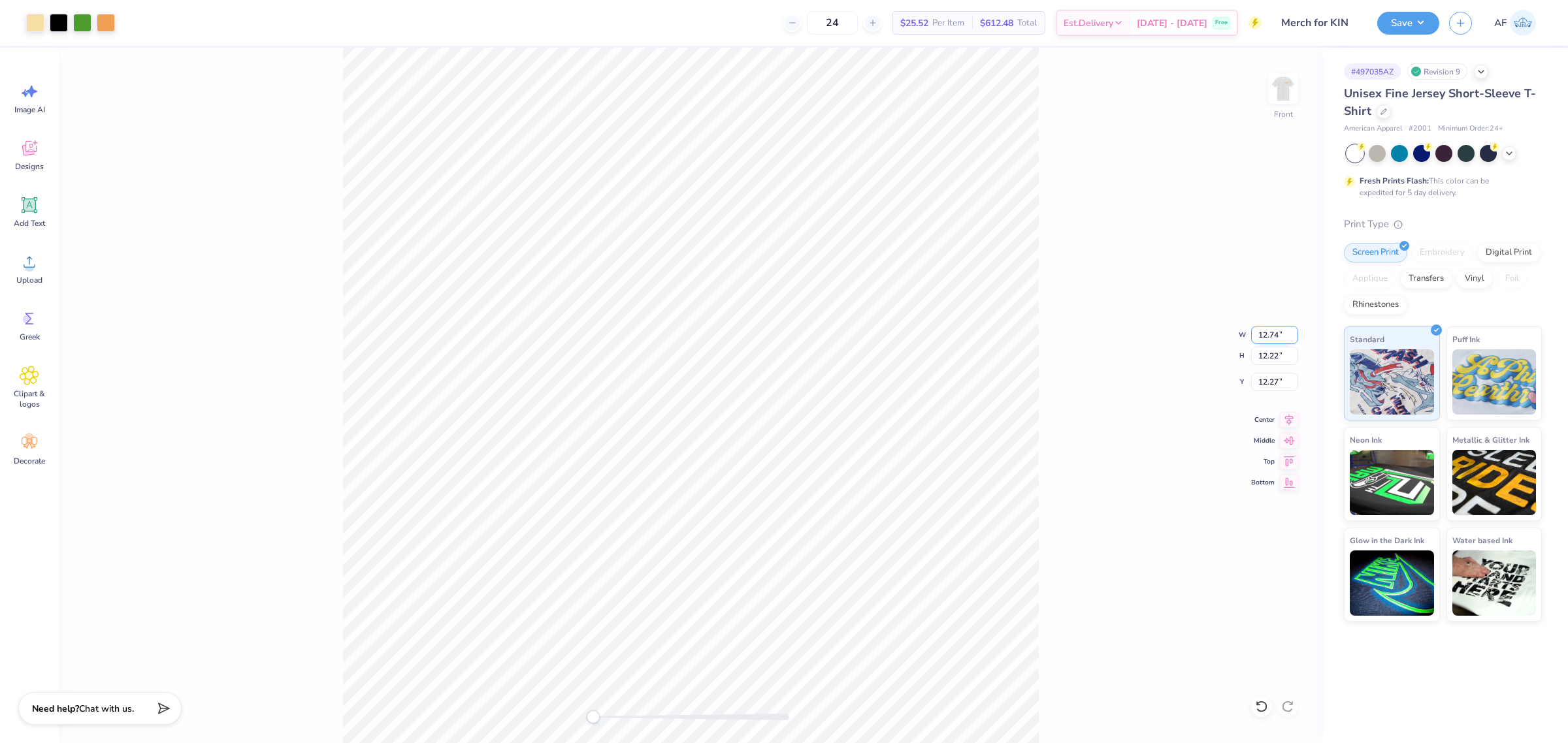
click at [1279, 337] on input "12.74" at bounding box center [1275, 335] width 47 height 18
type input "12"
click at [1273, 385] on input "12.27" at bounding box center [1275, 382] width 47 height 18
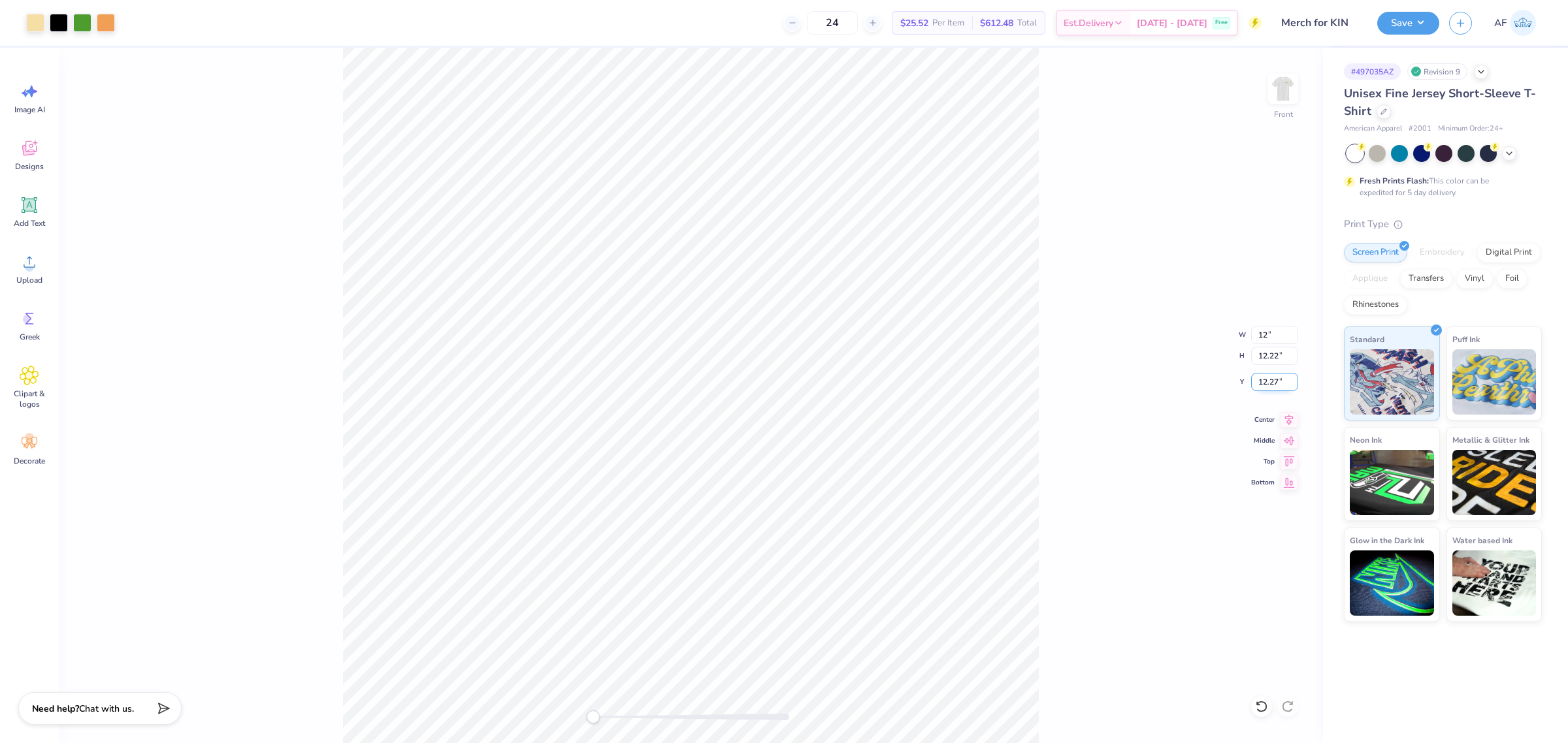
click at [1273, 385] on input "12.27" at bounding box center [1275, 382] width 47 height 18
click at [1065, 439] on div "Front W 12 12 " H 12.22 12.22 " Y 12.27 12.27 " Center Middle Top Bottom" at bounding box center [691, 395] width 1264 height 696
click at [1263, 382] on input "12.63" at bounding box center [1275, 382] width 47 height 18
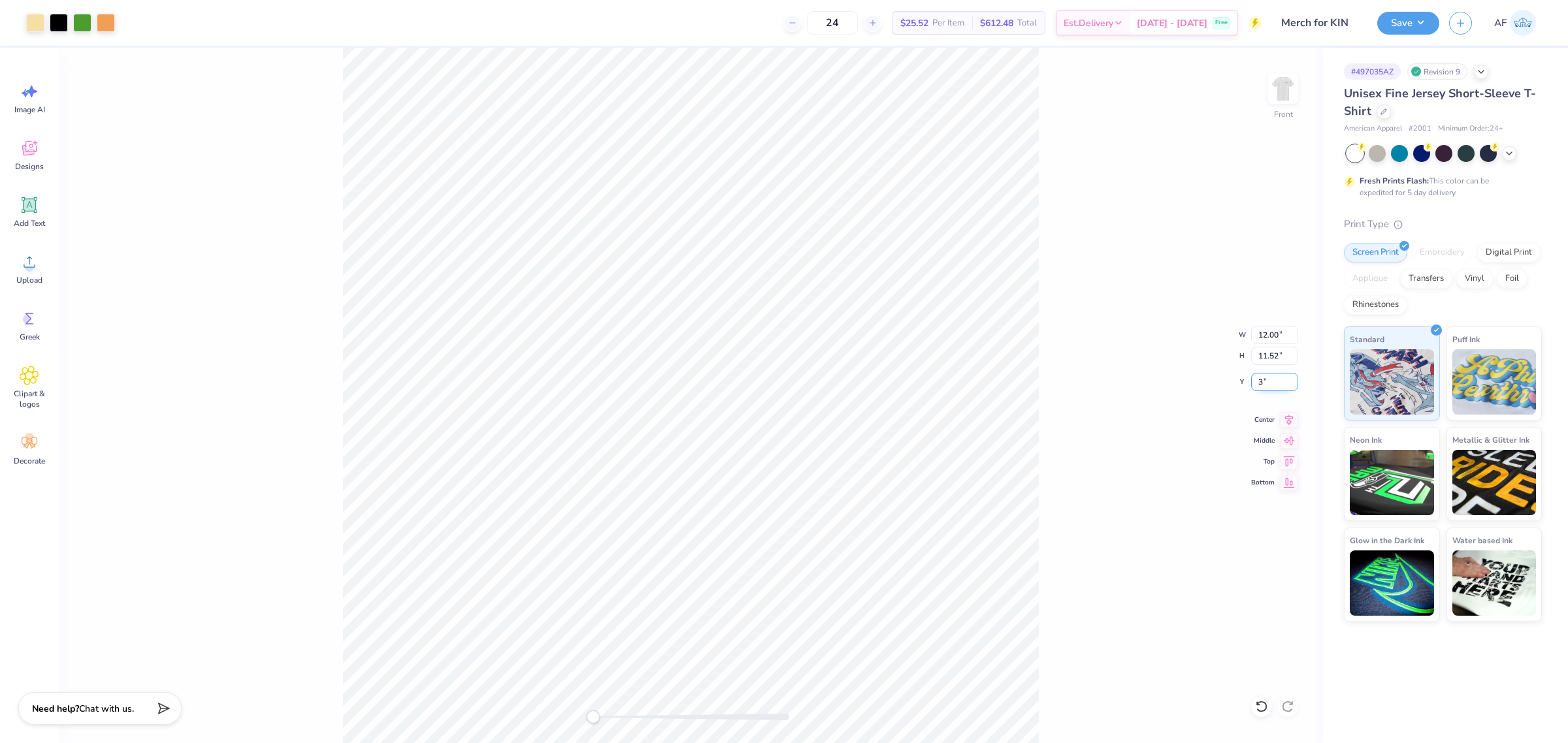
type input "3"
click at [1295, 418] on icon at bounding box center [1289, 418] width 18 height 16
click at [1289, 419] on icon at bounding box center [1289, 418] width 8 height 11
click at [1292, 422] on icon at bounding box center [1289, 418] width 18 height 16
click at [1429, 28] on button "Save" at bounding box center [1408, 21] width 62 height 23
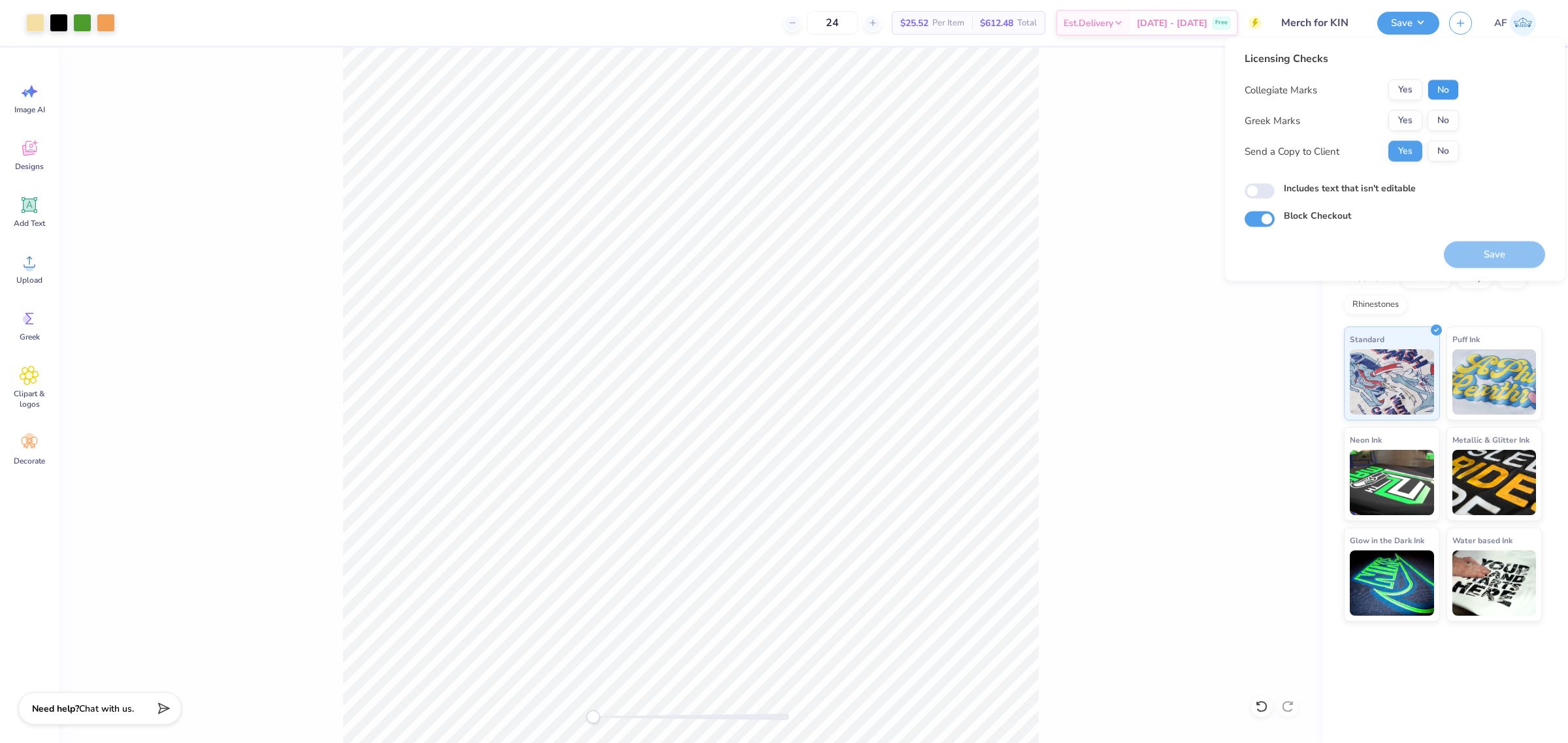
click at [1434, 92] on button "No" at bounding box center [1443, 90] width 32 height 21
click at [1435, 132] on div "Collegiate Marks Yes No Greek Marks Yes No Send a Copy to Client Yes No" at bounding box center [1352, 121] width 214 height 83
click at [1441, 125] on button "No" at bounding box center [1443, 121] width 32 height 21
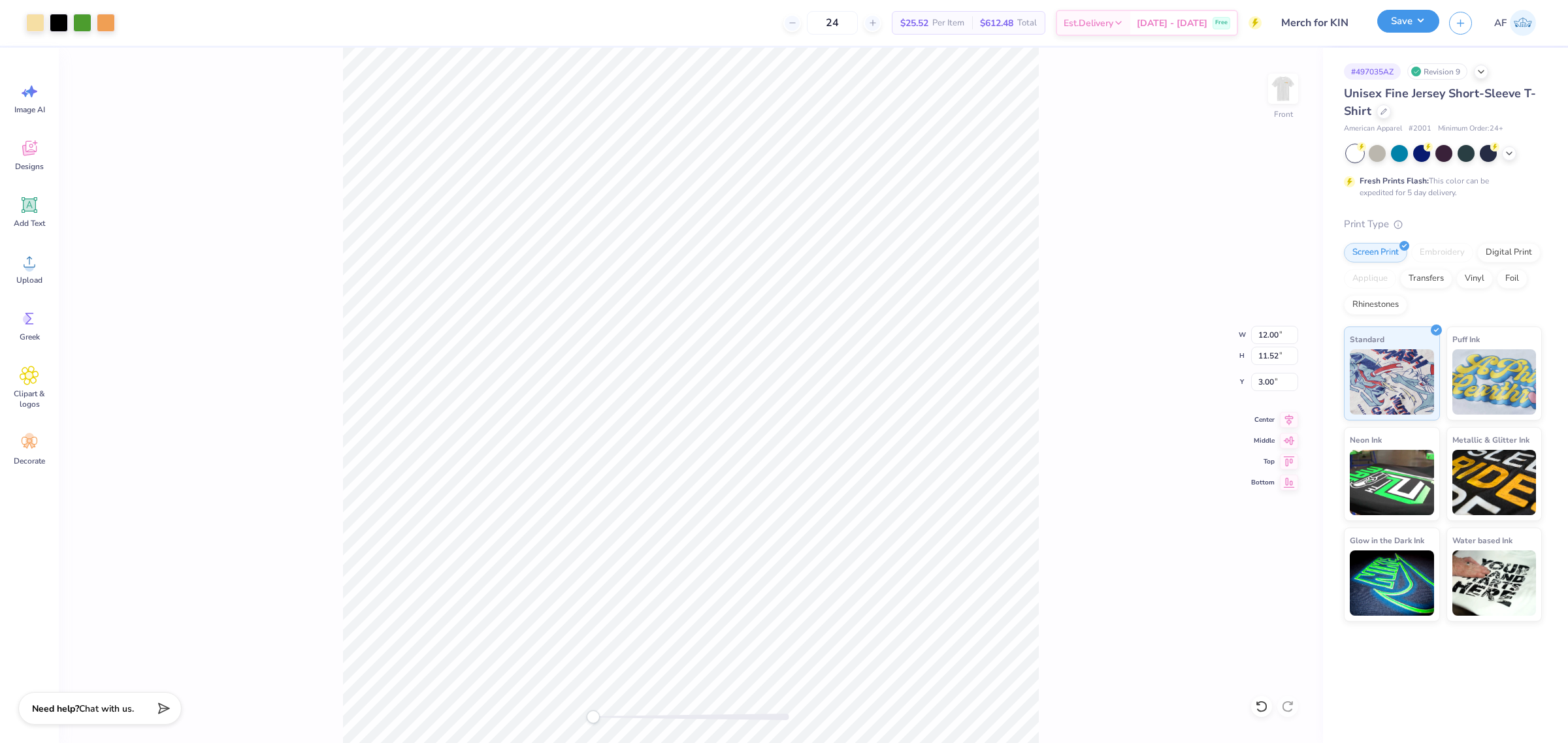
click at [1426, 26] on button "Save" at bounding box center [1408, 21] width 62 height 23
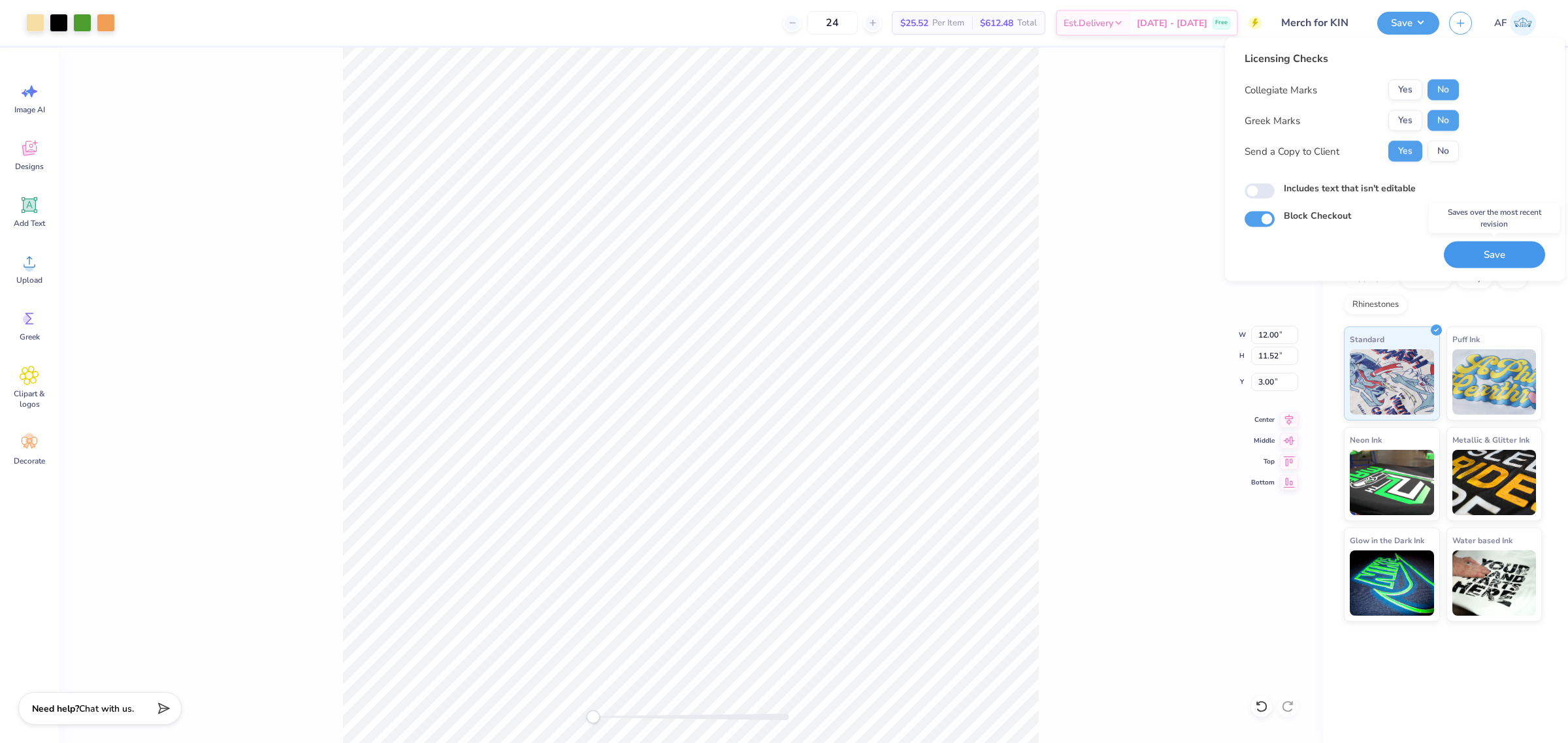
click at [1503, 253] on button "Save" at bounding box center [1494, 255] width 101 height 27
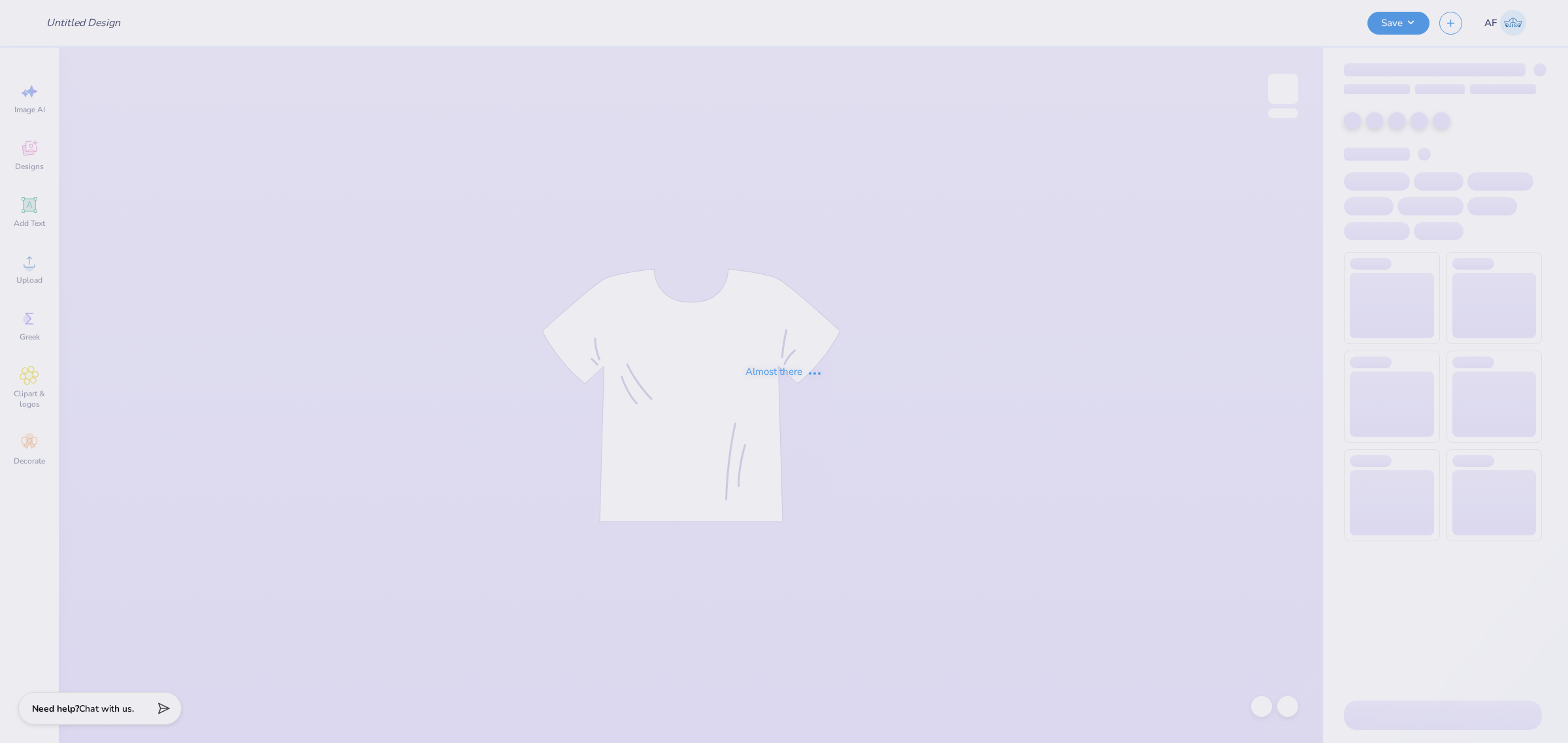
type input "Merch for KIN"
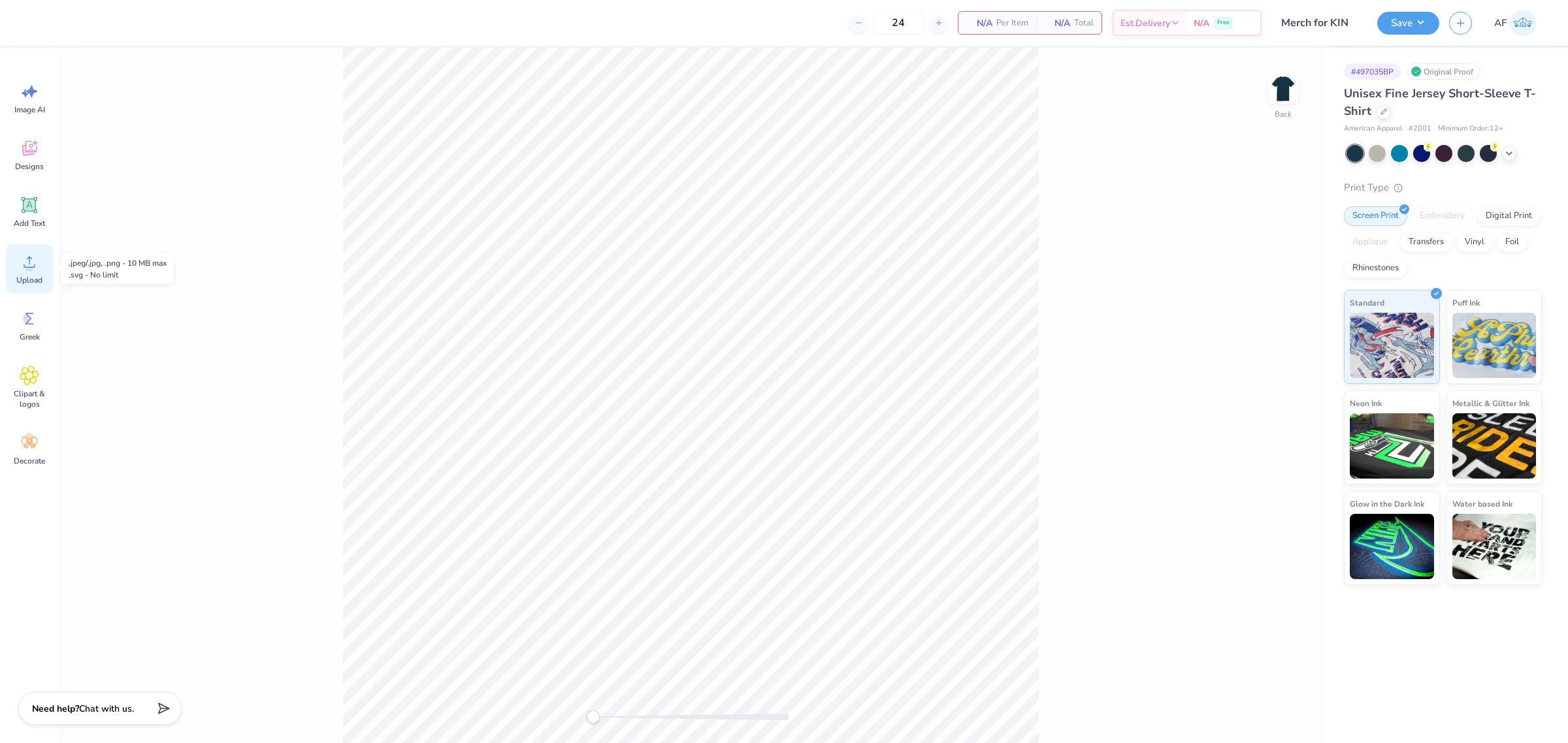
click at [31, 272] on div "Upload" at bounding box center [29, 268] width 47 height 49
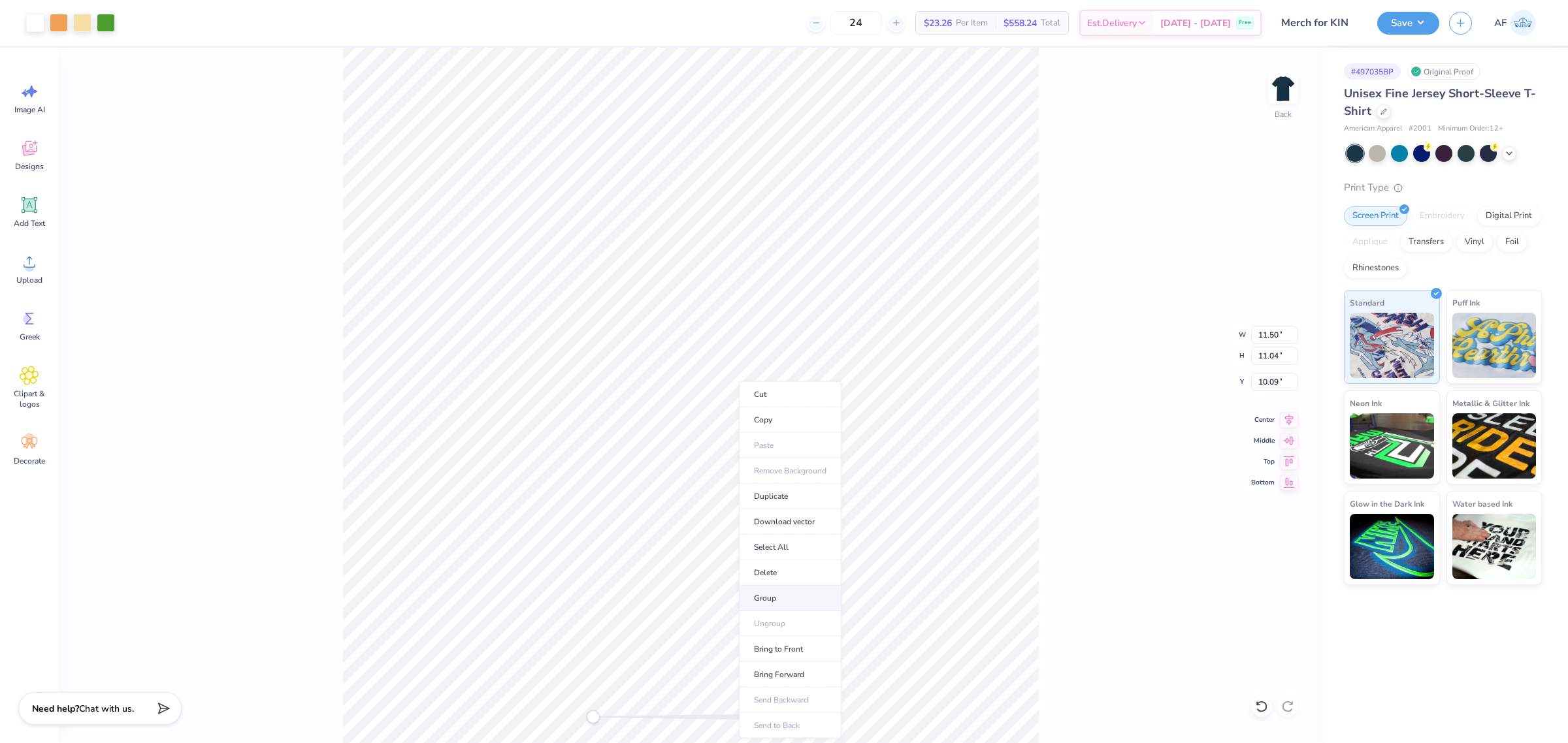
click at [779, 604] on li "Group" at bounding box center [790, 599] width 102 height 26
type input "8.21"
type input "2.47"
type input "3.13"
click at [737, 452] on li "Group" at bounding box center [758, 451] width 102 height 26
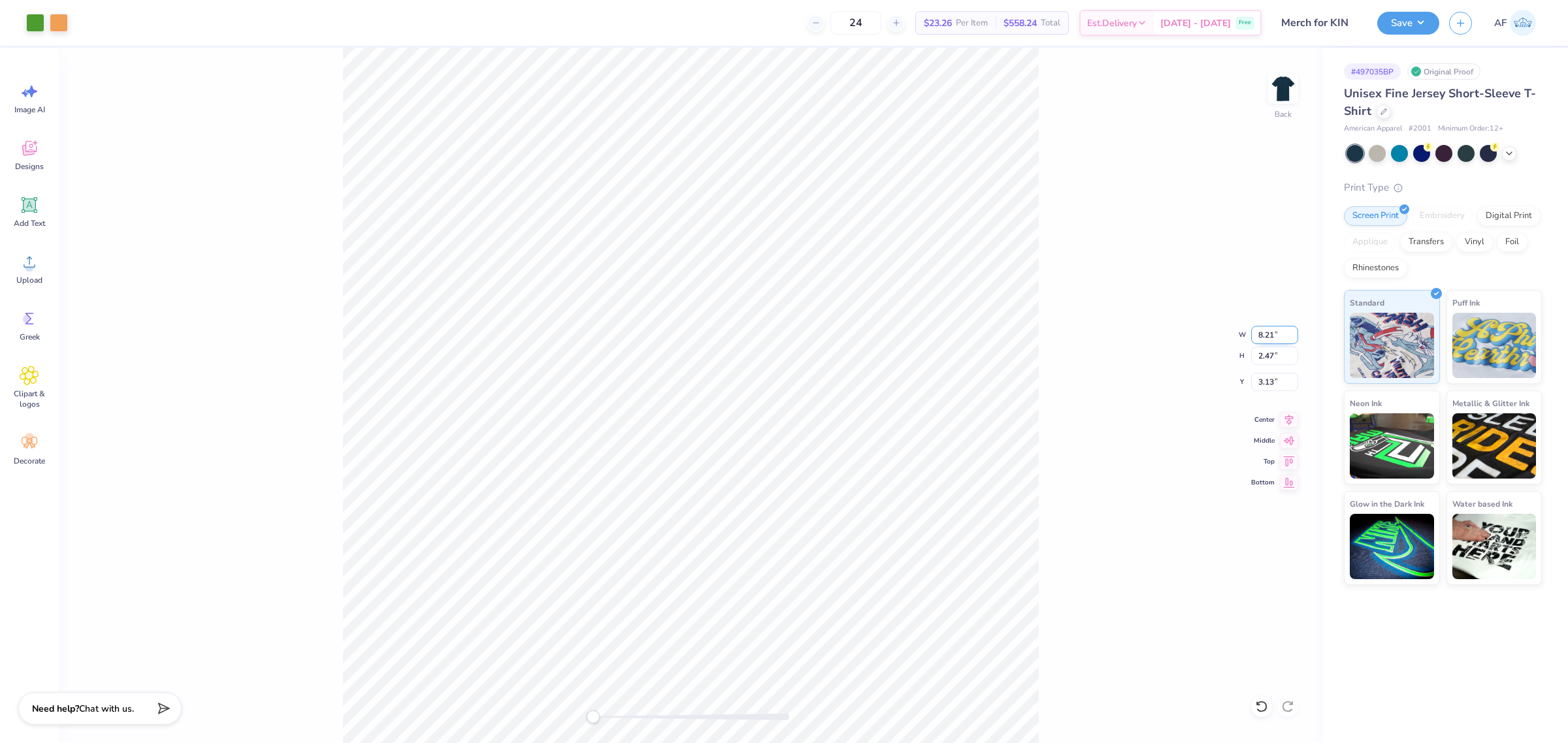
click at [1267, 341] on input "8.21" at bounding box center [1275, 335] width 47 height 18
type input "4"
click at [1258, 381] on input "3.76" at bounding box center [1275, 382] width 47 height 18
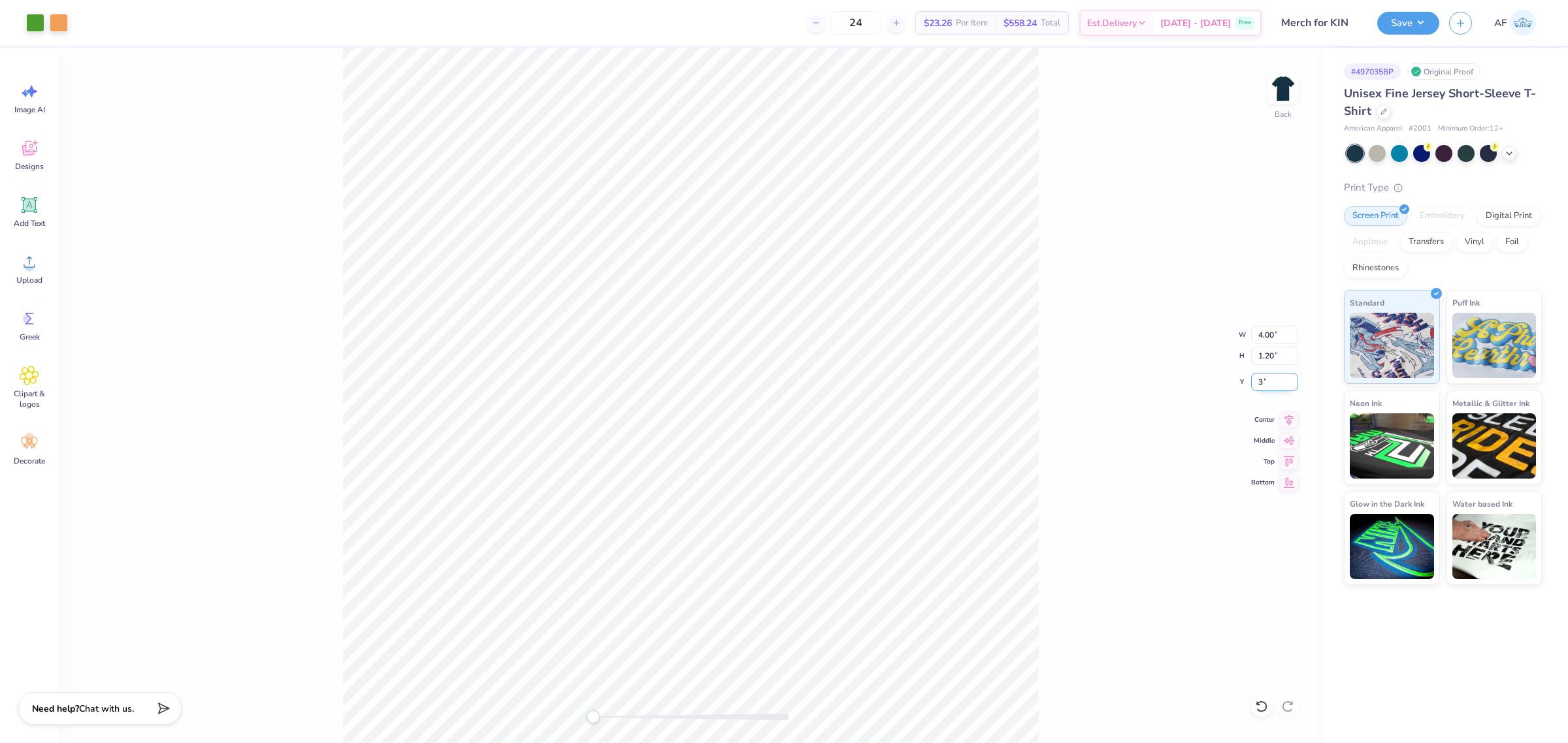
type input "3"
click at [1285, 418] on icon at bounding box center [1289, 418] width 18 height 16
click at [811, 395] on li "Cut" at bounding box center [816, 394] width 102 height 26
click at [1297, 85] on img at bounding box center [1283, 89] width 53 height 53
click at [1258, 334] on input "11.92" at bounding box center [1275, 335] width 47 height 18
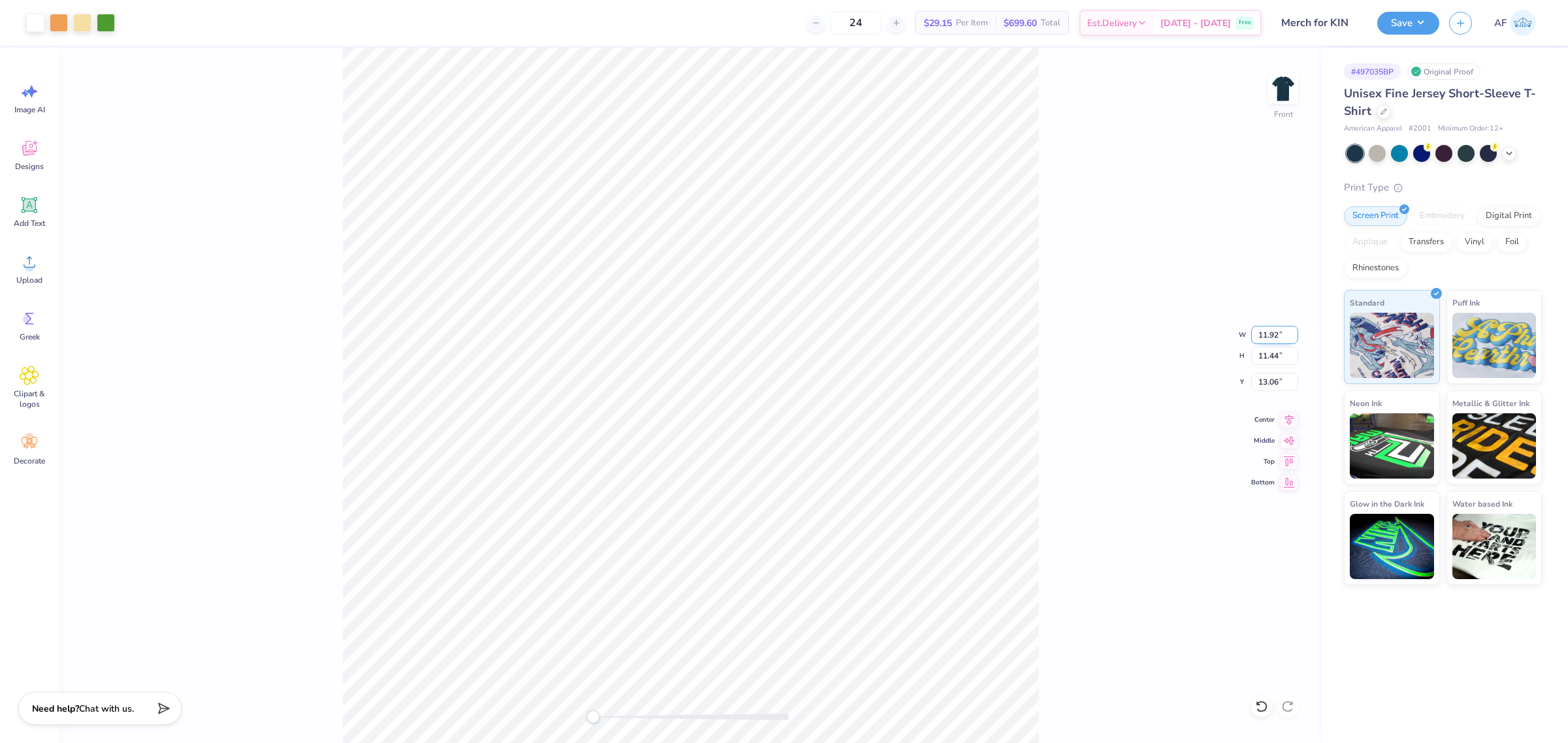
click at [1258, 334] on input "11.92" at bounding box center [1275, 335] width 47 height 18
type input "11"
click at [1255, 382] on input "13.06" at bounding box center [1275, 382] width 47 height 18
type input "3"
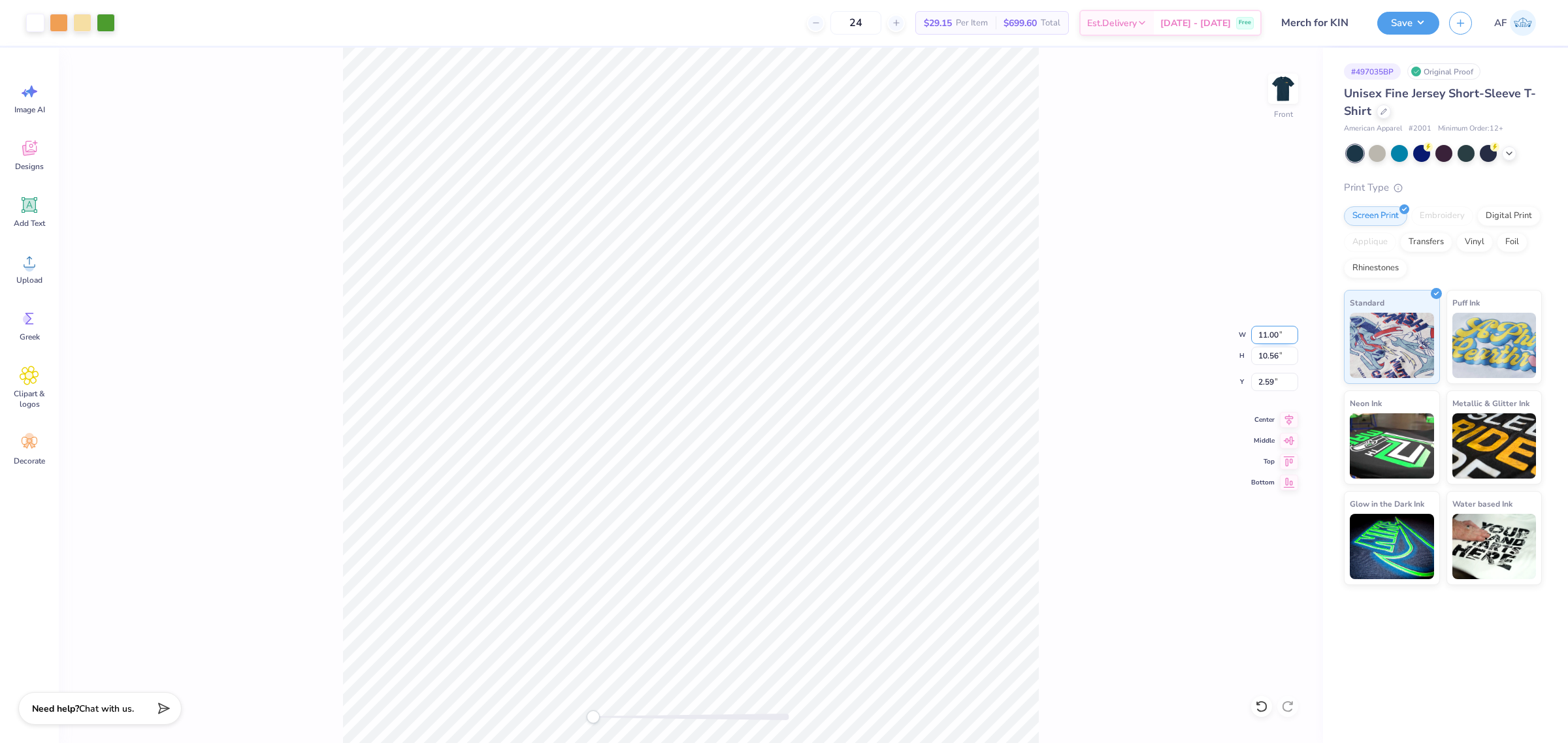
click at [1257, 334] on input "11.00" at bounding box center [1275, 335] width 47 height 18
type input "12"
click at [1269, 380] on input "2.59" at bounding box center [1275, 382] width 47 height 18
click at [1262, 386] on input "2.11" at bounding box center [1275, 382] width 47 height 18
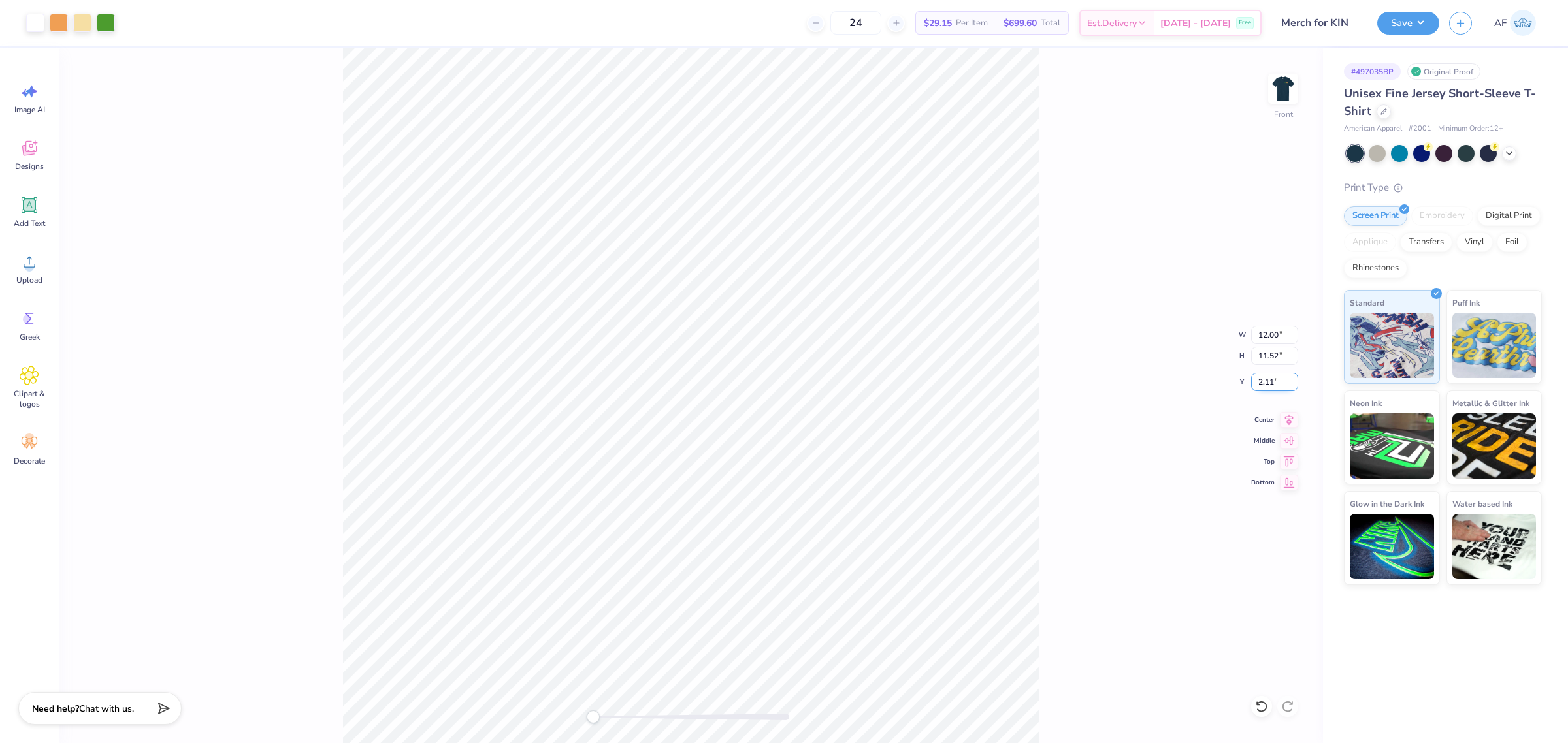
click at [1262, 386] on input "2.11" at bounding box center [1275, 382] width 47 height 18
type input "3"
click at [1288, 416] on icon at bounding box center [1289, 418] width 18 height 16
click at [1286, 421] on icon at bounding box center [1289, 418] width 18 height 16
click at [1284, 85] on img at bounding box center [1283, 89] width 53 height 53
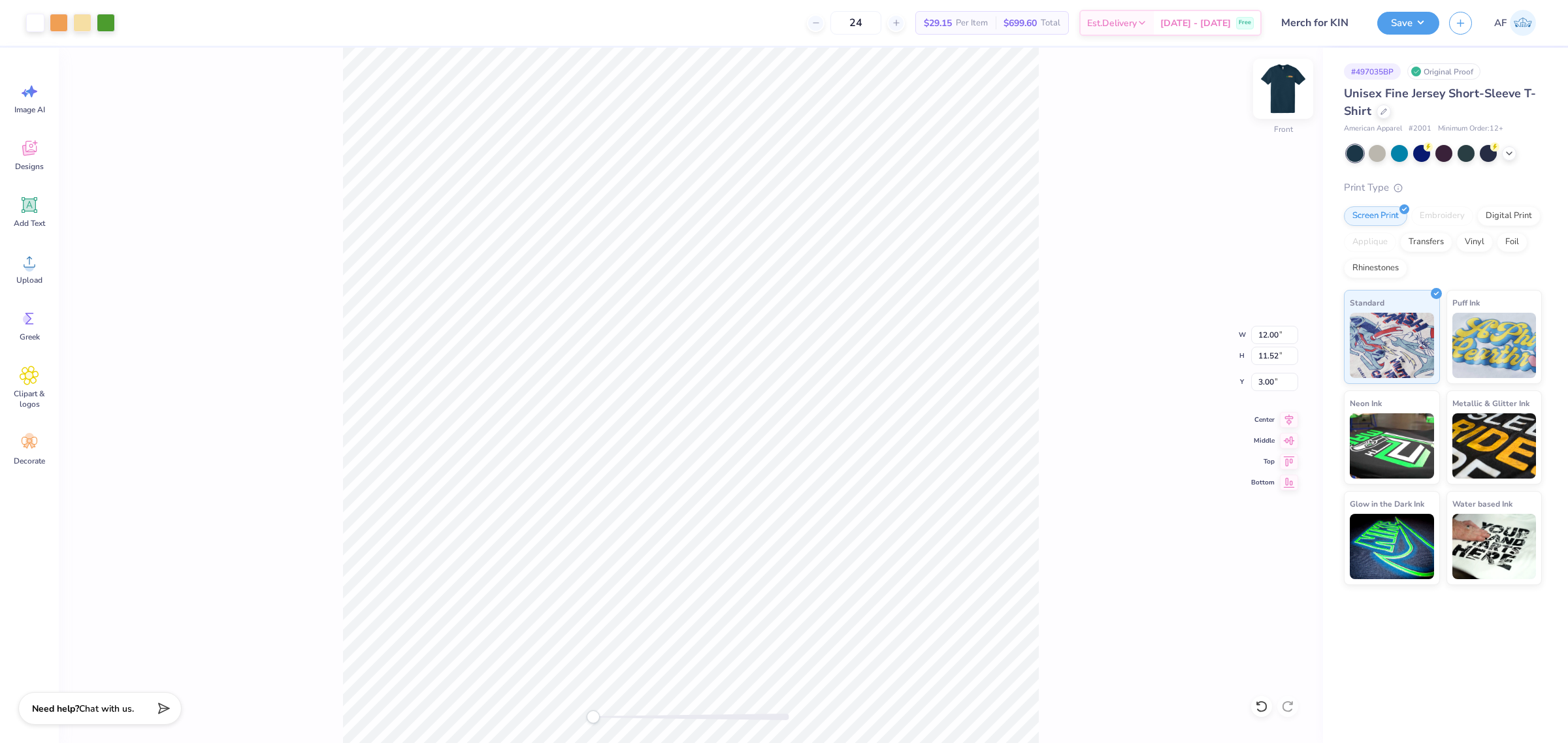
type input "11.58"
type input "11.11"
type input "0.53"
click at [1285, 101] on img at bounding box center [1283, 89] width 53 height 53
type input "4.15"
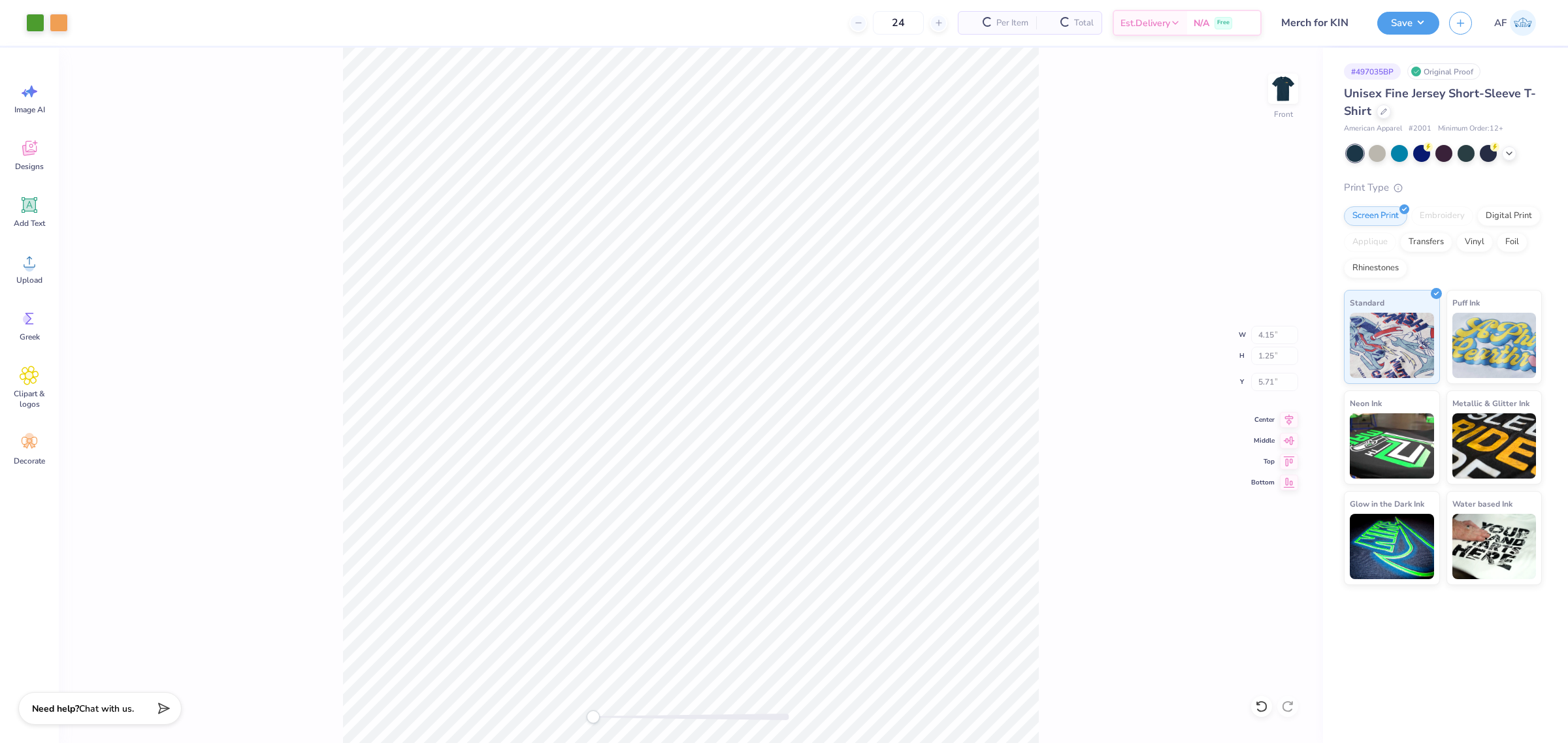
type input "1.25"
type input "5.71"
type input "12.00"
type input "11.52"
type input "3.00"
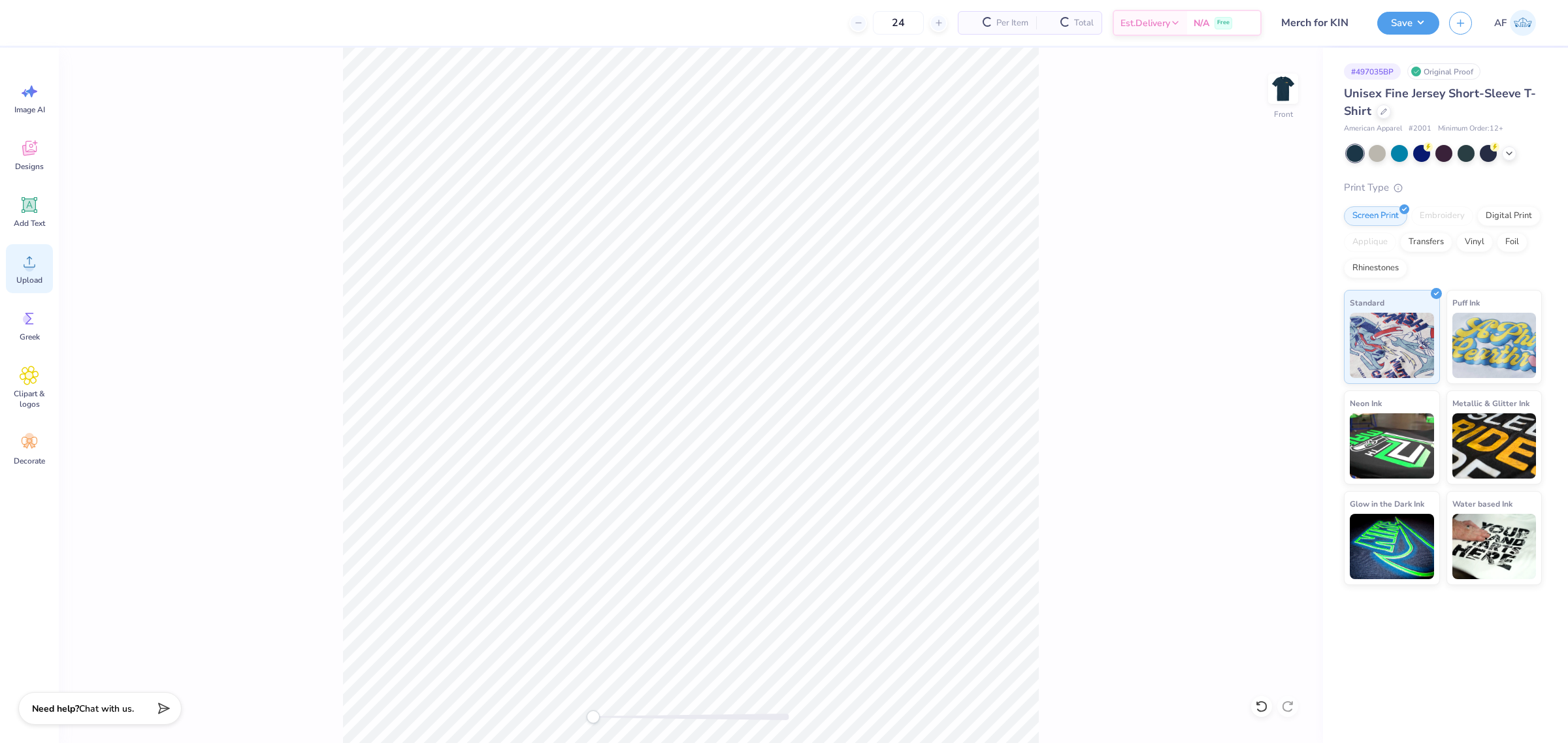
click at [35, 268] on icon at bounding box center [29, 262] width 20 height 20
click at [724, 445] on li "Group" at bounding box center [739, 448] width 102 height 26
click at [763, 249] on li "Cut" at bounding box center [778, 253] width 102 height 26
click at [795, 593] on li "Group" at bounding box center [789, 599] width 102 height 26
click at [1268, 334] on input "11.58" at bounding box center [1275, 335] width 47 height 18
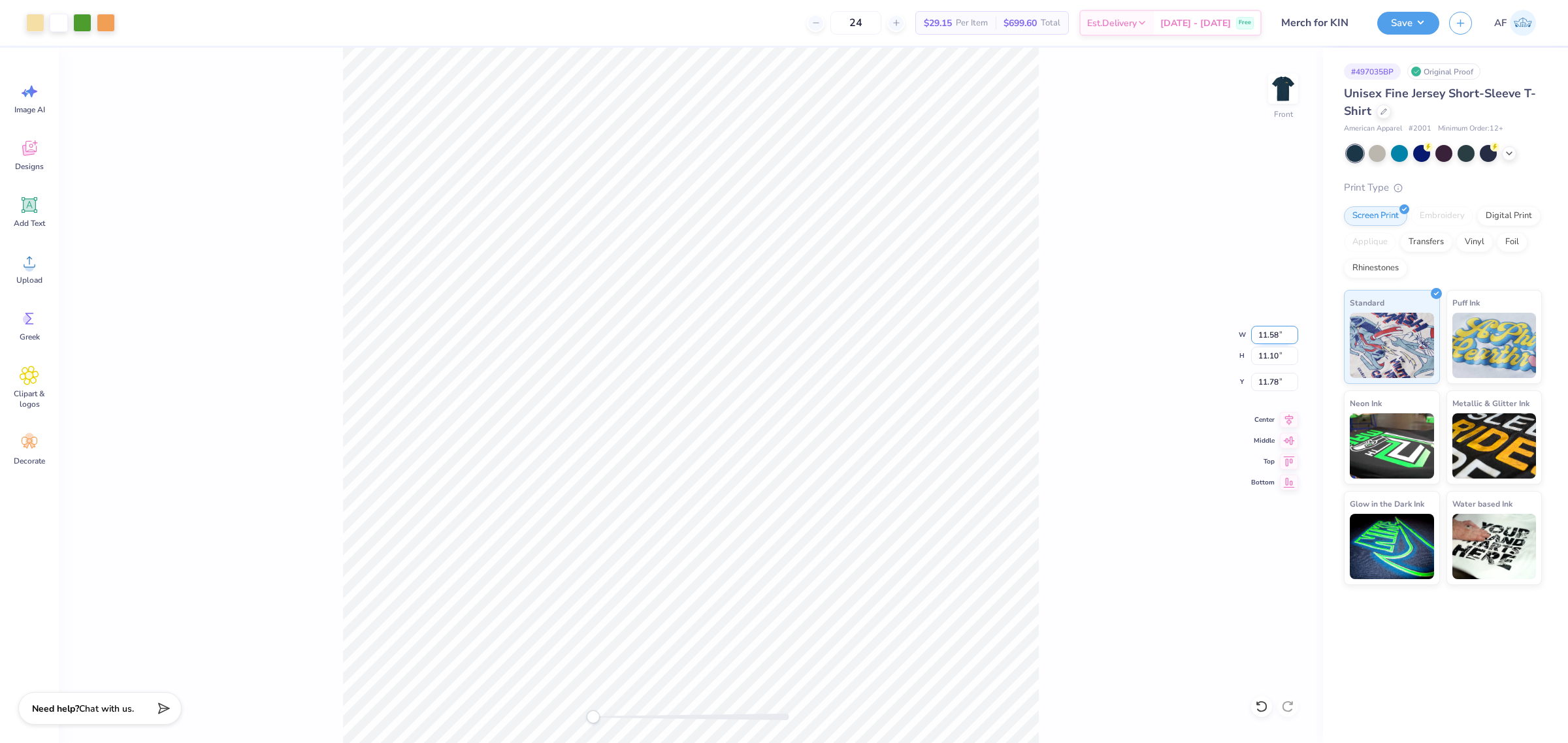
click at [1268, 334] on input "11.58" at bounding box center [1275, 335] width 47 height 18
type input "12"
click at [1267, 388] on input "11.58" at bounding box center [1275, 382] width 47 height 18
type input "3"
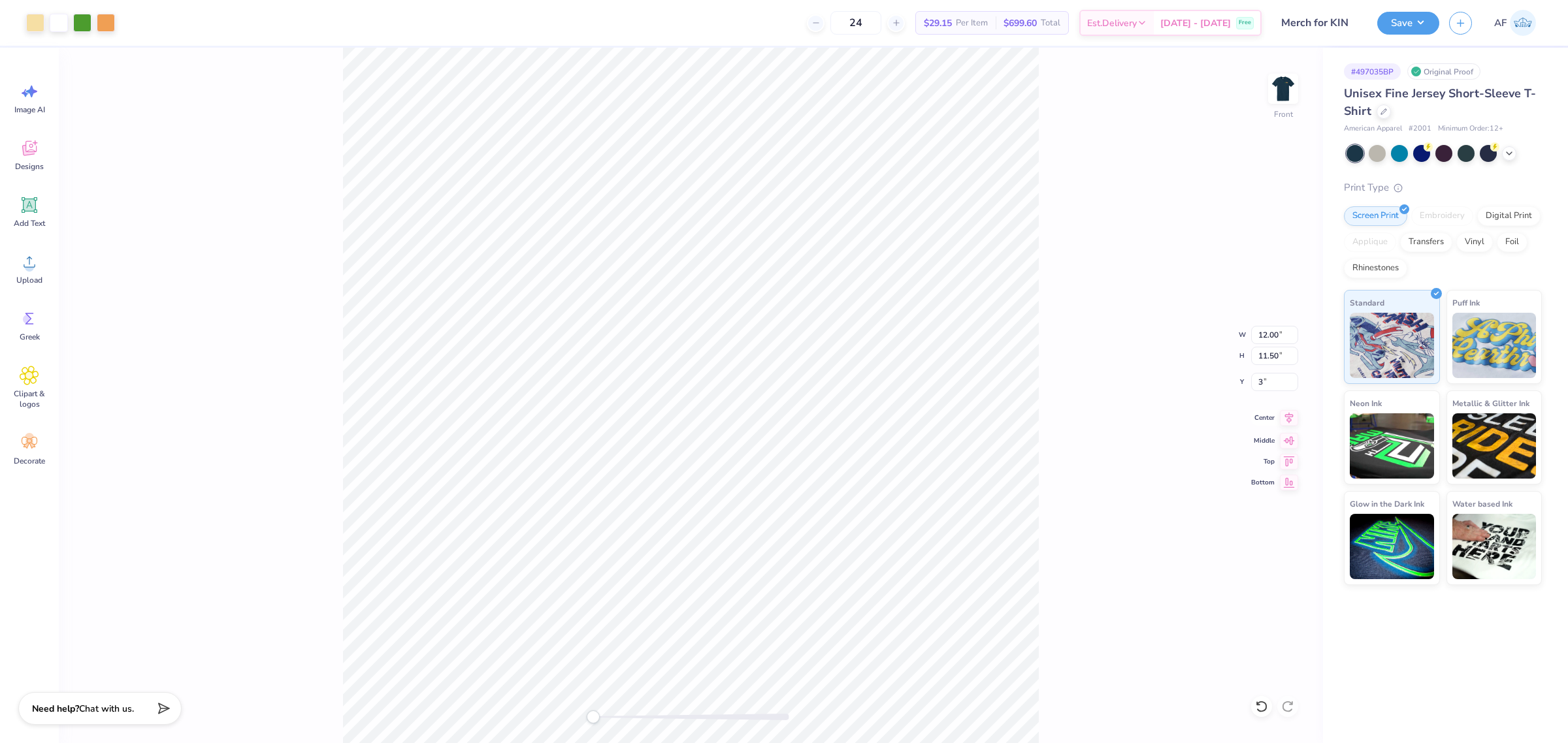
click at [1282, 417] on icon at bounding box center [1289, 418] width 18 height 16
click at [1275, 92] on img at bounding box center [1283, 89] width 53 height 53
click at [1255, 335] on input "9.10" at bounding box center [1275, 335] width 47 height 18
type input "4"
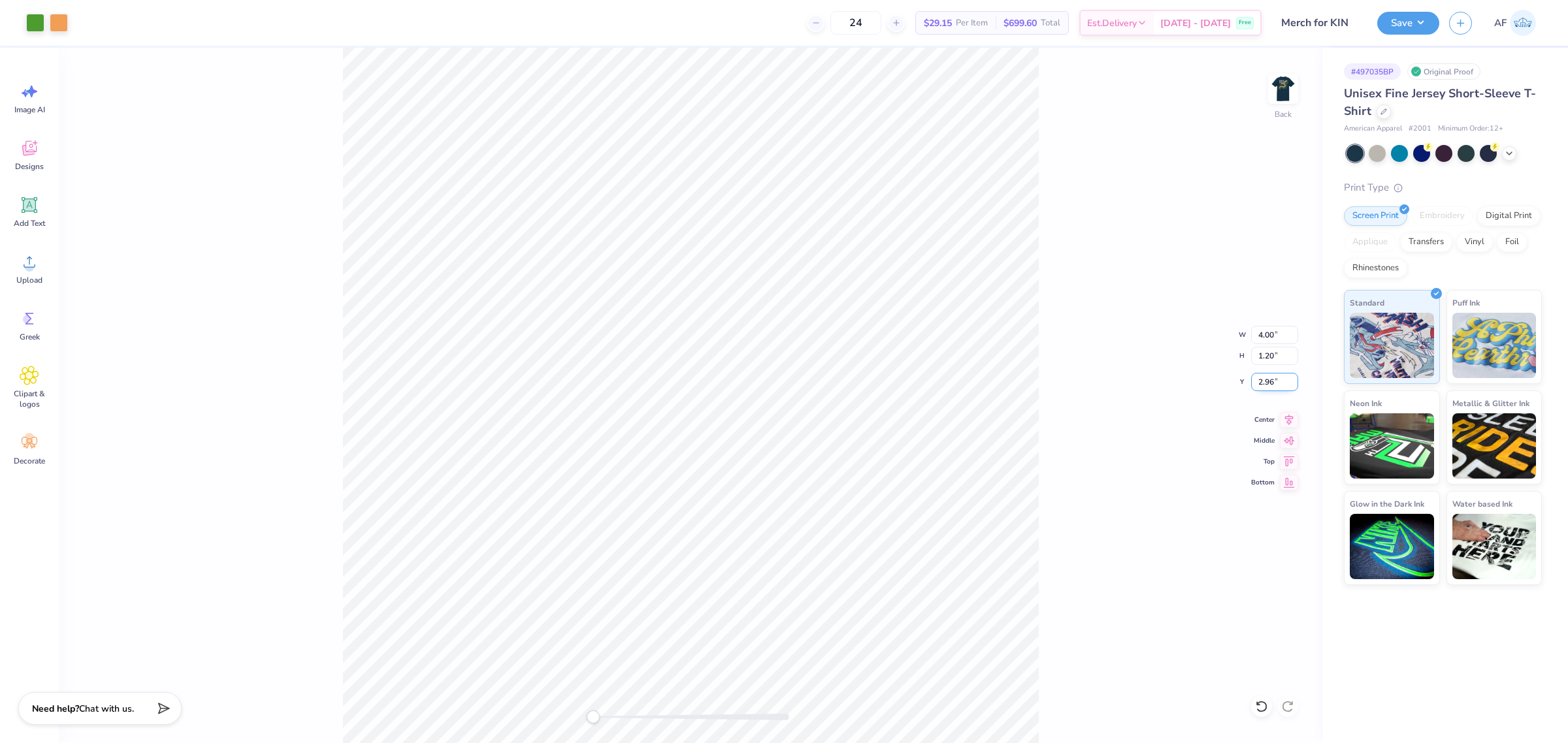
click at [1268, 373] on input "2.96" at bounding box center [1275, 382] width 47 height 18
type input "3"
click at [1086, 418] on div "Back W 4.00 4.00 " H 1.20 1.20 " Y 3 3 " Center Middle Top Bottom" at bounding box center [691, 395] width 1264 height 696
click at [1288, 423] on icon at bounding box center [1289, 418] width 8 height 11
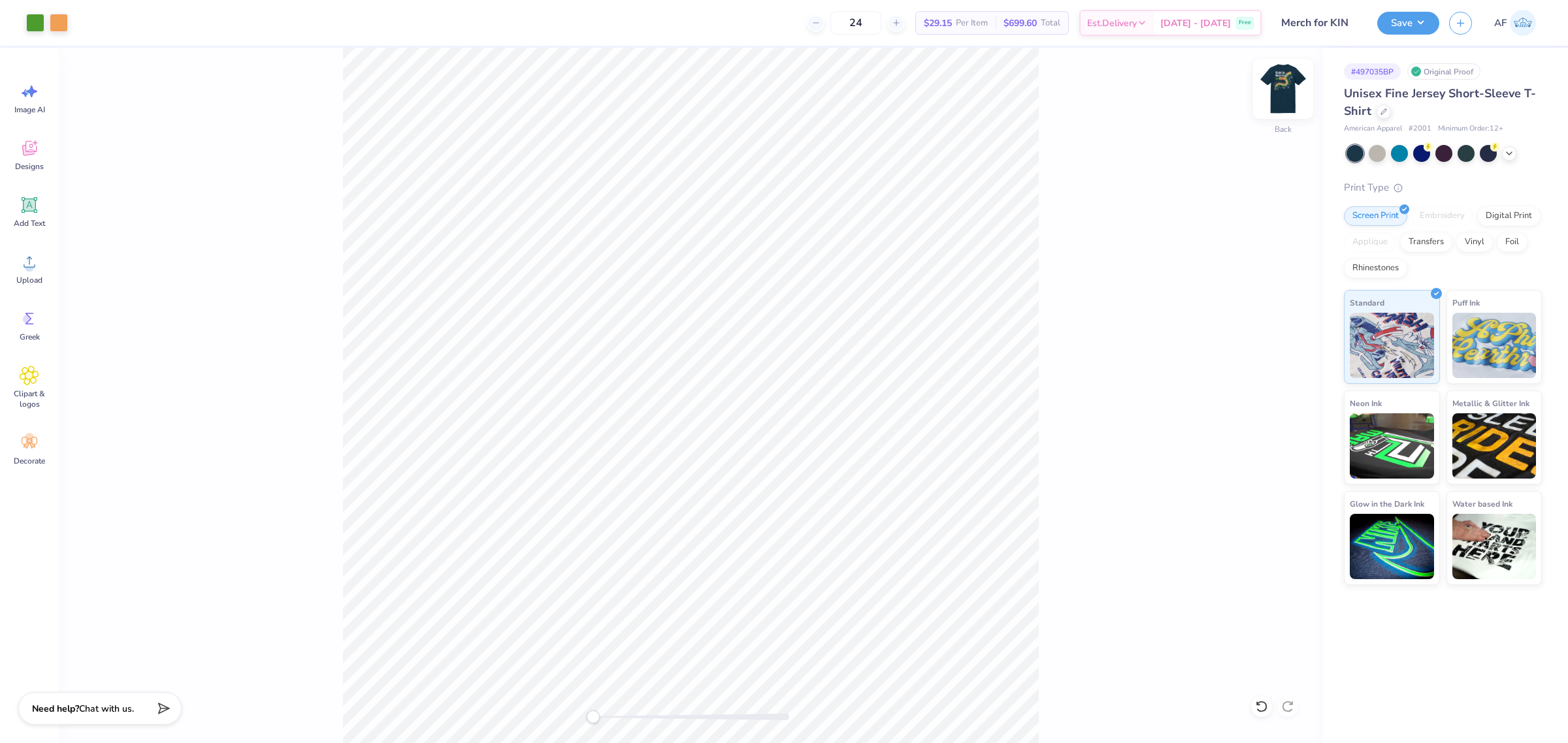
click at [1288, 98] on img at bounding box center [1283, 89] width 53 height 53
drag, startPoint x: 1080, startPoint y: 157, endPoint x: 1066, endPoint y: 14, distance: 143.7
click at [1080, 157] on div "Front W 12.00 12.00 " H 11.50 11.50 " Y 3.00 3.00 " Center Middle Top Bottom" at bounding box center [691, 395] width 1264 height 696
click at [1429, 22] on button "Save" at bounding box center [1408, 21] width 62 height 23
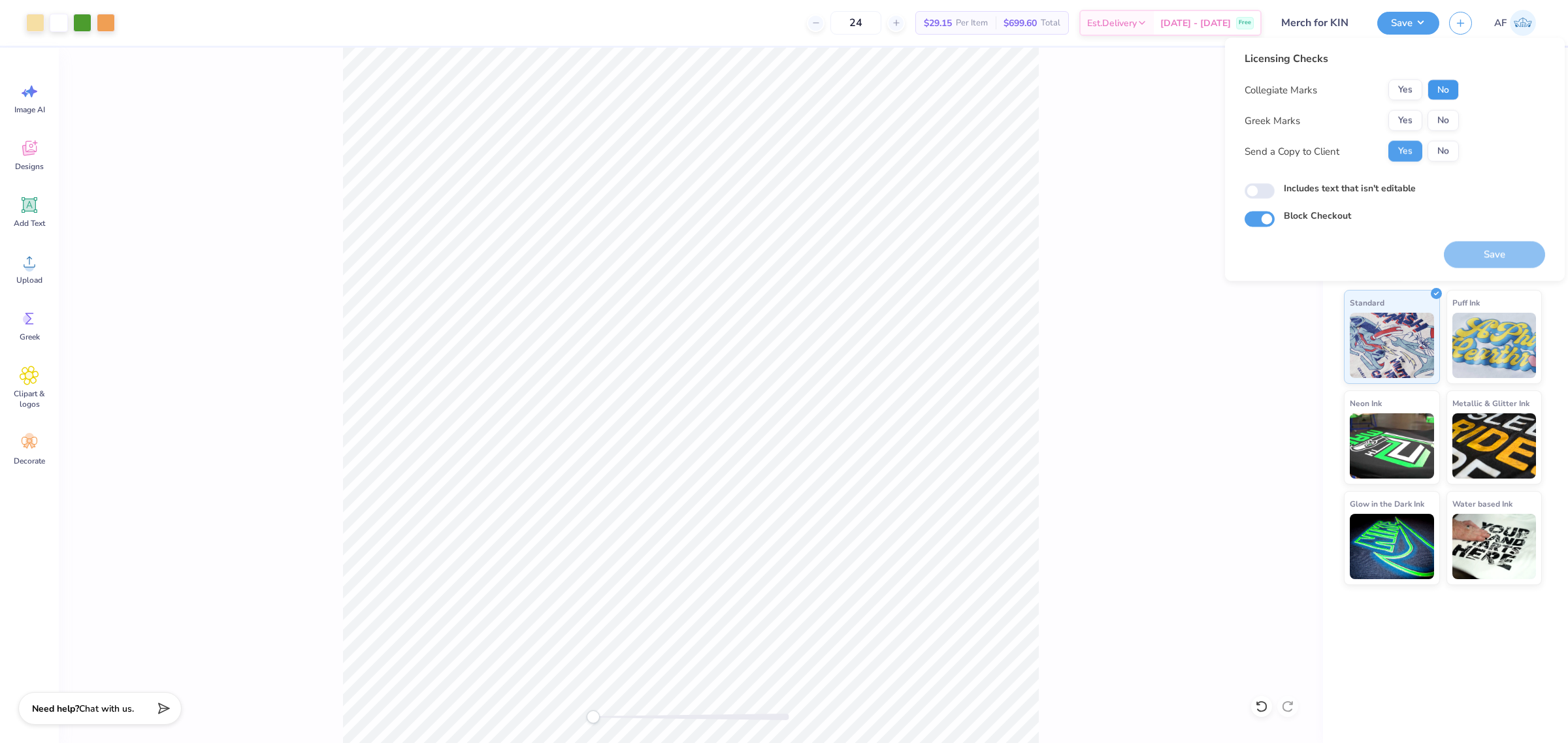
click at [1442, 92] on button "No" at bounding box center [1443, 90] width 32 height 21
click at [1442, 122] on button "No" at bounding box center [1443, 121] width 32 height 21
drag, startPoint x: 1483, startPoint y: 258, endPoint x: 1145, endPoint y: 400, distance: 366.6
click at [1143, 406] on body "Art colors 24 $29.15 Per Item $699.60 Total Est. Delivery [DATE] - [DATE] Free …" at bounding box center [784, 371] width 1568 height 743
click at [1152, 392] on div "Front" at bounding box center [691, 395] width 1264 height 696
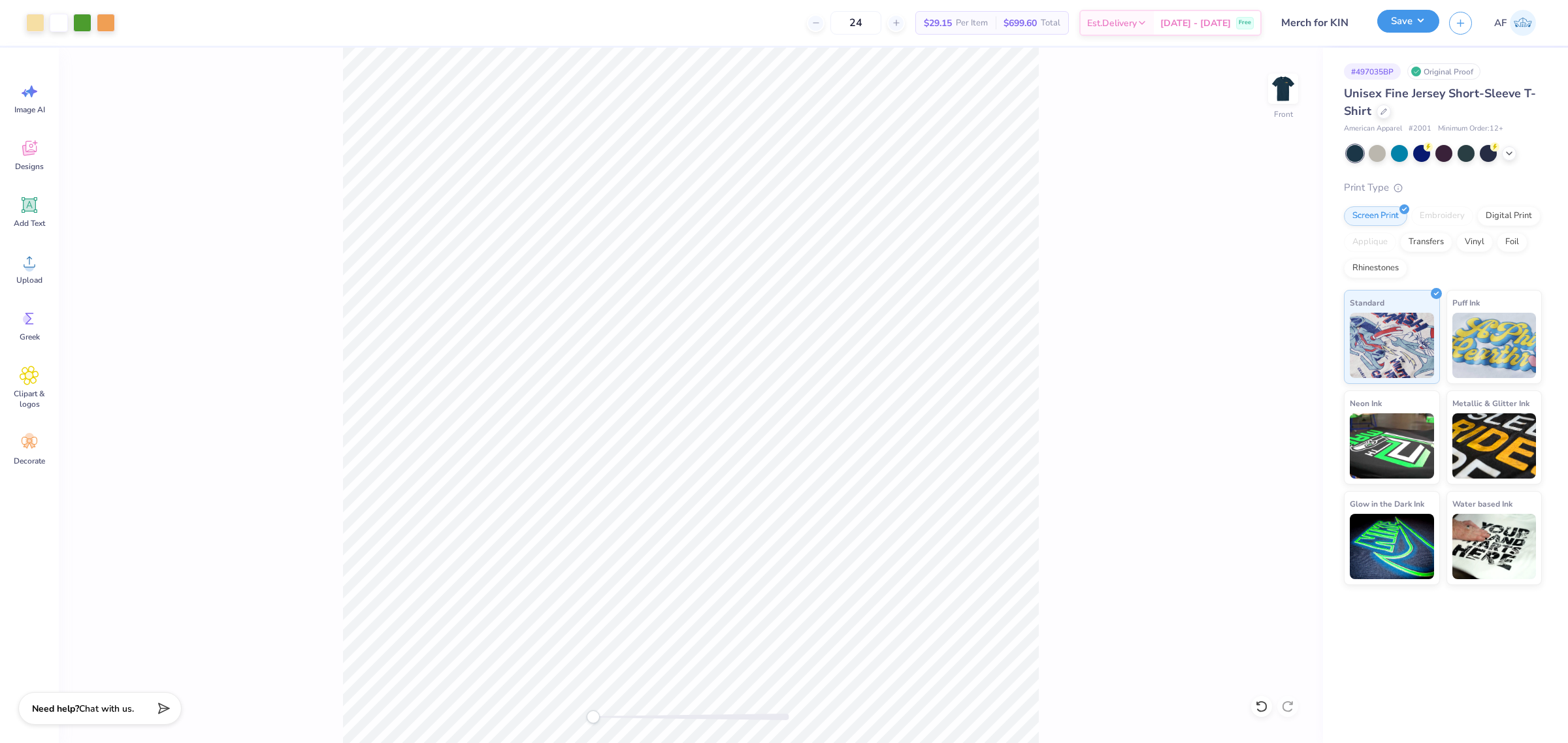
click at [1428, 14] on button "Save" at bounding box center [1408, 21] width 62 height 23
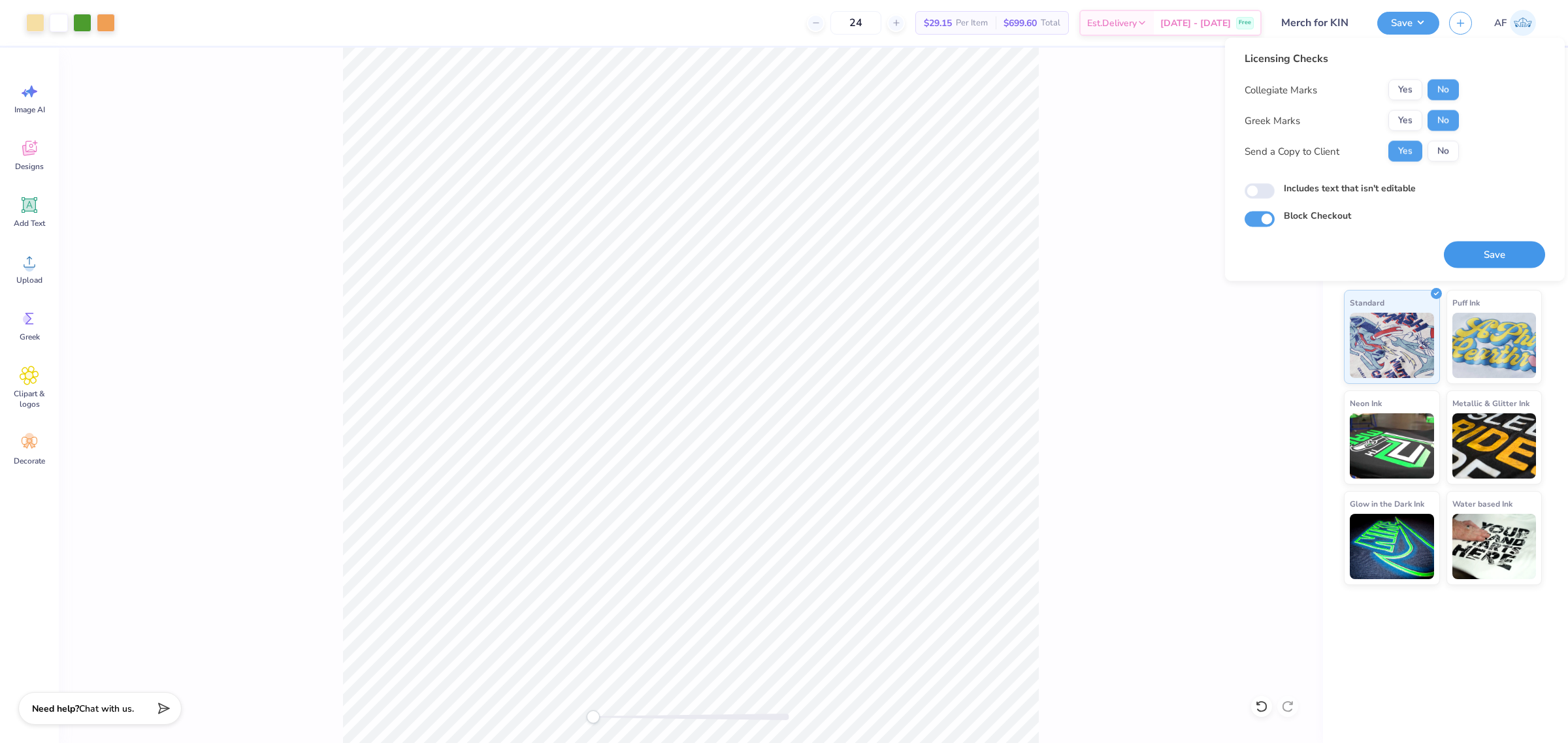
click at [1471, 250] on button "Save" at bounding box center [1494, 255] width 101 height 27
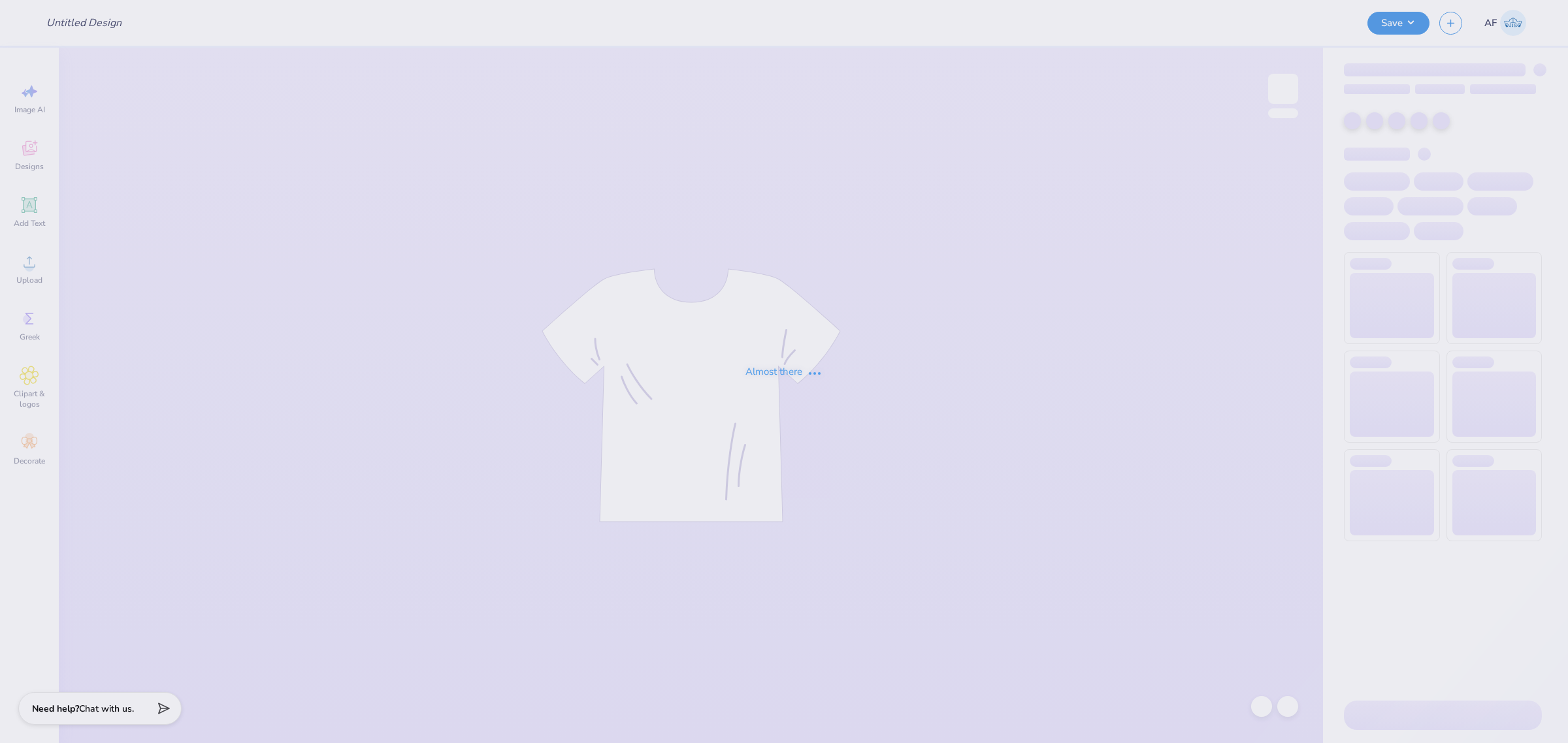
type input "Merch for KIN"
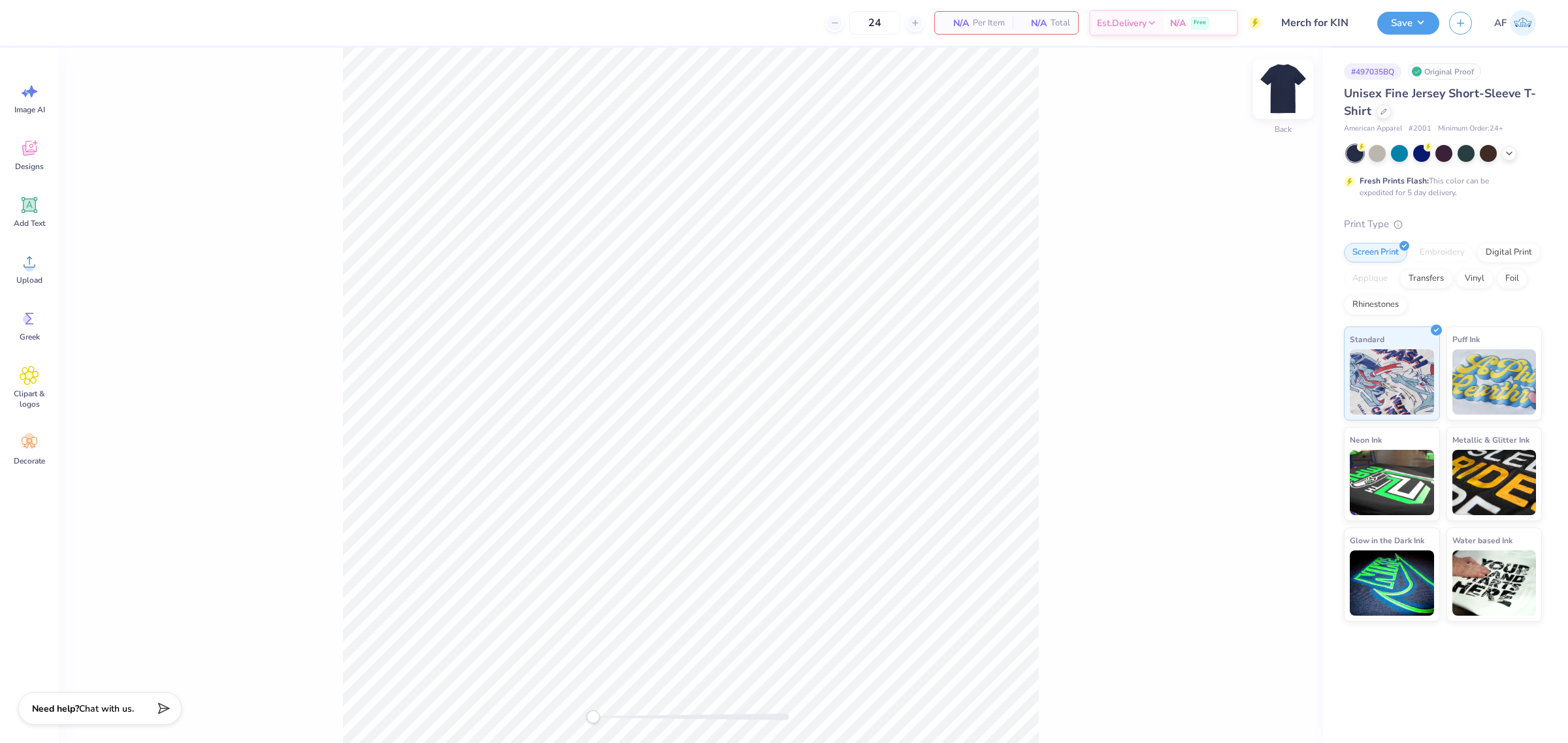
click at [1282, 96] on img at bounding box center [1283, 89] width 53 height 53
click at [1282, 96] on img at bounding box center [1283, 89] width 26 height 26
click at [38, 278] on span "Upload" at bounding box center [29, 280] width 26 height 11
click at [761, 442] on li "Group" at bounding box center [765, 442] width 102 height 26
type input "11.59"
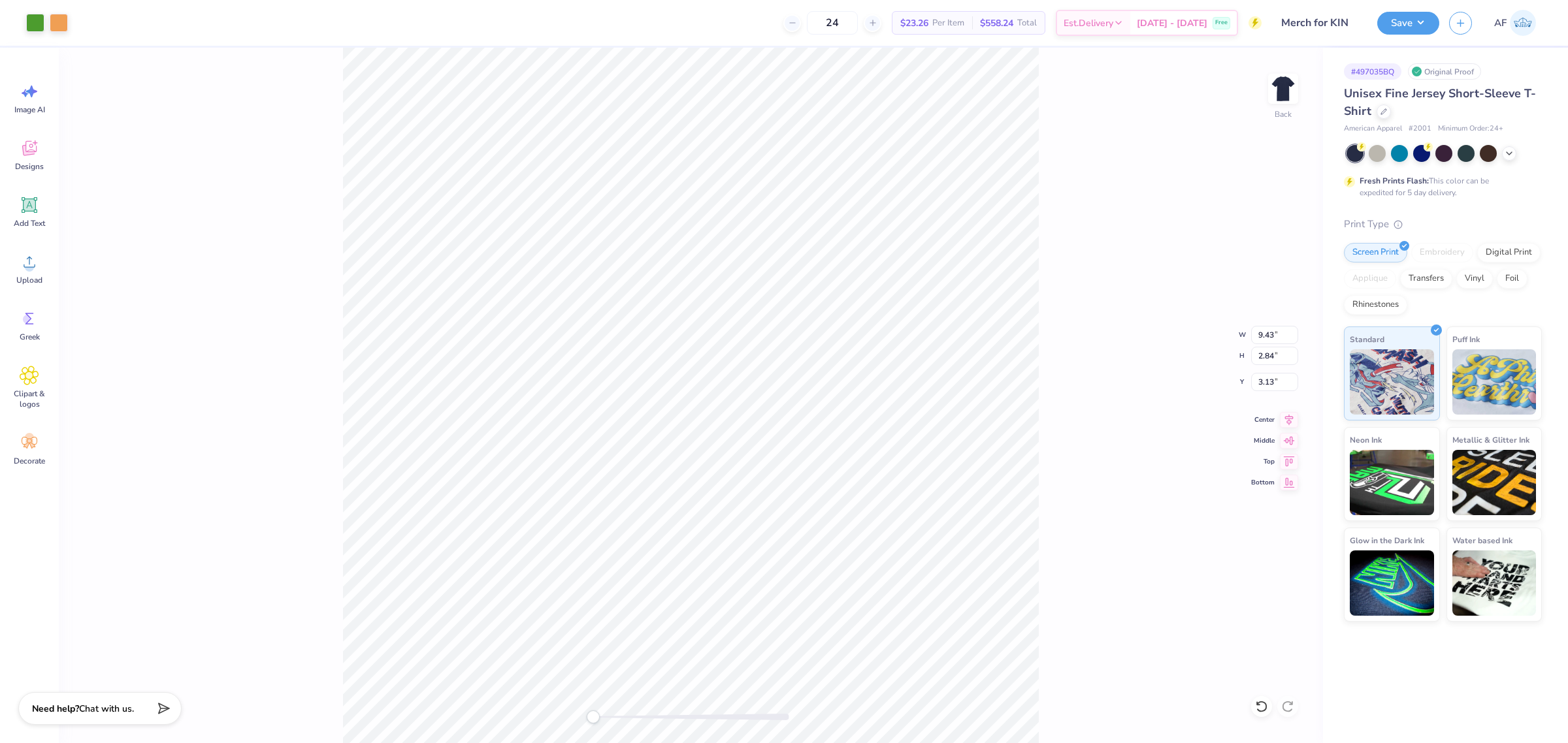
type input "11.10"
type input "10.03"
click at [709, 597] on li "Group" at bounding box center [724, 599] width 102 height 26
click at [1258, 327] on input "9.43" at bounding box center [1275, 335] width 47 height 18
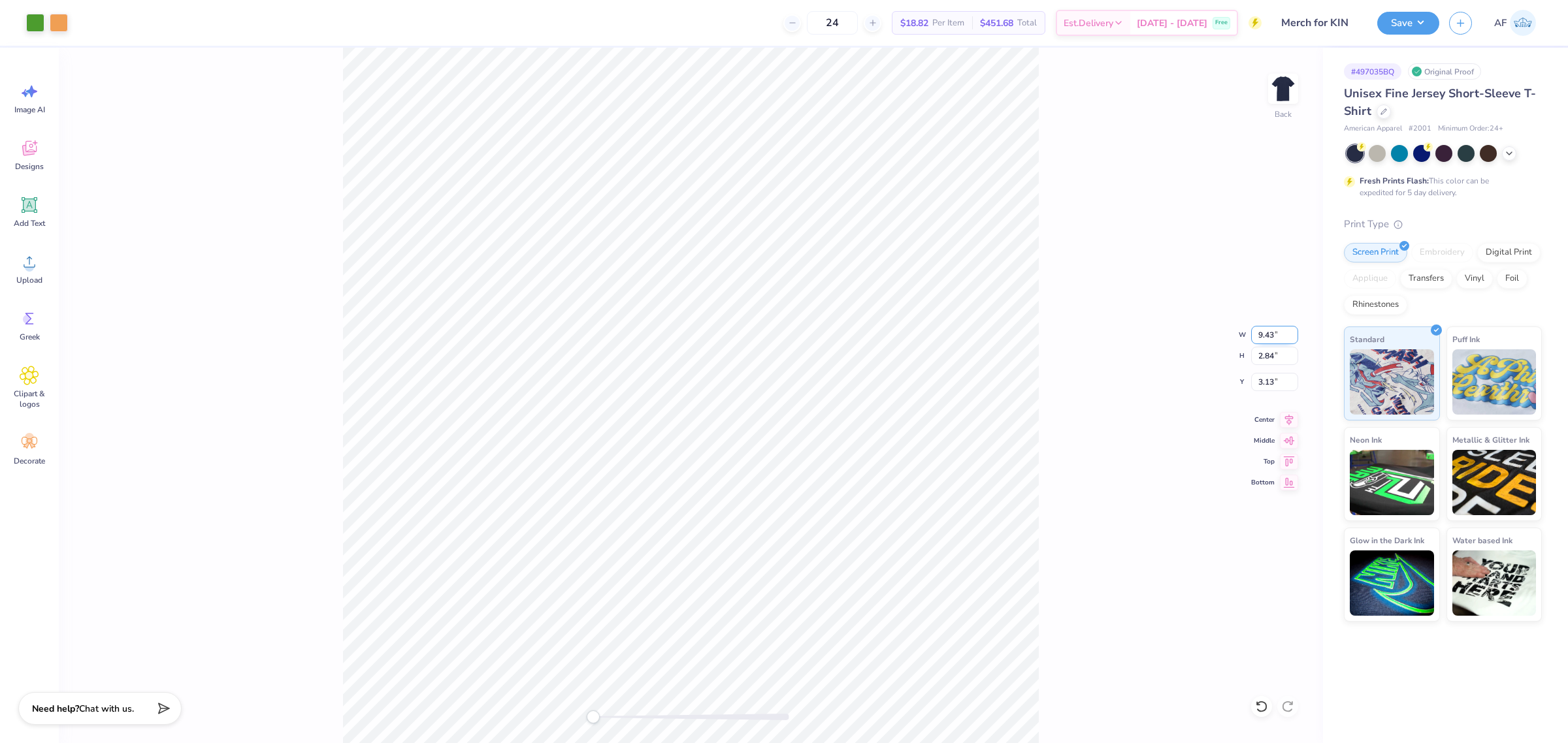
click at [1258, 327] on input "9.43" at bounding box center [1275, 335] width 47 height 18
type input "4"
click at [1262, 382] on input "3.94" at bounding box center [1275, 382] width 47 height 18
type input "3"
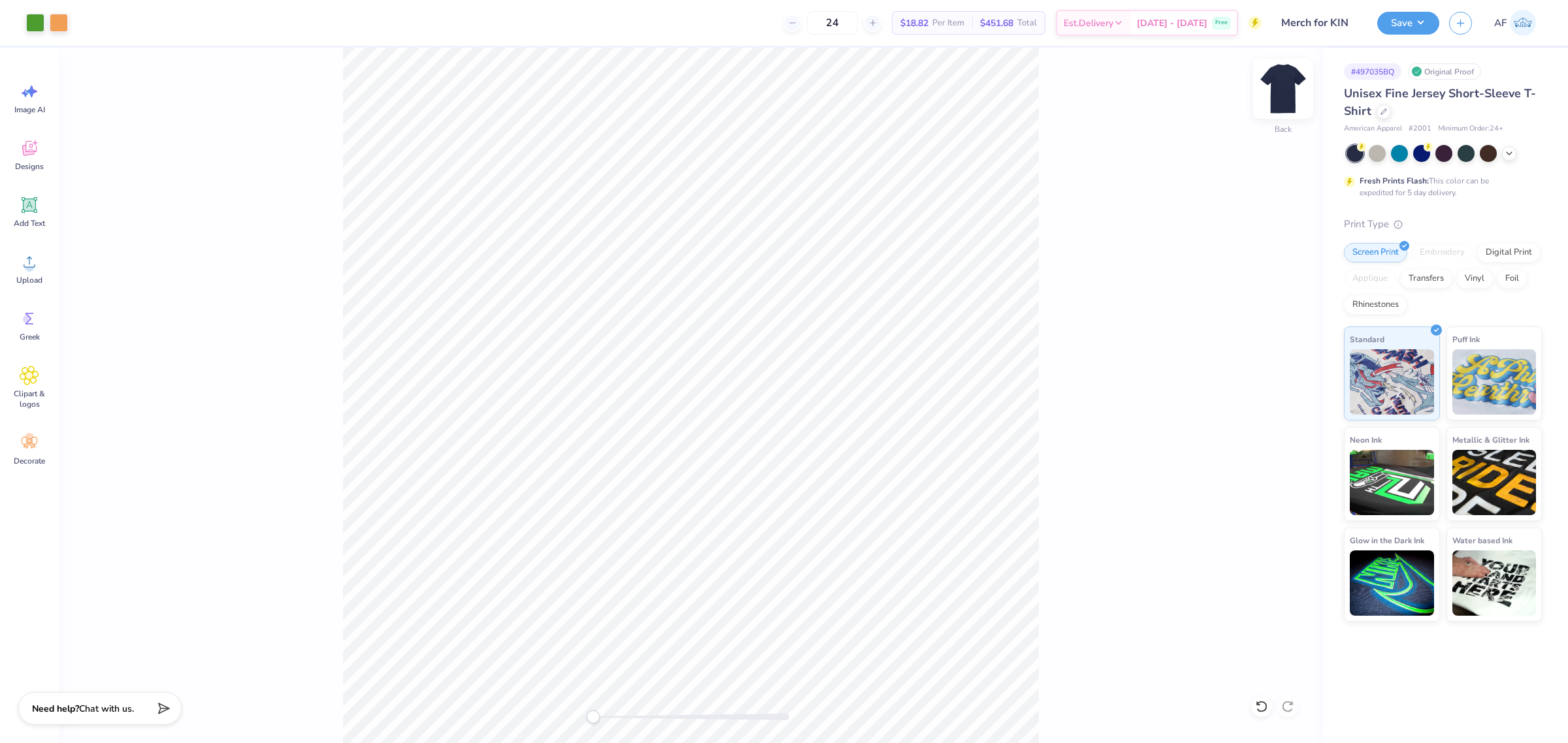
click at [1285, 80] on img at bounding box center [1283, 89] width 53 height 53
click at [1256, 334] on input "12.01" at bounding box center [1275, 335] width 47 height 18
type input "12"
click at [1253, 377] on input "13.00" at bounding box center [1275, 382] width 47 height 18
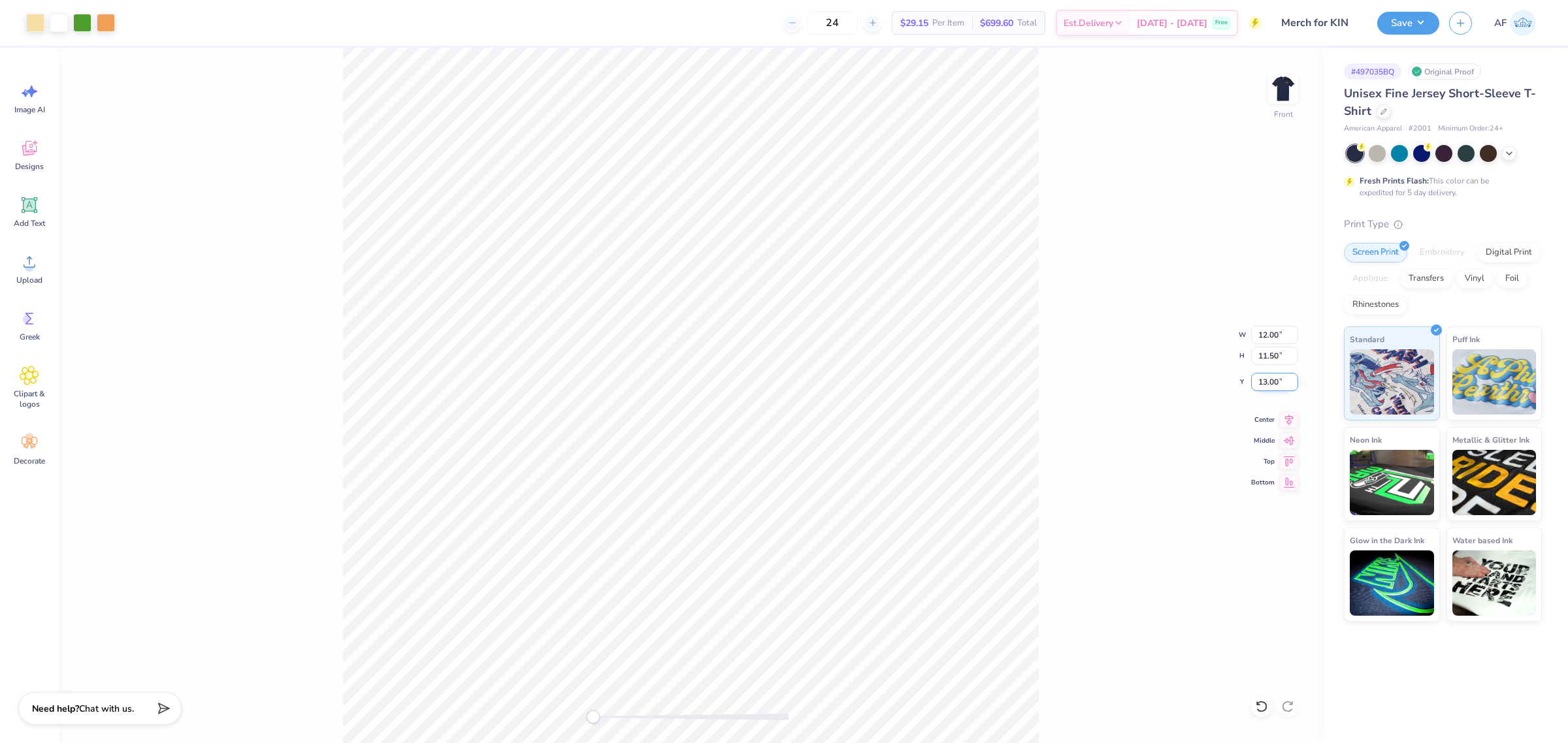
click at [1253, 377] on input "13.00" at bounding box center [1275, 382] width 47 height 18
type input "3"
click at [1287, 424] on icon at bounding box center [1289, 418] width 18 height 16
click at [1095, 197] on div "Front W 12.00 12.00 " H 11.50 11.50 " Y 3.00 3.00 " Center Middle Top Bottom" at bounding box center [691, 395] width 1264 height 696
click at [1282, 95] on img at bounding box center [1283, 89] width 53 height 53
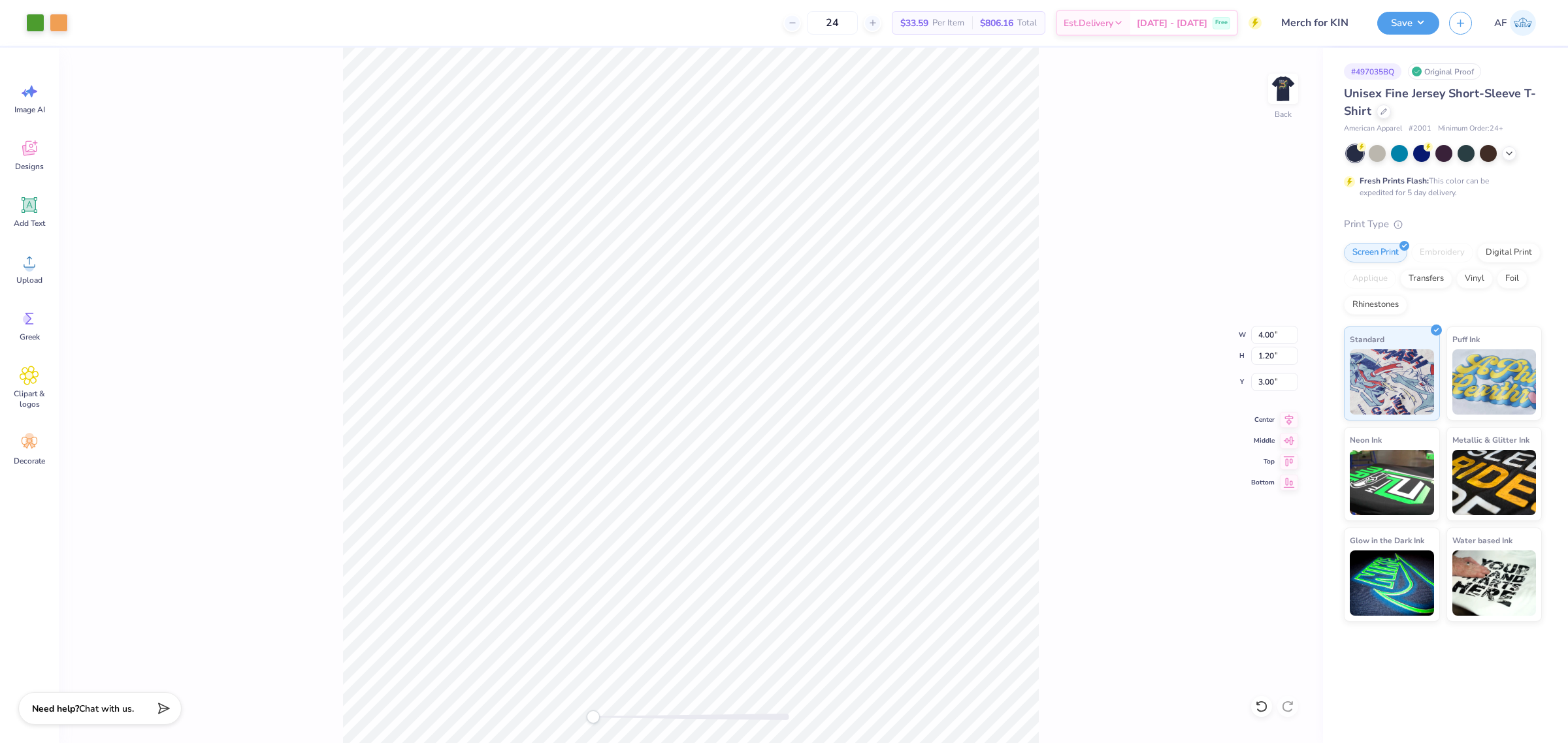
drag, startPoint x: 1247, startPoint y: 519, endPoint x: 1206, endPoint y: 503, distance: 44.0
click at [1247, 519] on div "Back W 4.00 4.00 " H 1.20 1.20 " Y 3.00 3.00 " Center Middle Top Bottom" at bounding box center [691, 395] width 1264 height 696
drag, startPoint x: 1067, startPoint y: 567, endPoint x: 1069, endPoint y: 557, distance: 10.2
click at [1067, 567] on div "Back W 4.00 4.00 " H 1.20 1.20 " Y 3.00 3.00 " Center Middle Top Bottom" at bounding box center [691, 395] width 1264 height 696
click at [1294, 78] on img at bounding box center [1283, 89] width 53 height 53
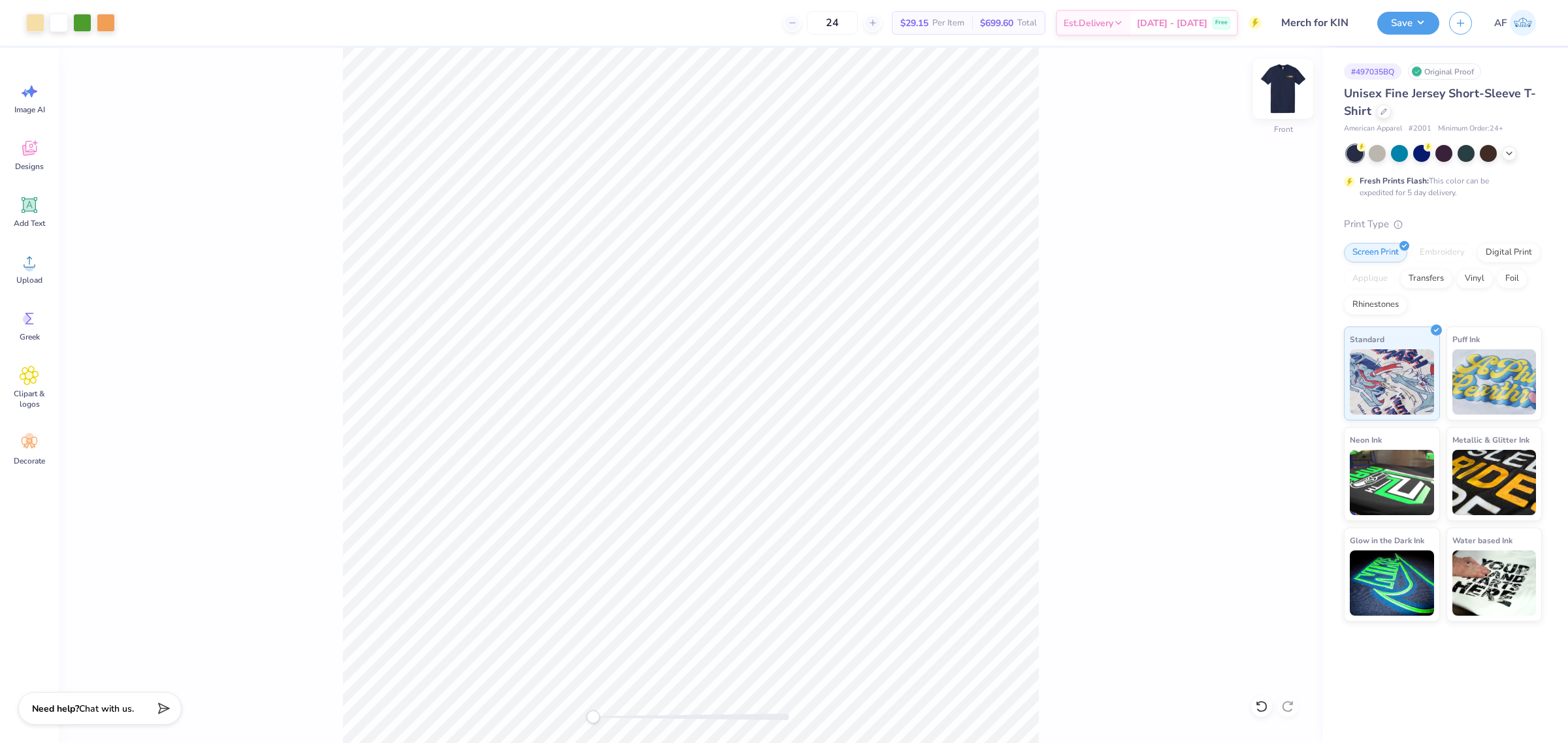
click at [1279, 105] on img at bounding box center [1283, 89] width 53 height 53
click at [1292, 95] on img at bounding box center [1283, 89] width 53 height 53
click at [1079, 435] on div "Front W 12.00 12.00 " H 11.50 11.50 " Y 3.00 3.00 " Center Middle Top Bottom" at bounding box center [691, 395] width 1264 height 696
click at [1421, 29] on button "Save" at bounding box center [1408, 21] width 62 height 23
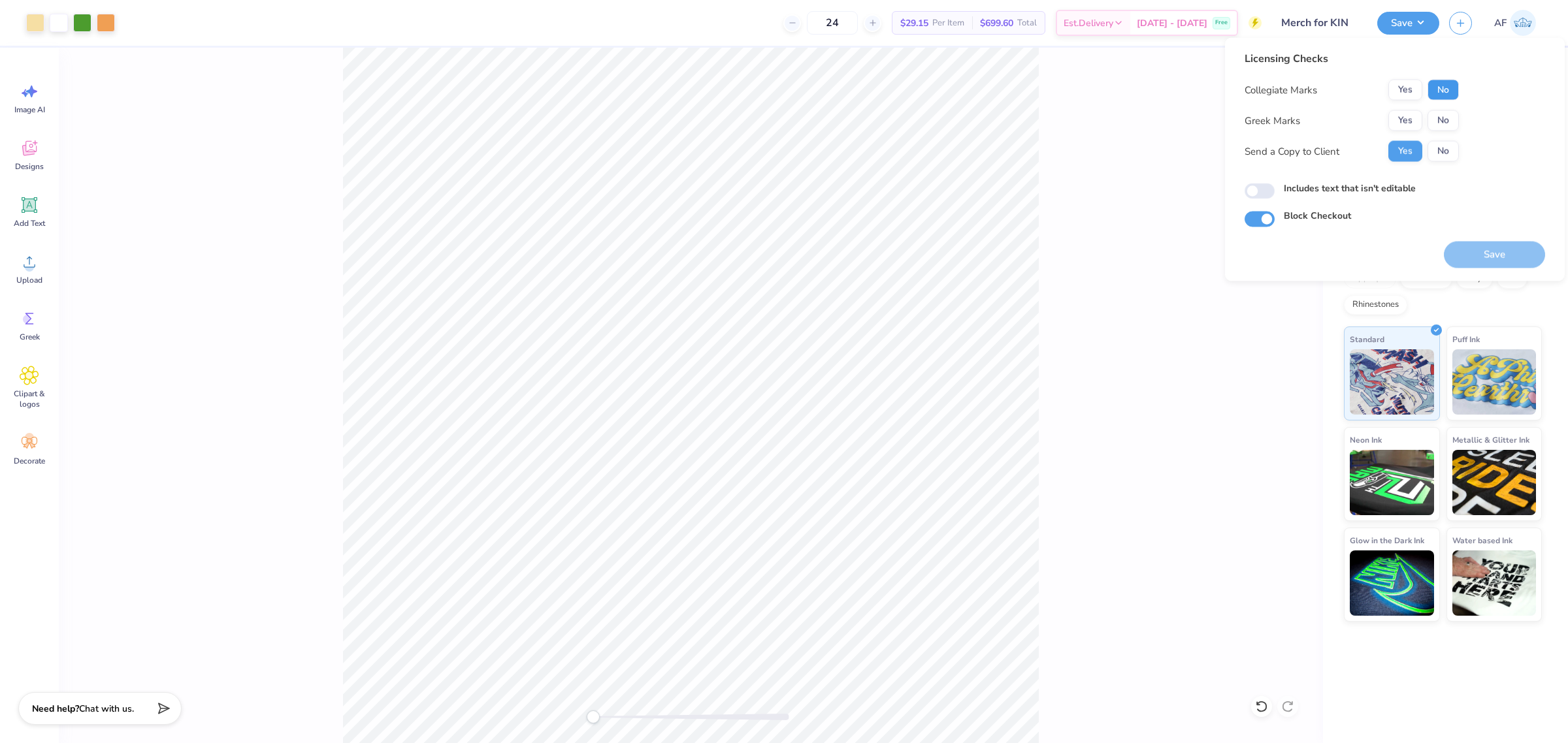
click at [1432, 92] on button "No" at bounding box center [1443, 90] width 32 height 21
click at [1438, 117] on button "No" at bounding box center [1443, 121] width 32 height 21
click at [1484, 252] on button "Save" at bounding box center [1494, 255] width 101 height 27
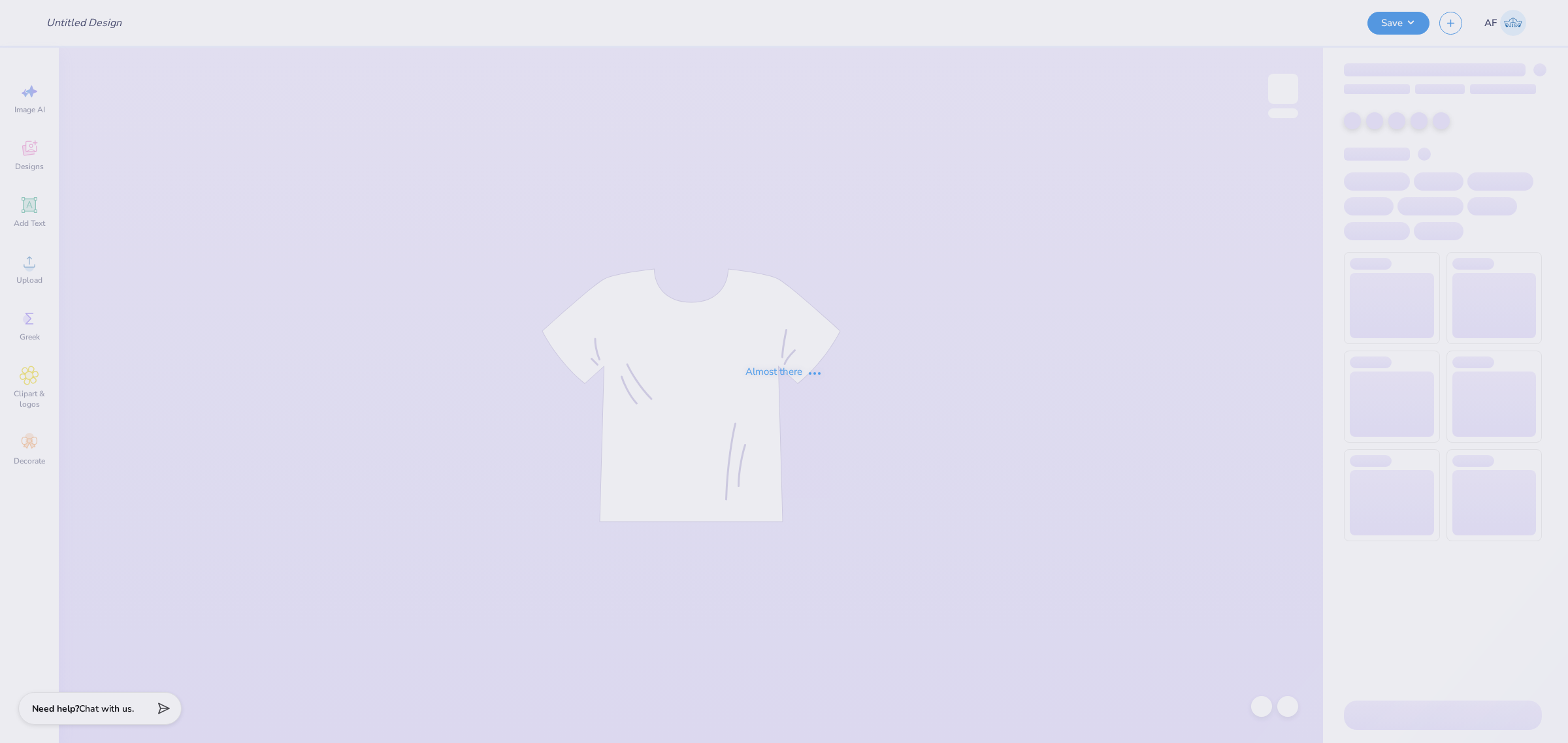
type input "Merch for KIN"
